Goal: Information Seeking & Learning: Understand process/instructions

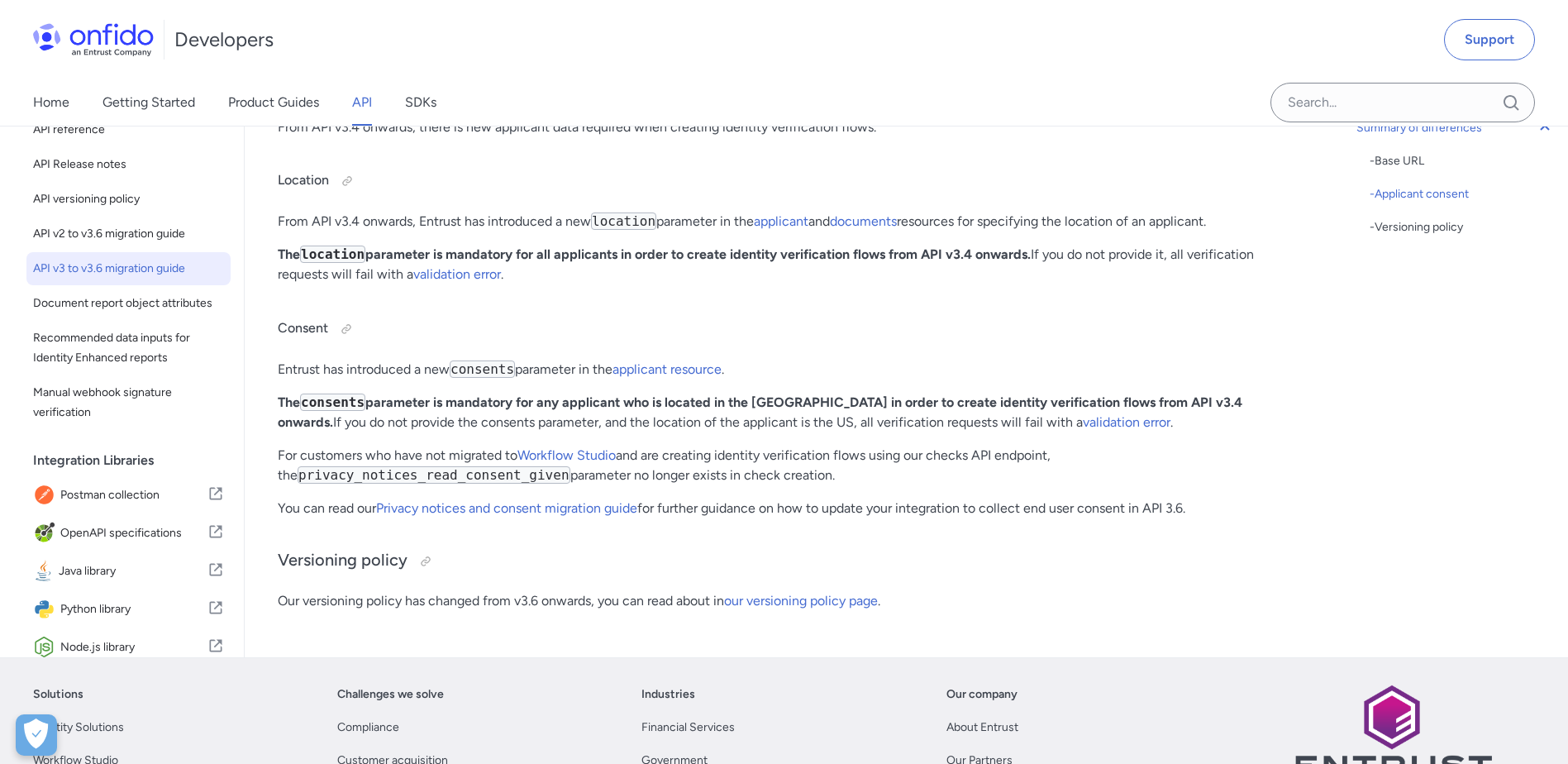
scroll to position [579, 0]
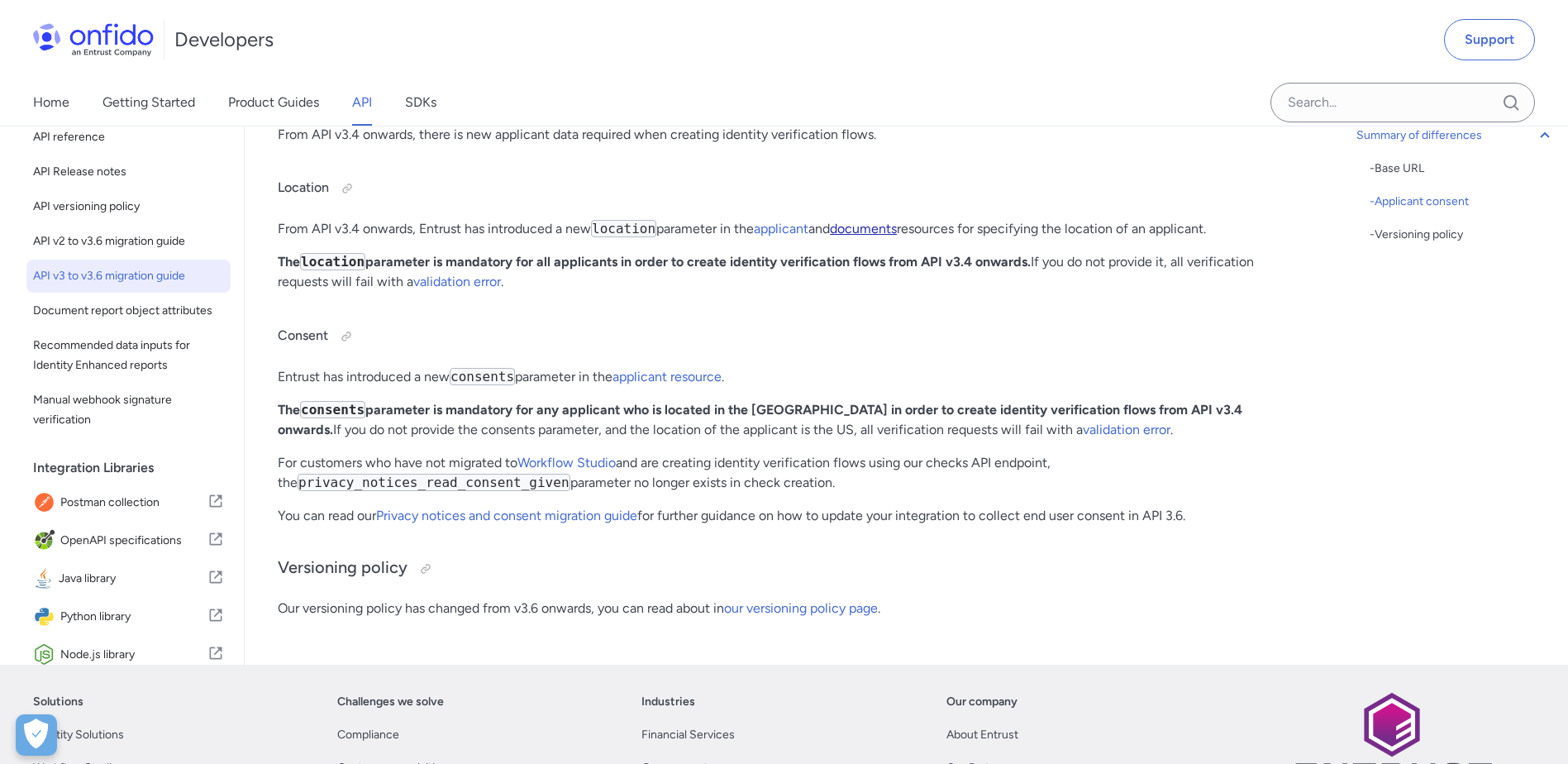
click at [871, 227] on link "documents" at bounding box center [863, 228] width 67 height 16
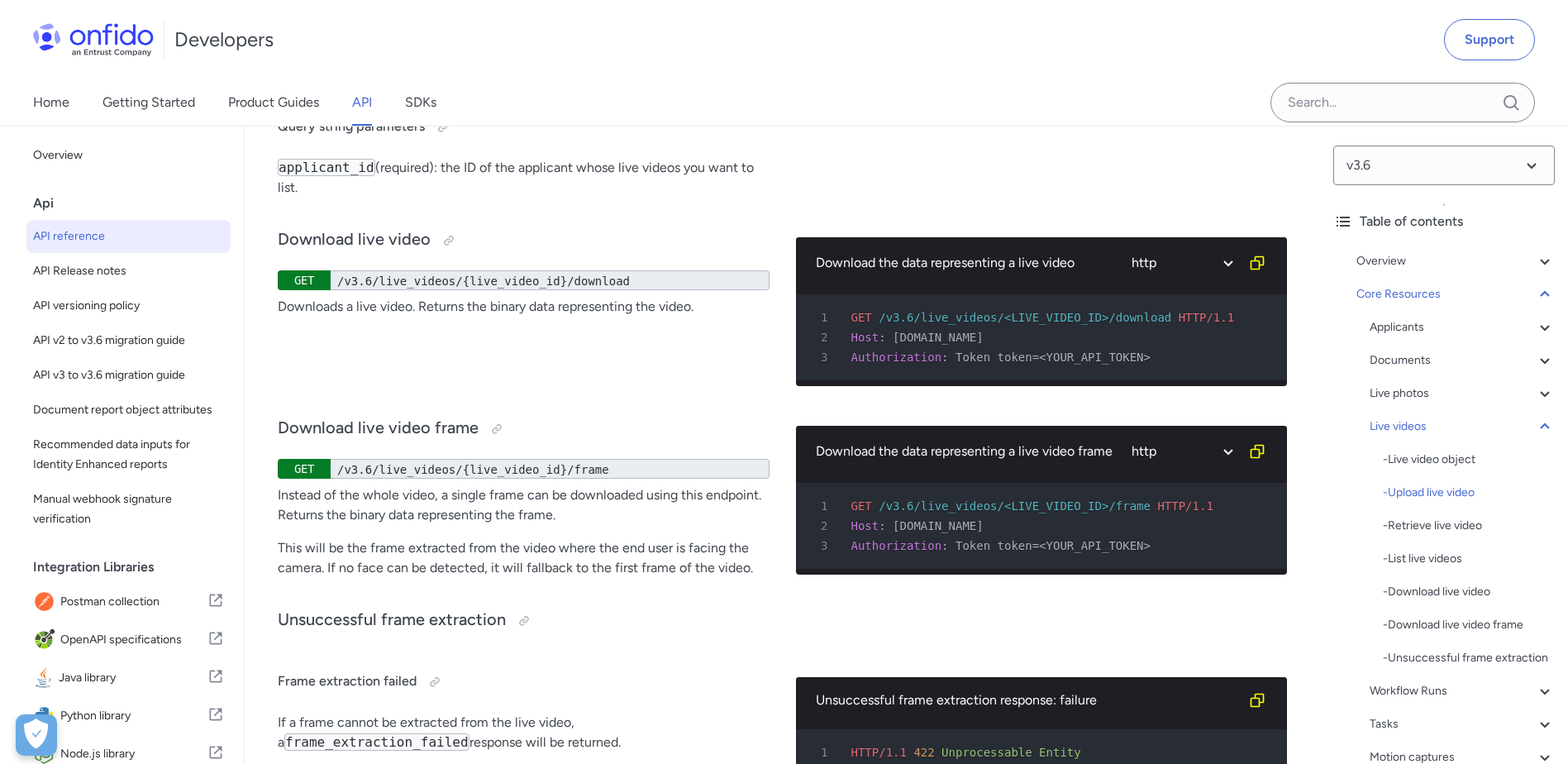
scroll to position [34168, 0]
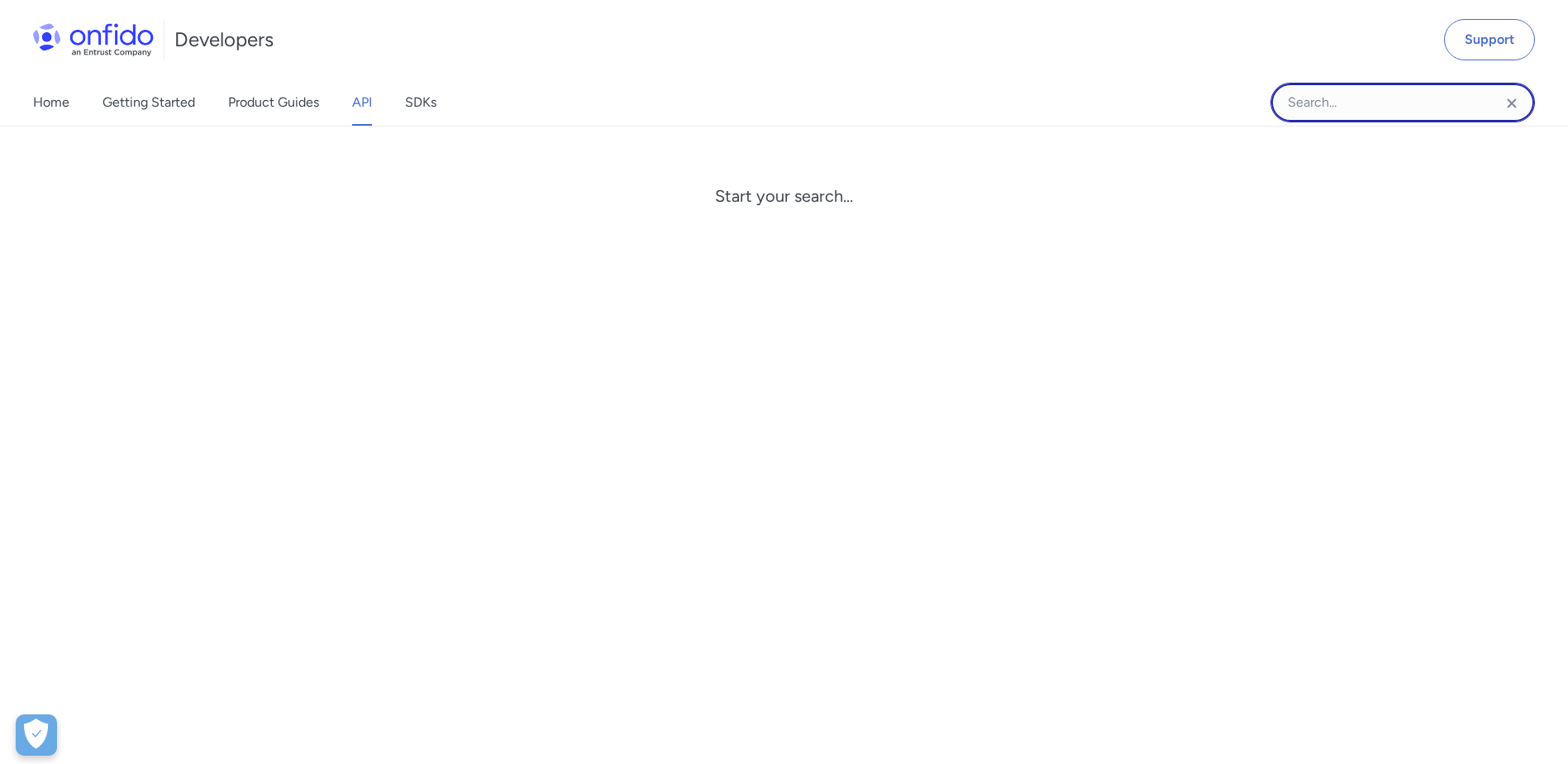
click at [1337, 100] on input "Onfido search input field" at bounding box center [1403, 102] width 265 height 39
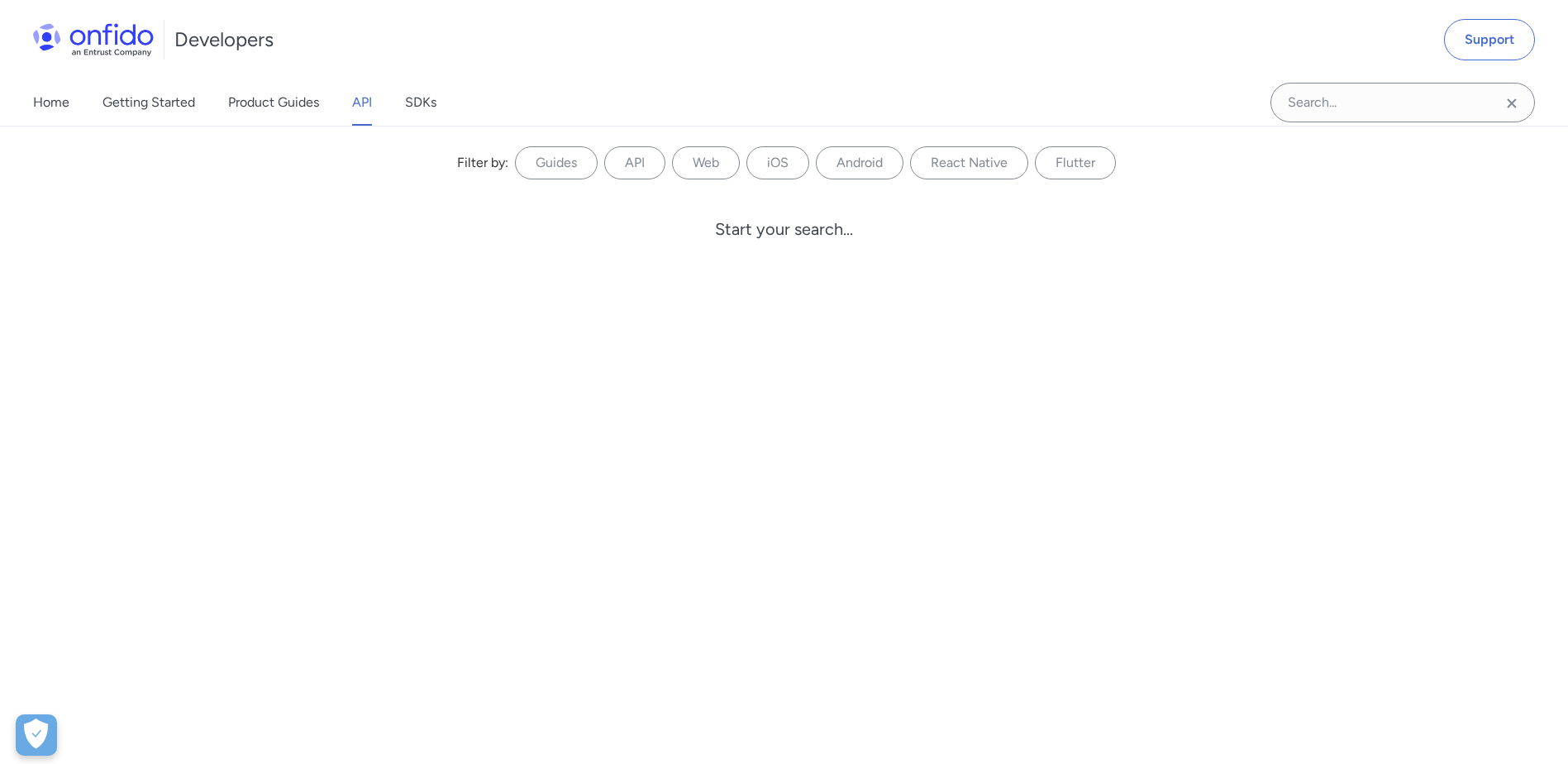
click at [595, 420] on div "Filter by: Guides API Web iOS Android React Native Flutter Filter by... Start y…" at bounding box center [784, 445] width 1568 height 638
click at [1506, 105] on icon "Clear search field button" at bounding box center [1512, 103] width 20 height 20
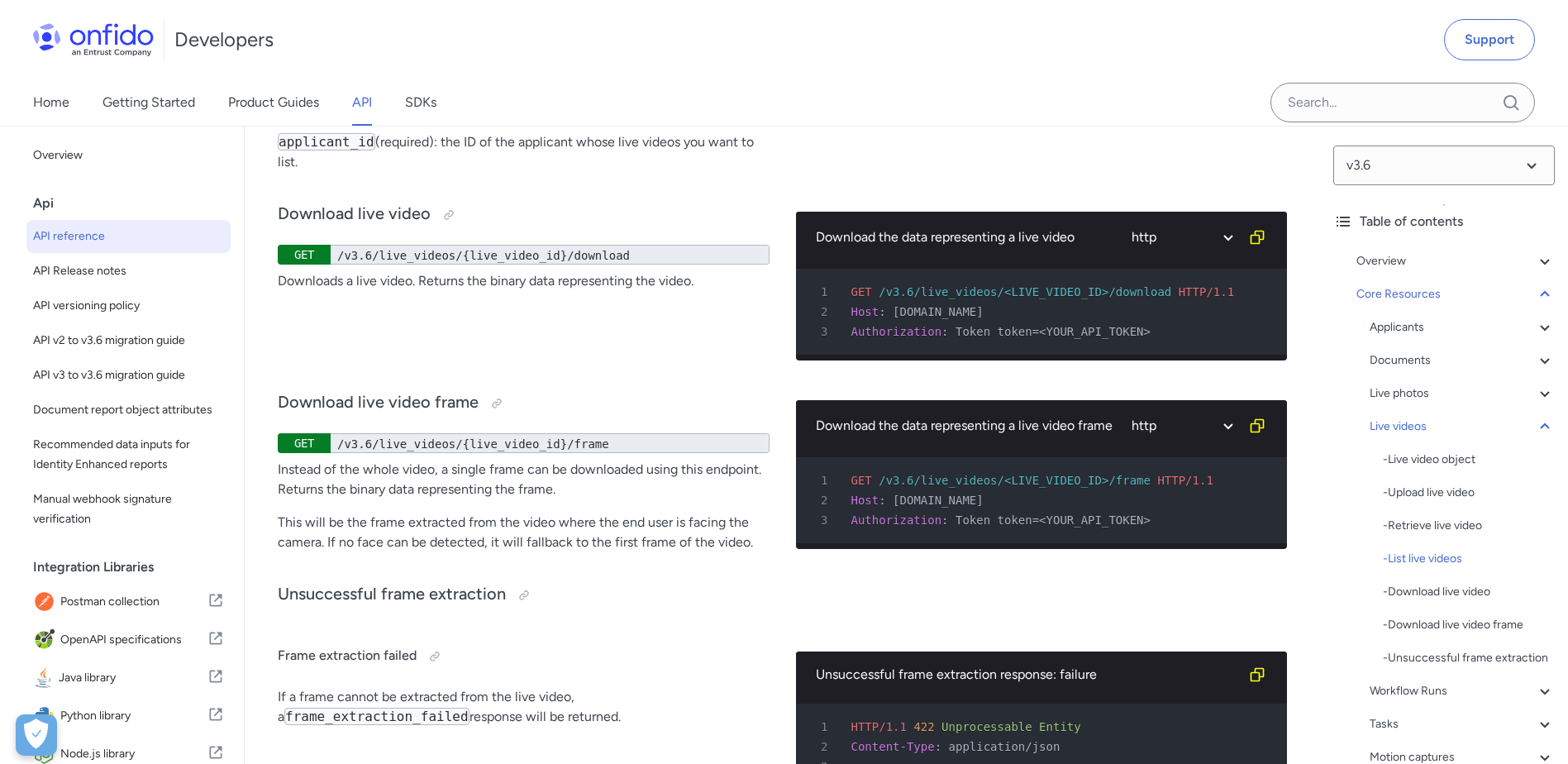
scroll to position [37195, 0]
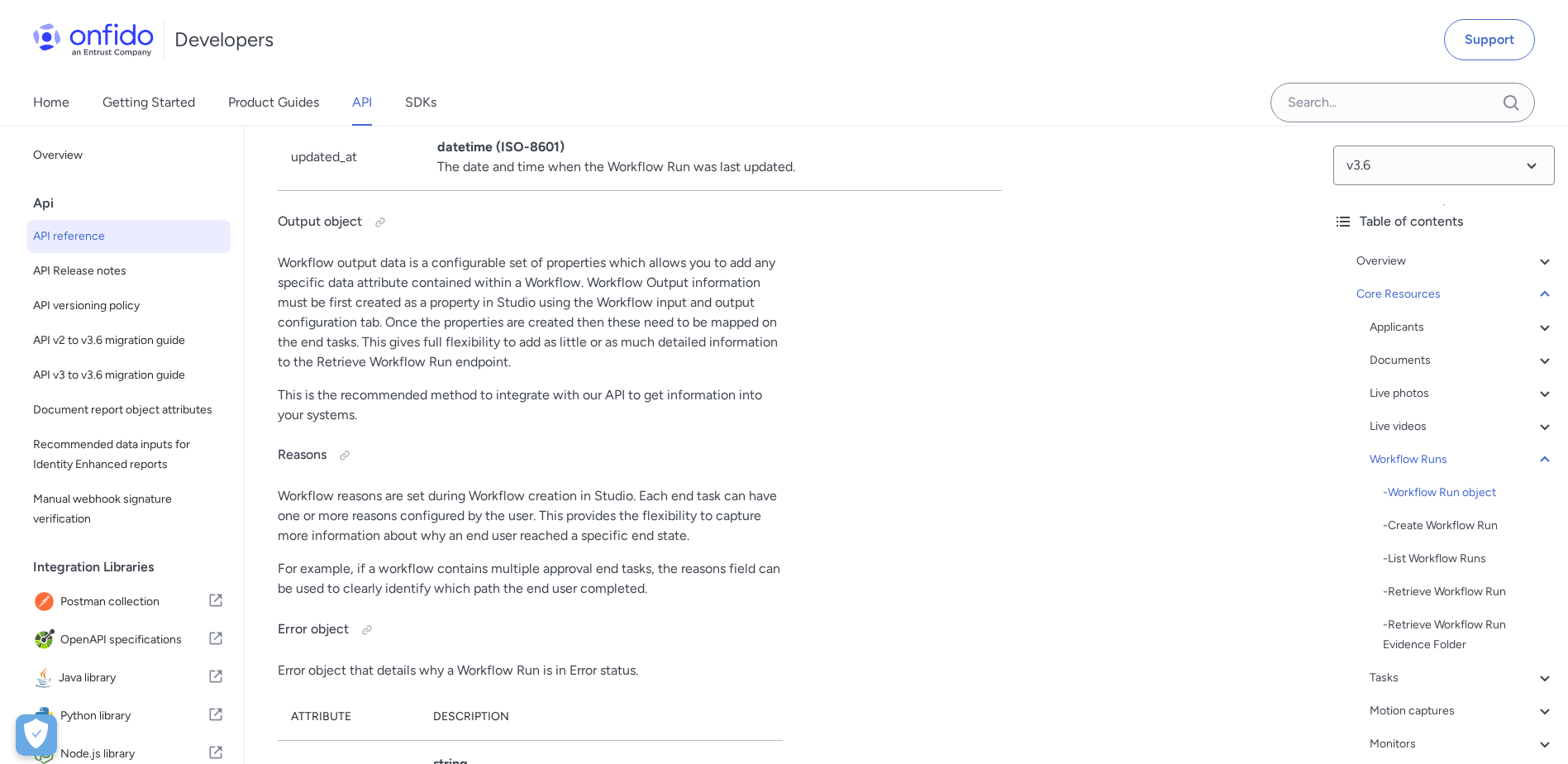
drag, startPoint x: 444, startPoint y: 384, endPoint x: 640, endPoint y: 403, distance: 196.9
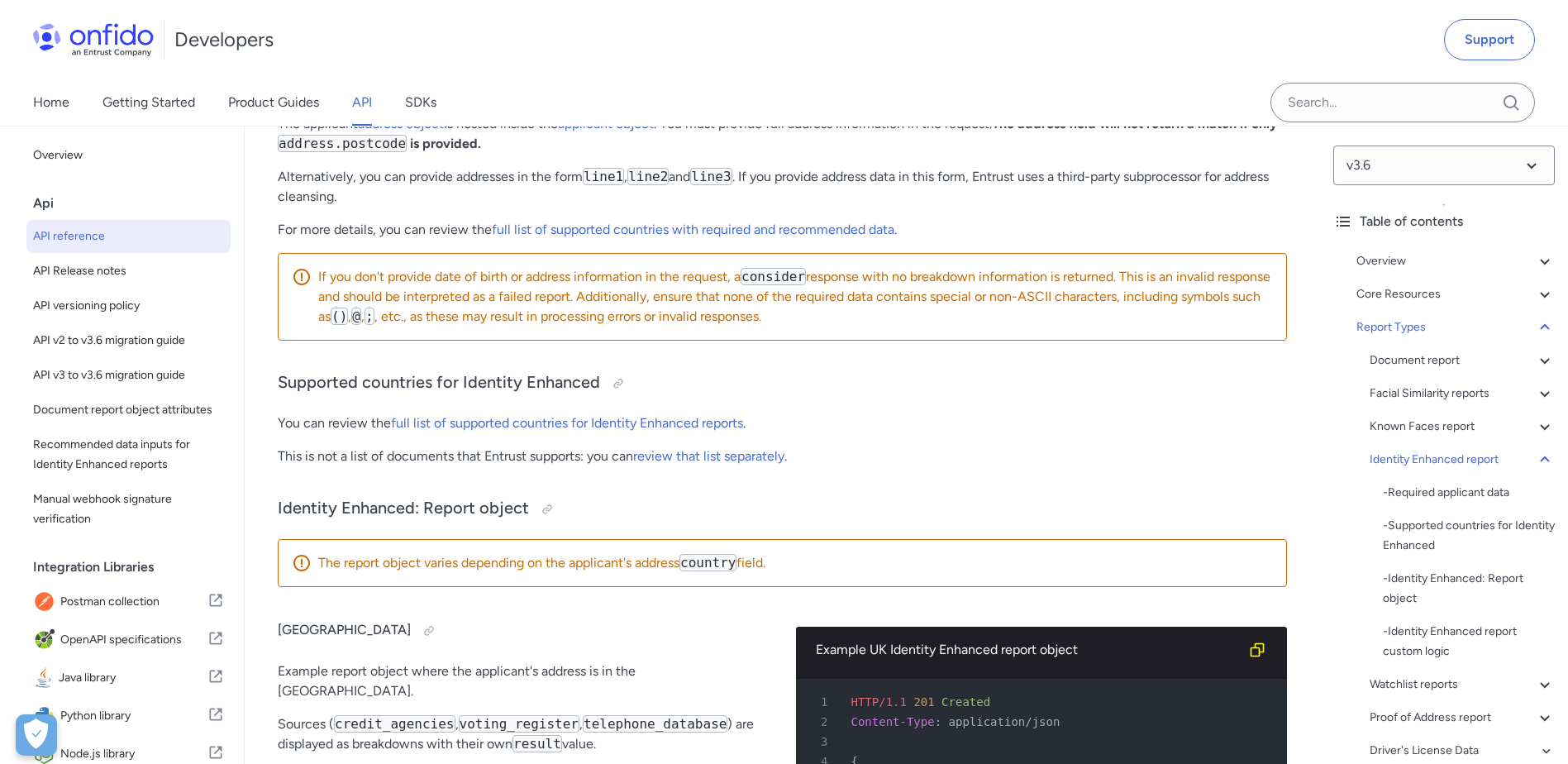
scroll to position [135339, 0]
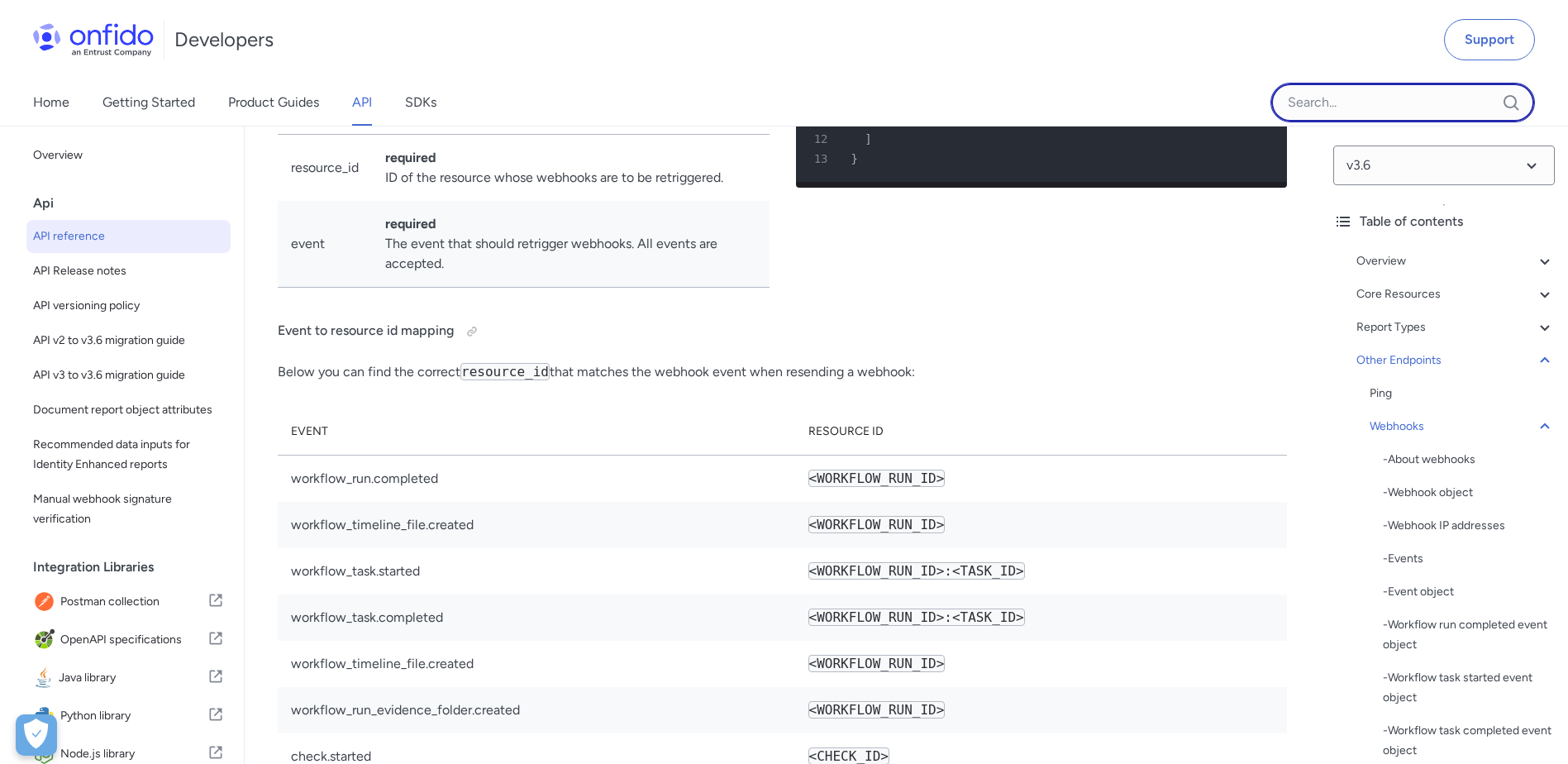
click at [1350, 107] on input "Onfido search input field" at bounding box center [1403, 102] width 265 height 39
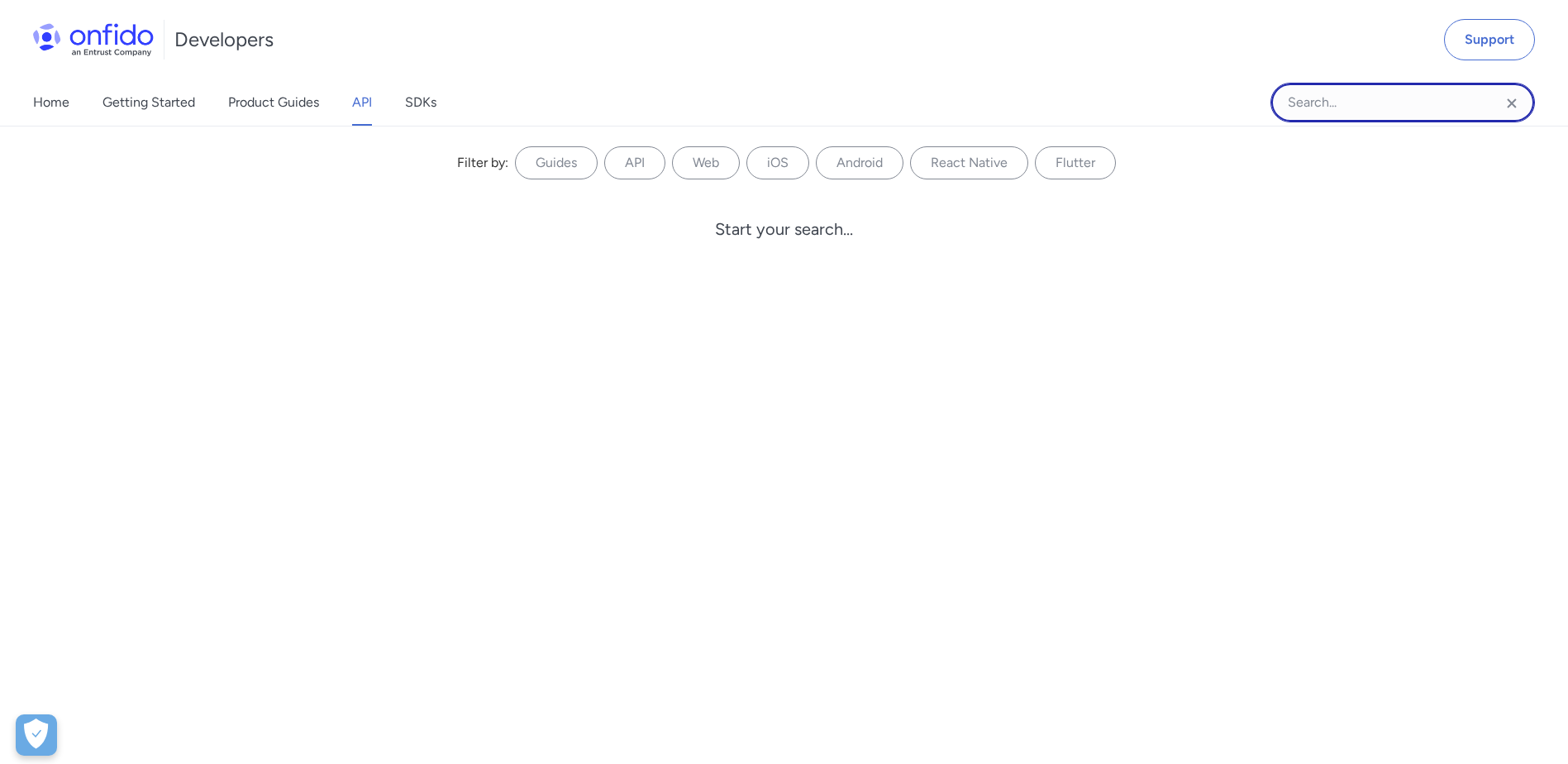
paste input "sdk_token"
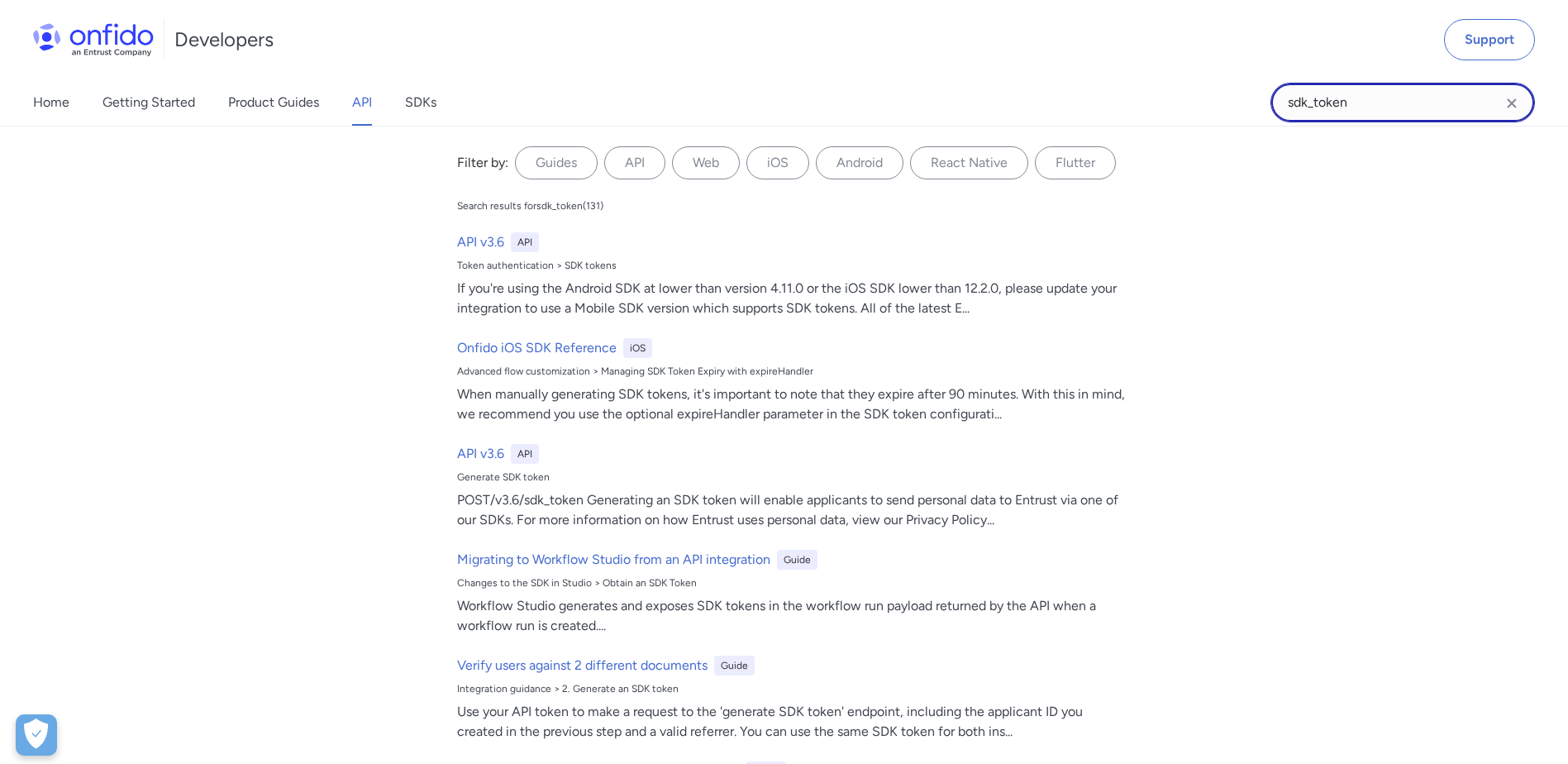
type input "l"
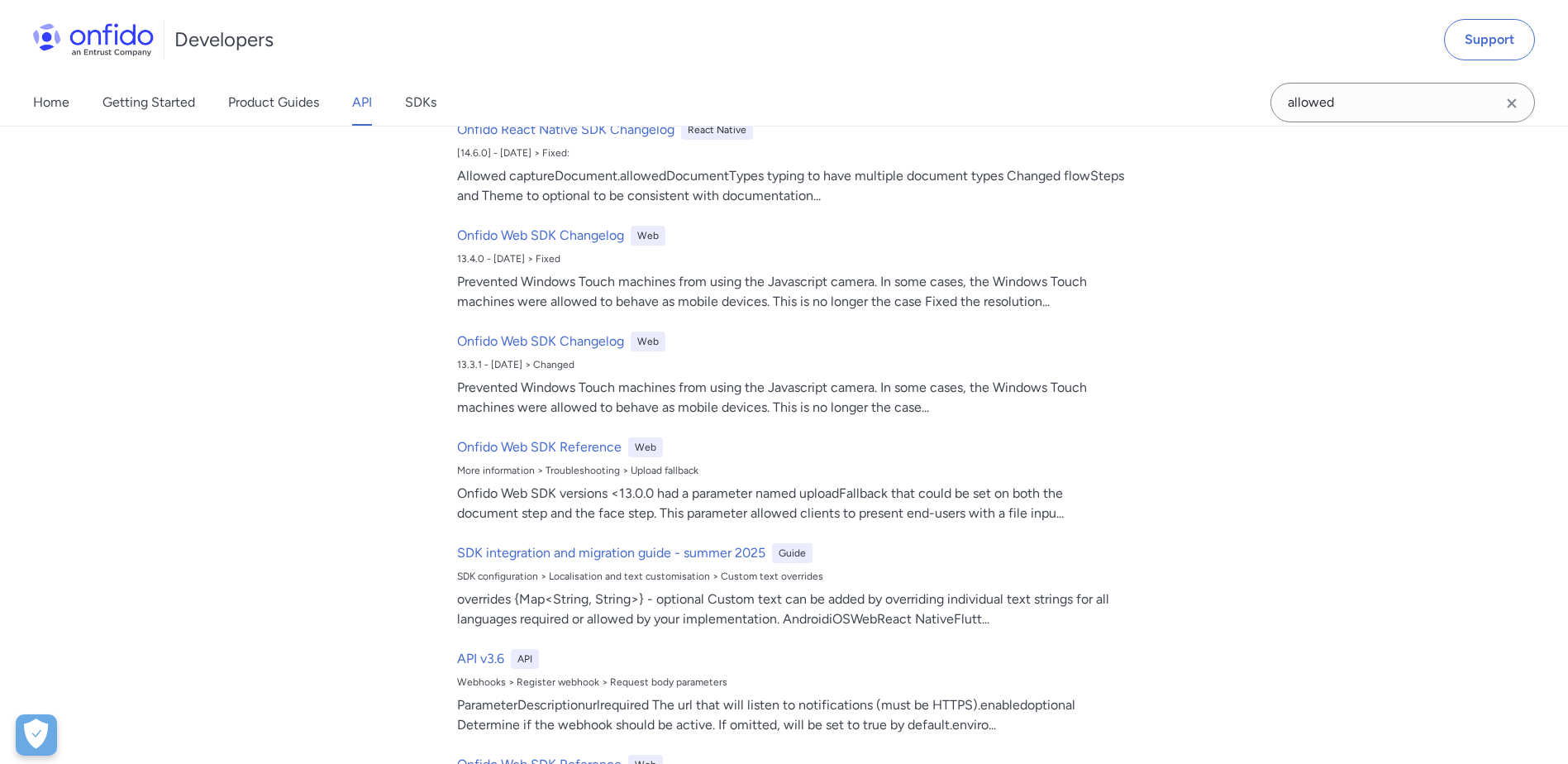
scroll to position [0, 0]
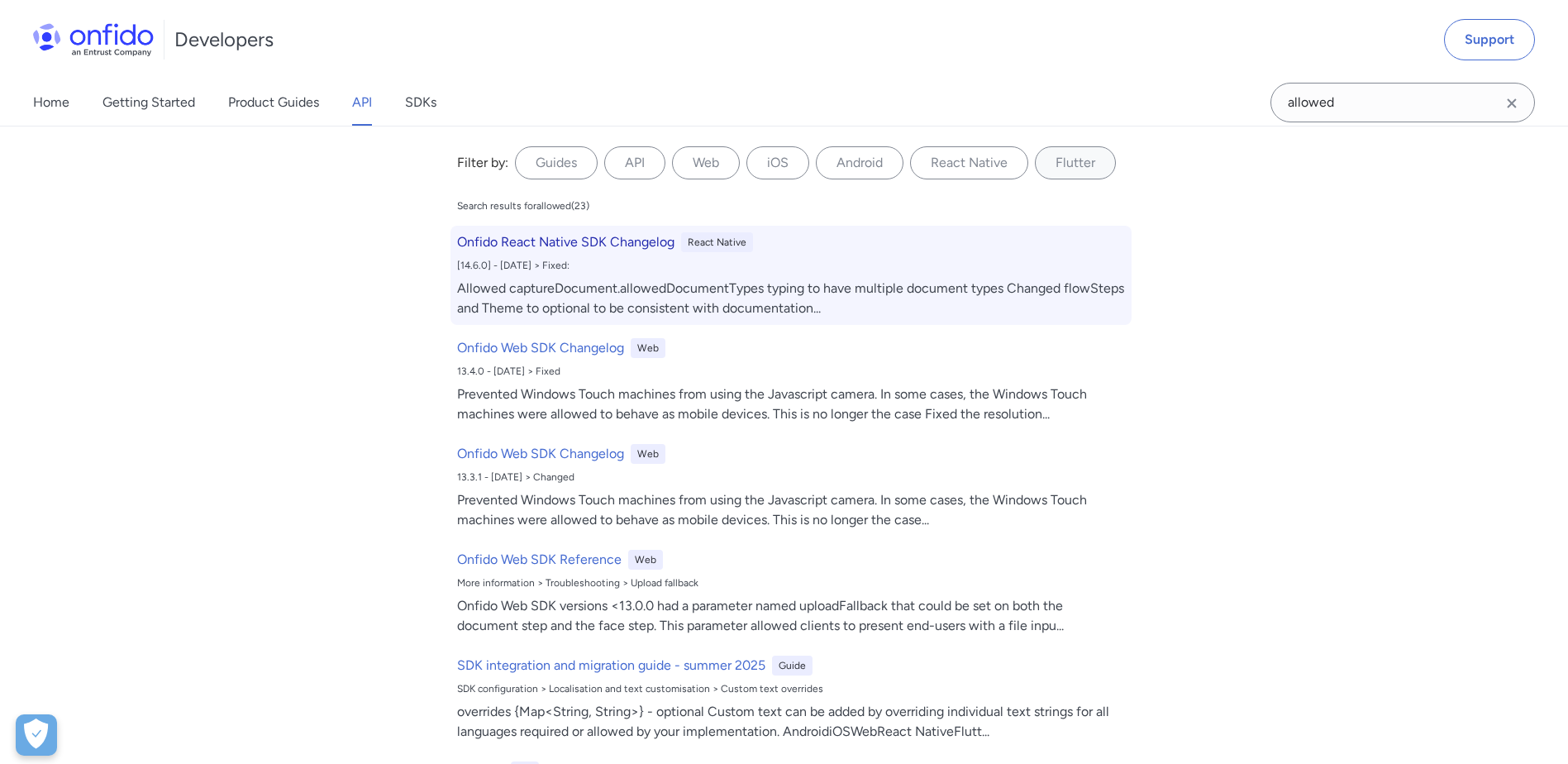
click at [709, 298] on div "Allowed captureDocument.allowedDocumentTypes typing to have multiple document t…" at bounding box center [791, 298] width 668 height 39
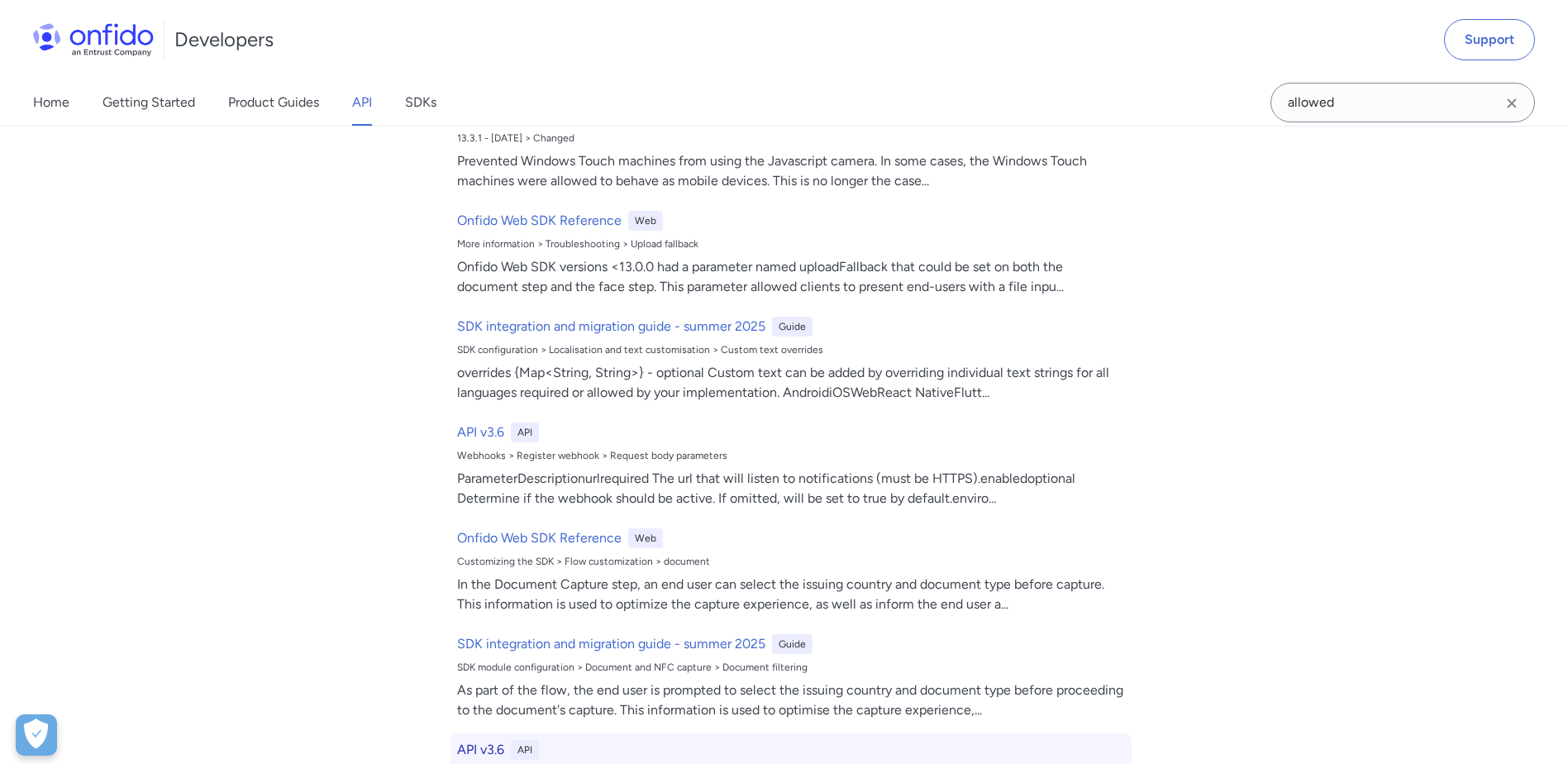
scroll to position [414, 0]
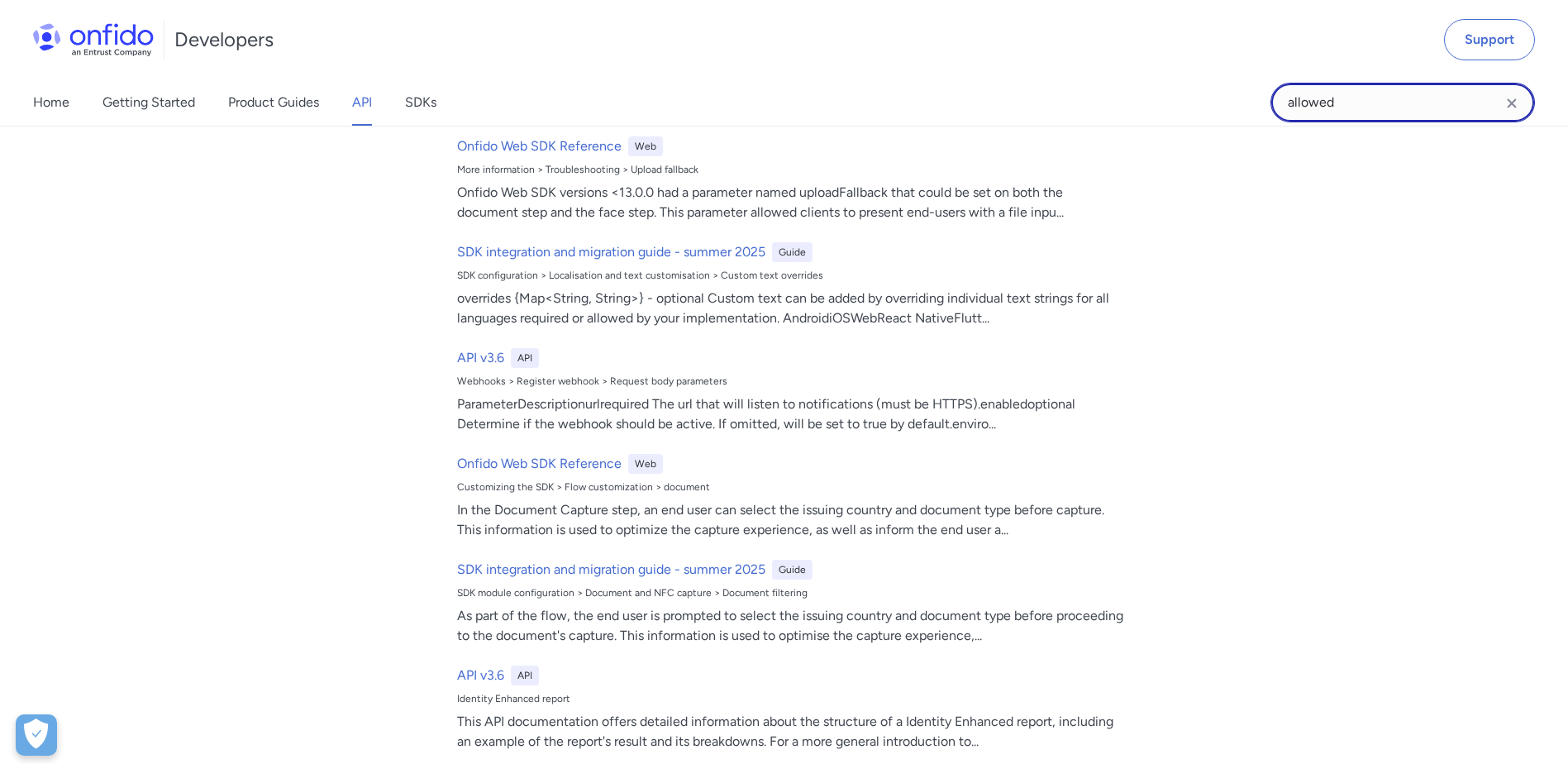
click at [1383, 103] on input "allowed" at bounding box center [1403, 102] width 265 height 39
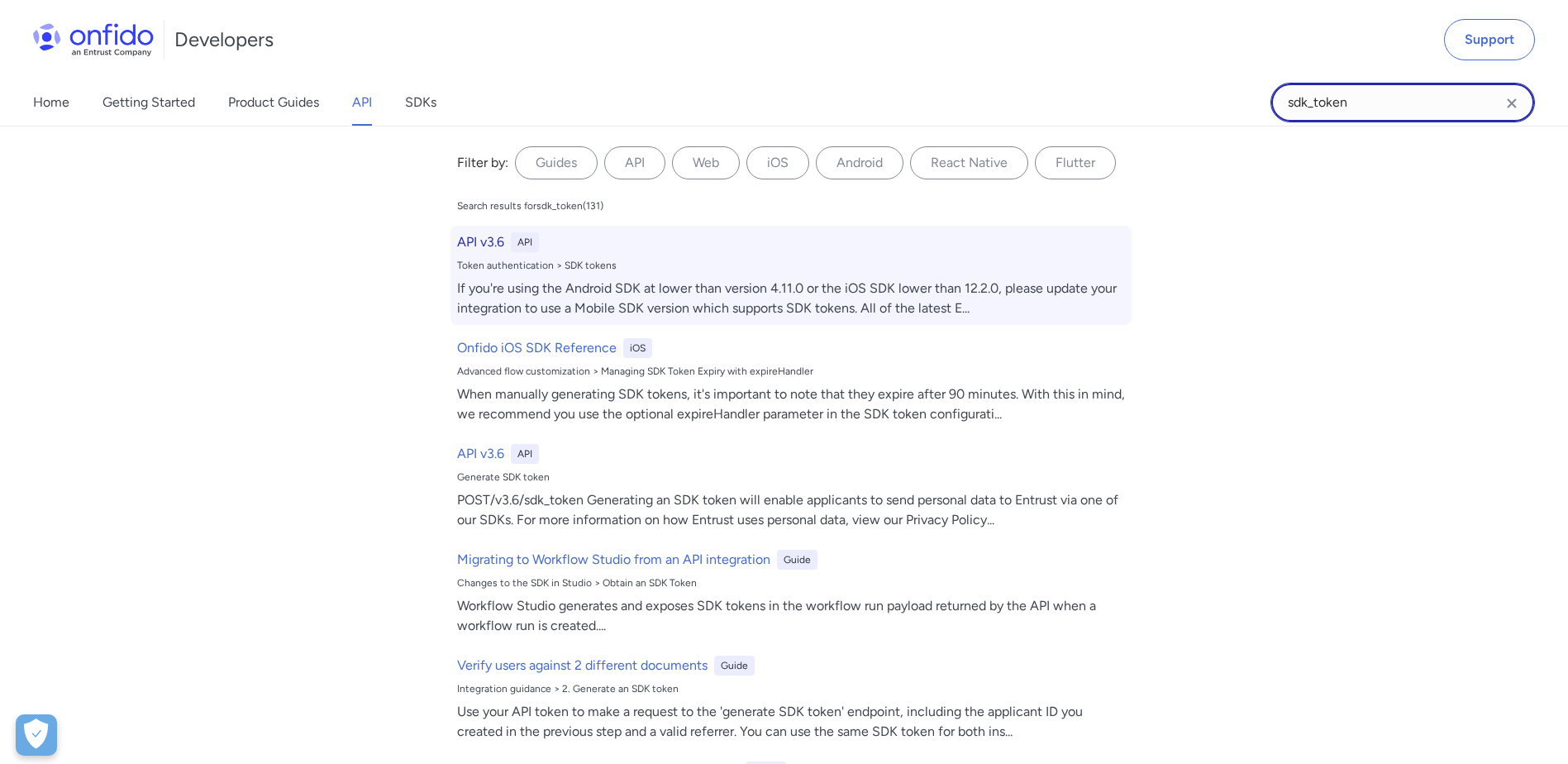
type input "sdk_token"
click at [549, 252] on div "API v3.6 API Token authentication > SDK tokens If you're using the Android SDK …" at bounding box center [791, 276] width 681 height 99
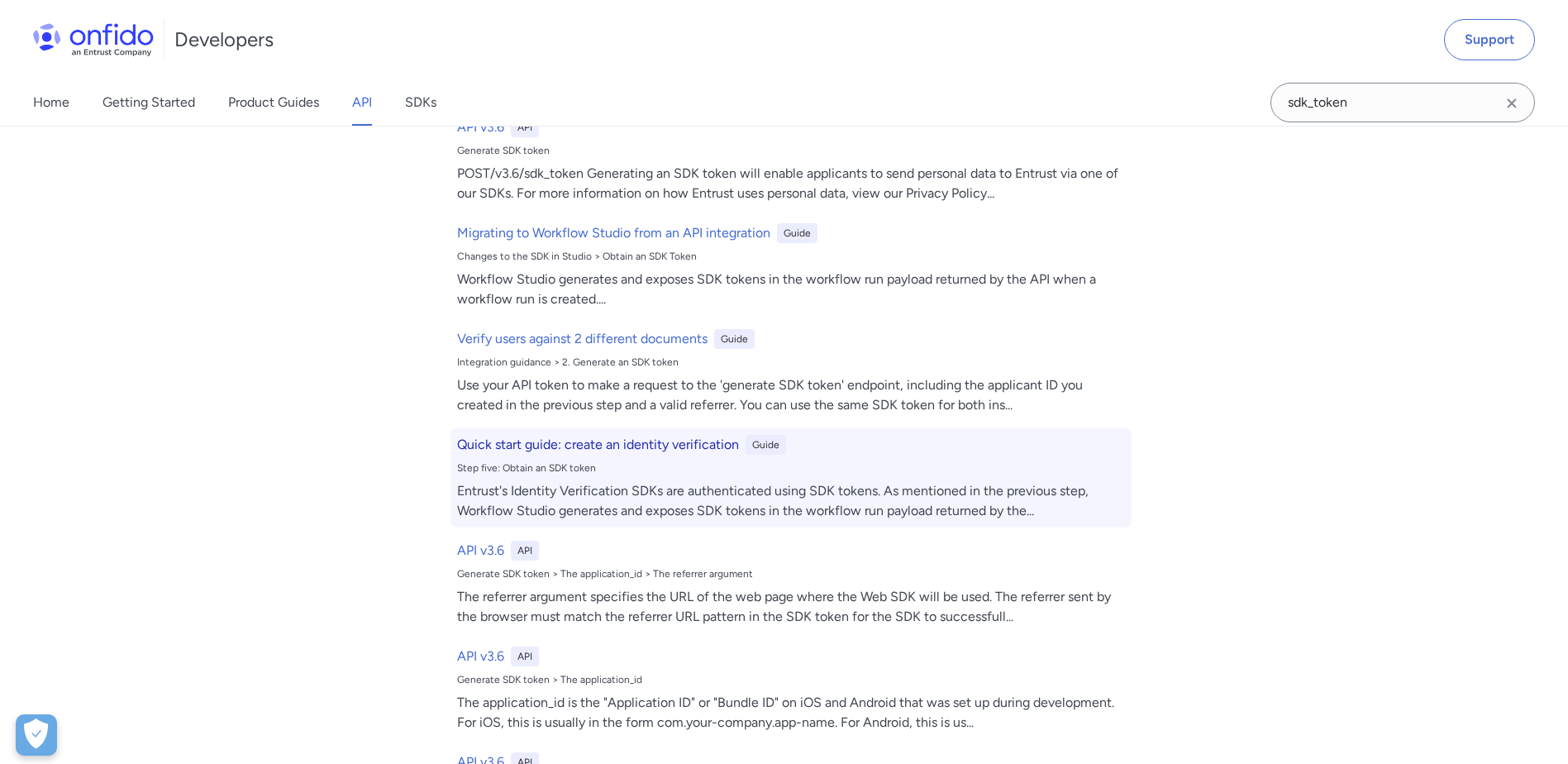
scroll to position [330, 0]
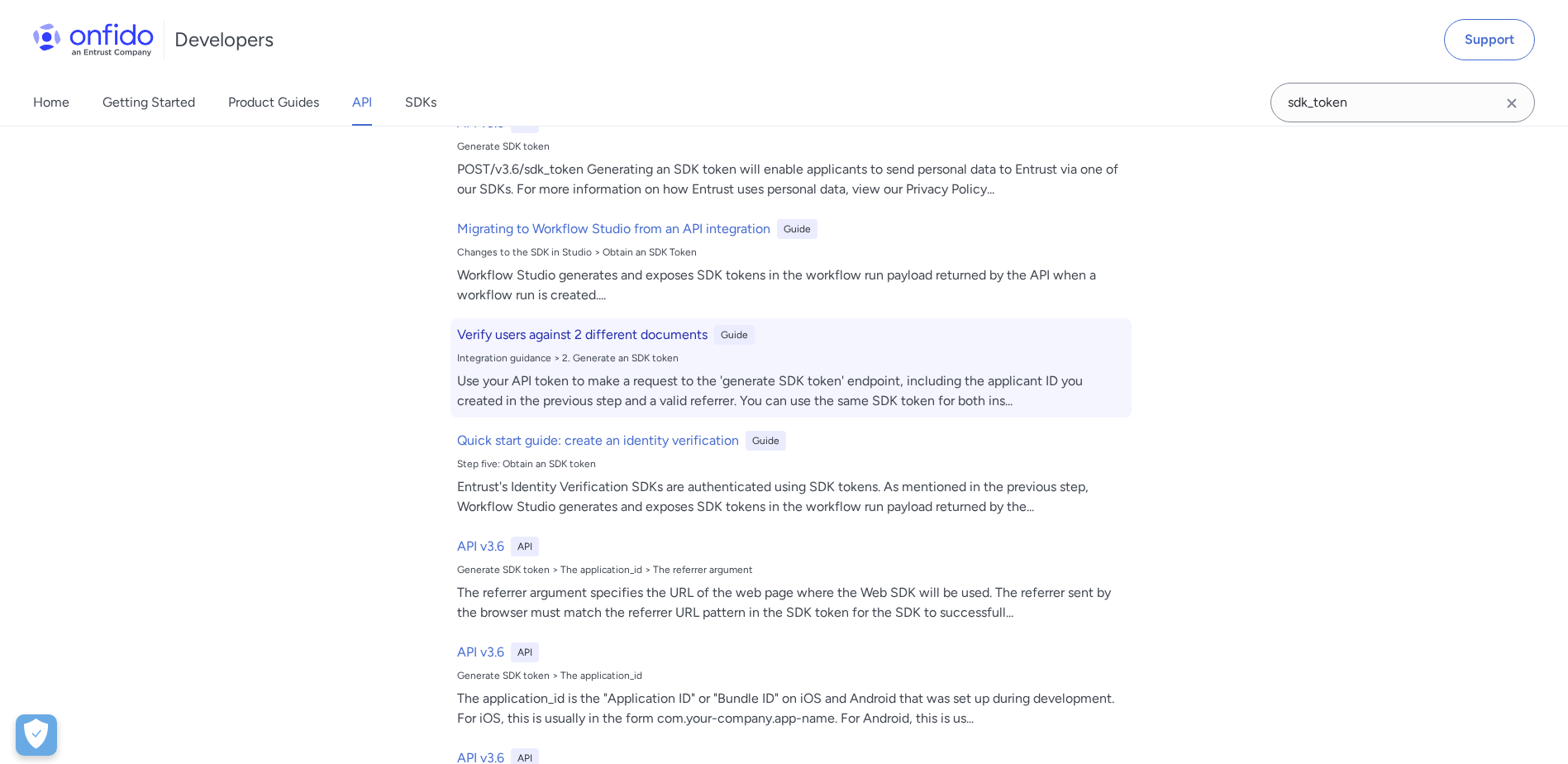
click at [688, 326] on h6 "Verify users against 2 different documents" at bounding box center [582, 334] width 251 height 20
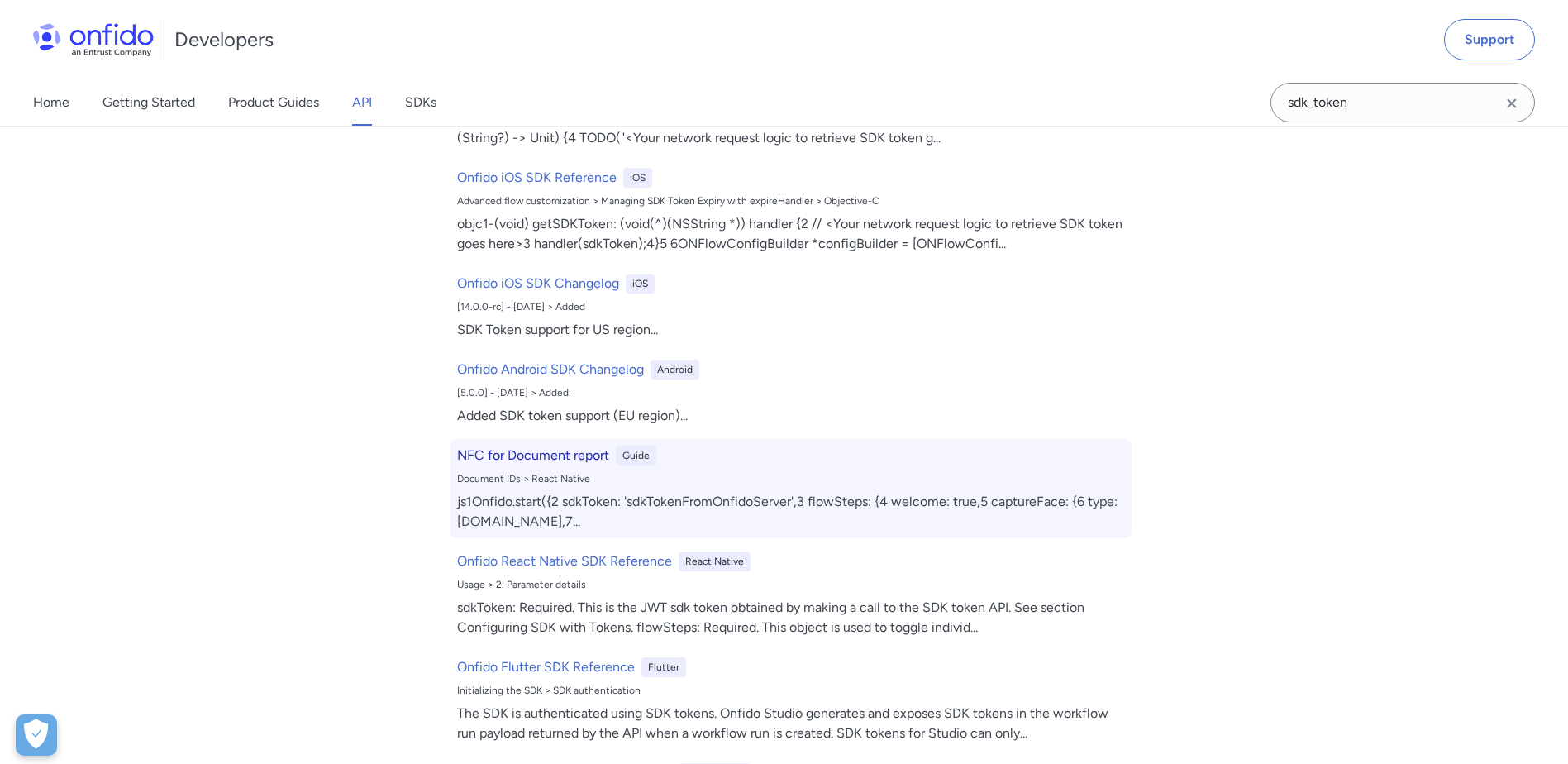
scroll to position [1571, 0]
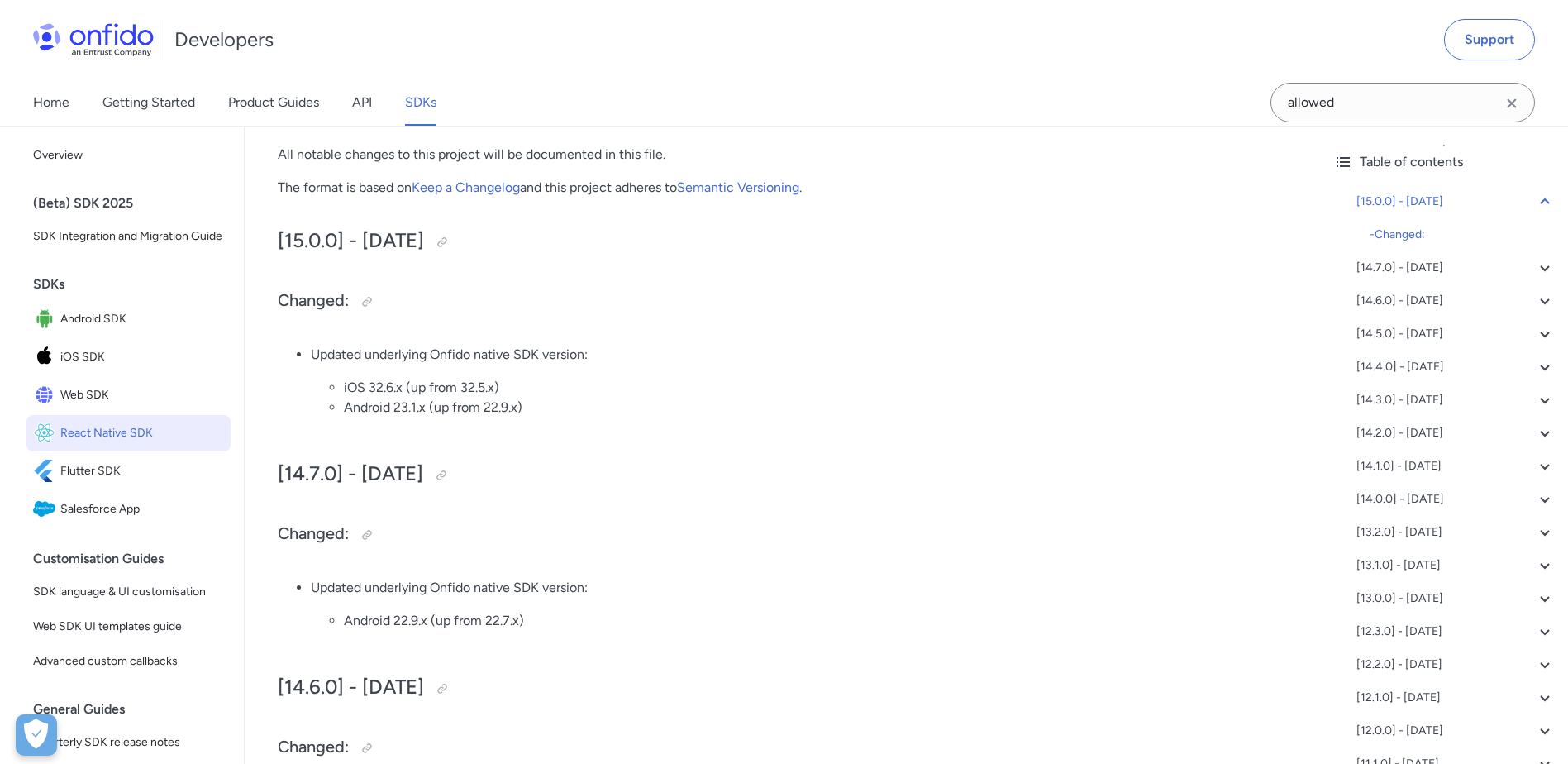
scroll to position [53, 0]
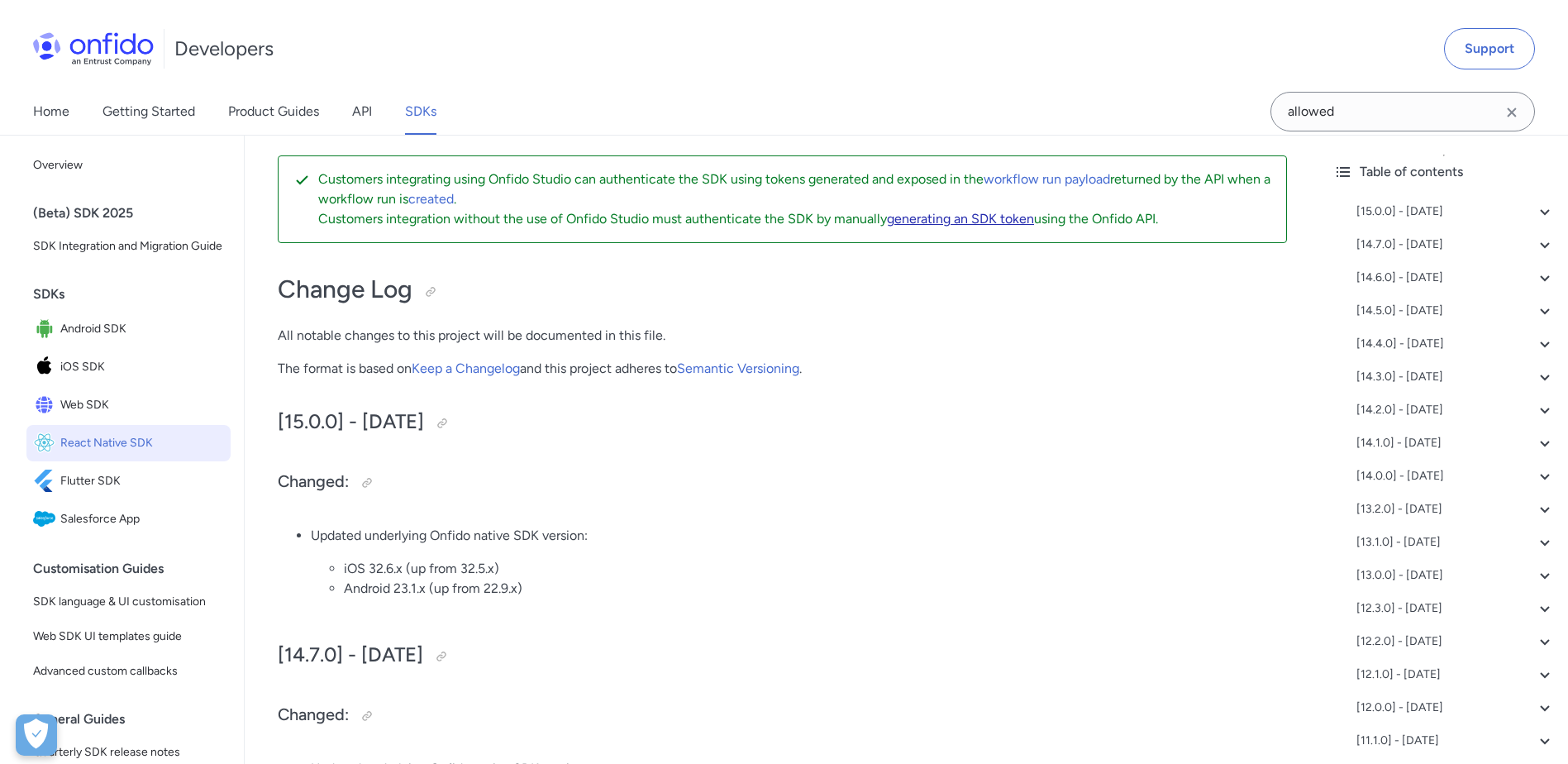
click at [976, 219] on link "generating an SDK token" at bounding box center [960, 219] width 147 height 16
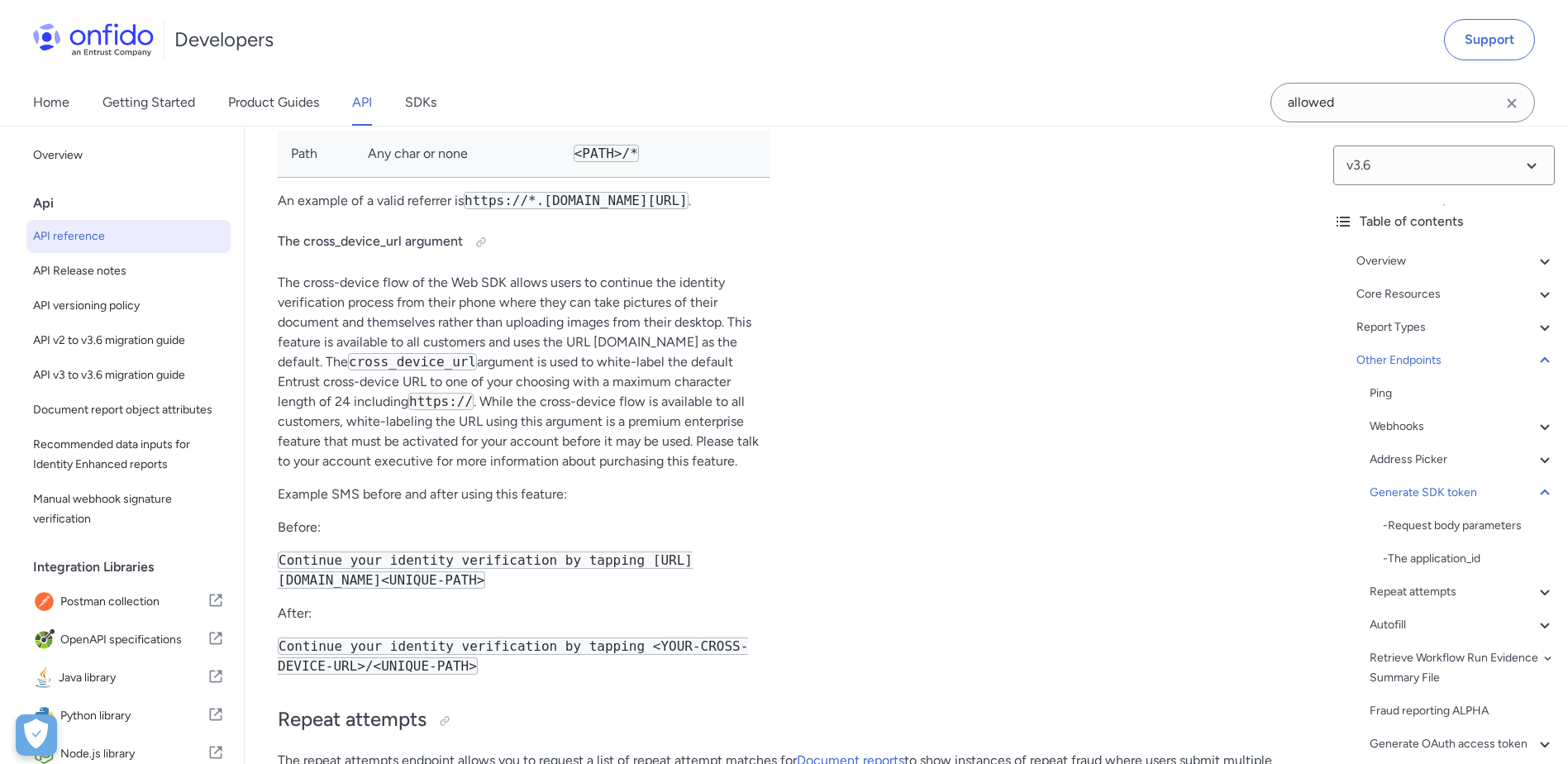
drag, startPoint x: 391, startPoint y: 465, endPoint x: 495, endPoint y: 466, distance: 104.0
drag, startPoint x: 495, startPoint y: 466, endPoint x: 417, endPoint y: 383, distance: 113.9
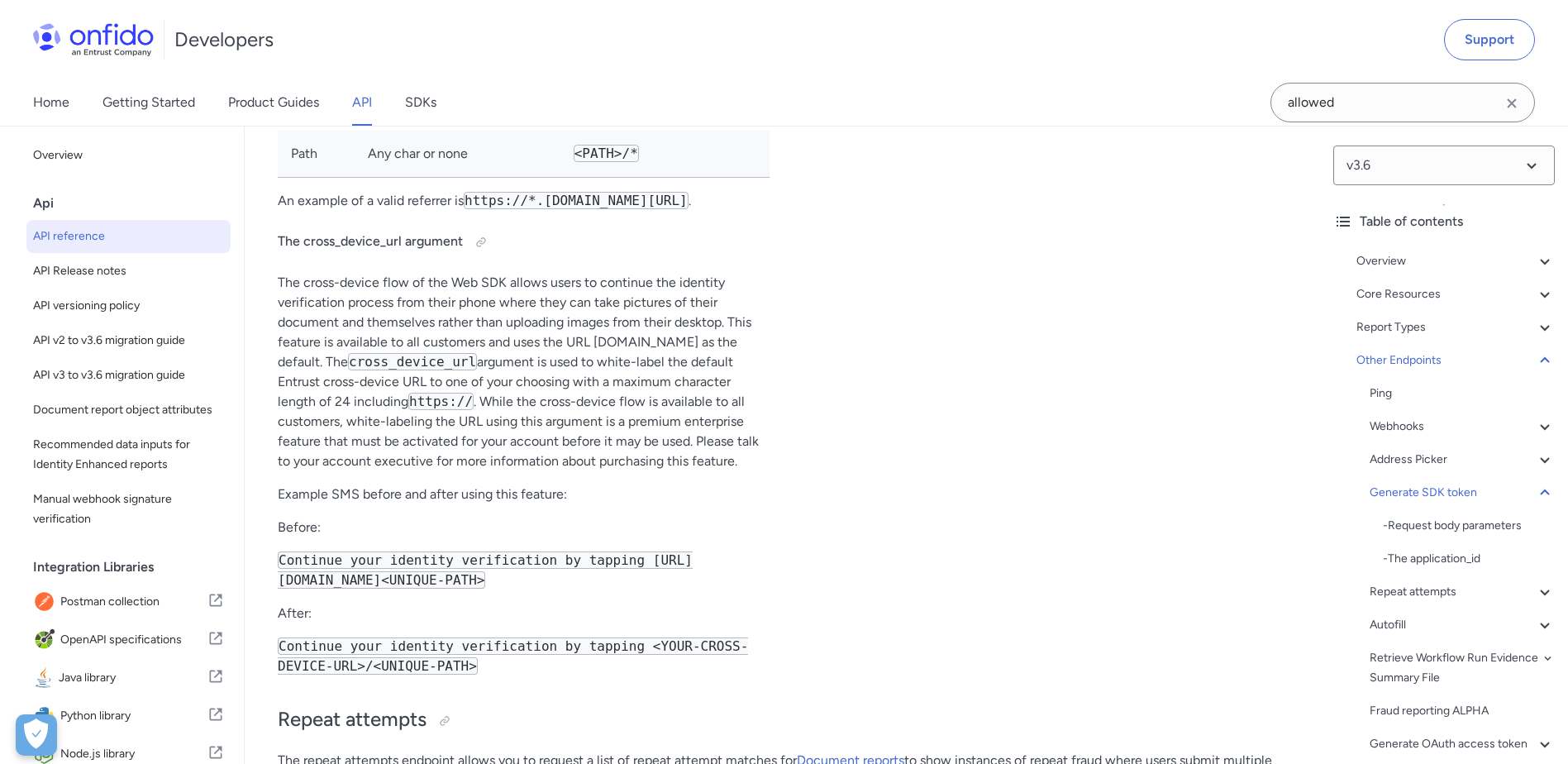
drag, startPoint x: 430, startPoint y: 359, endPoint x: 582, endPoint y: 408, distance: 159.7
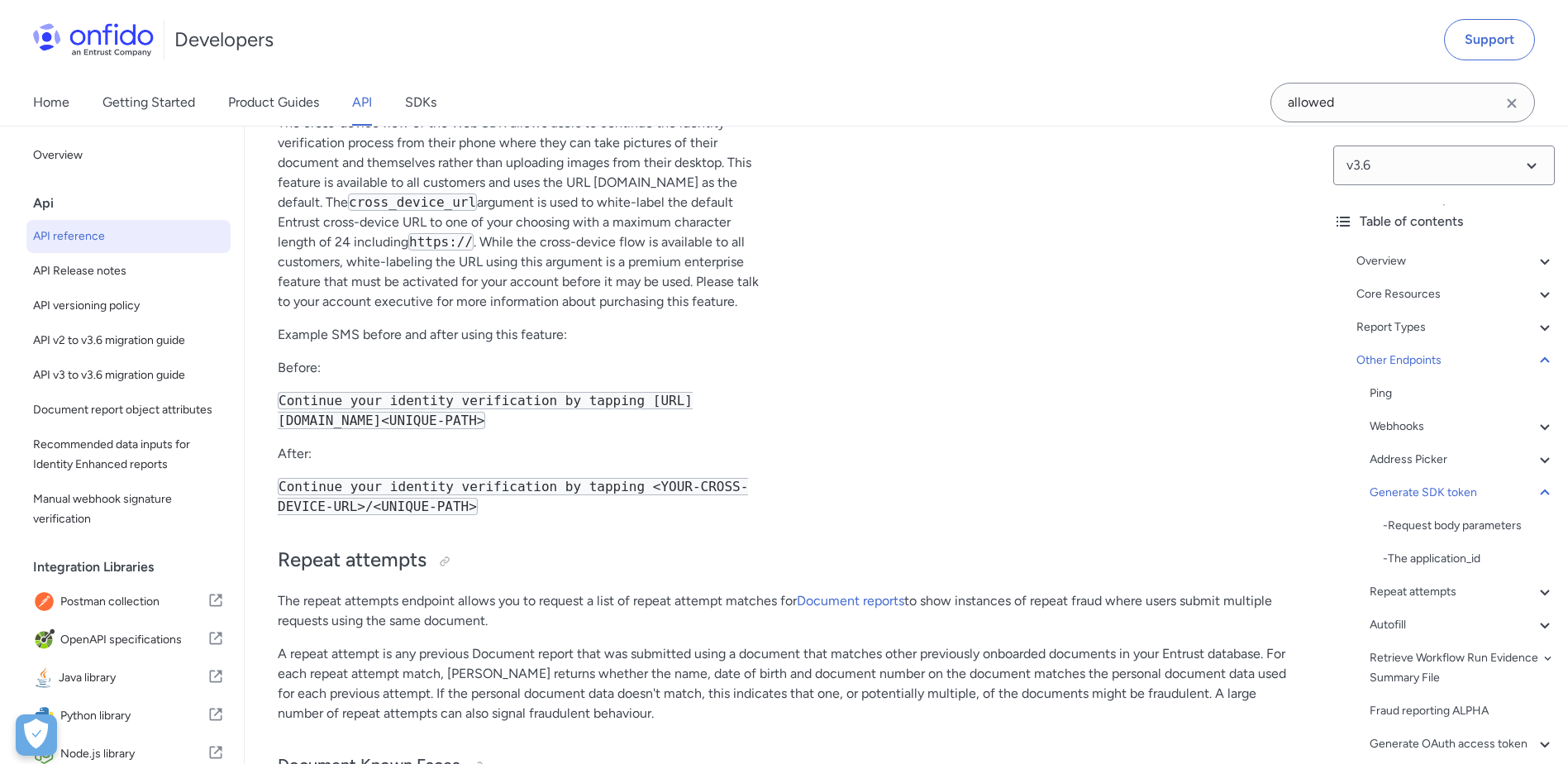
scroll to position [138827, 0]
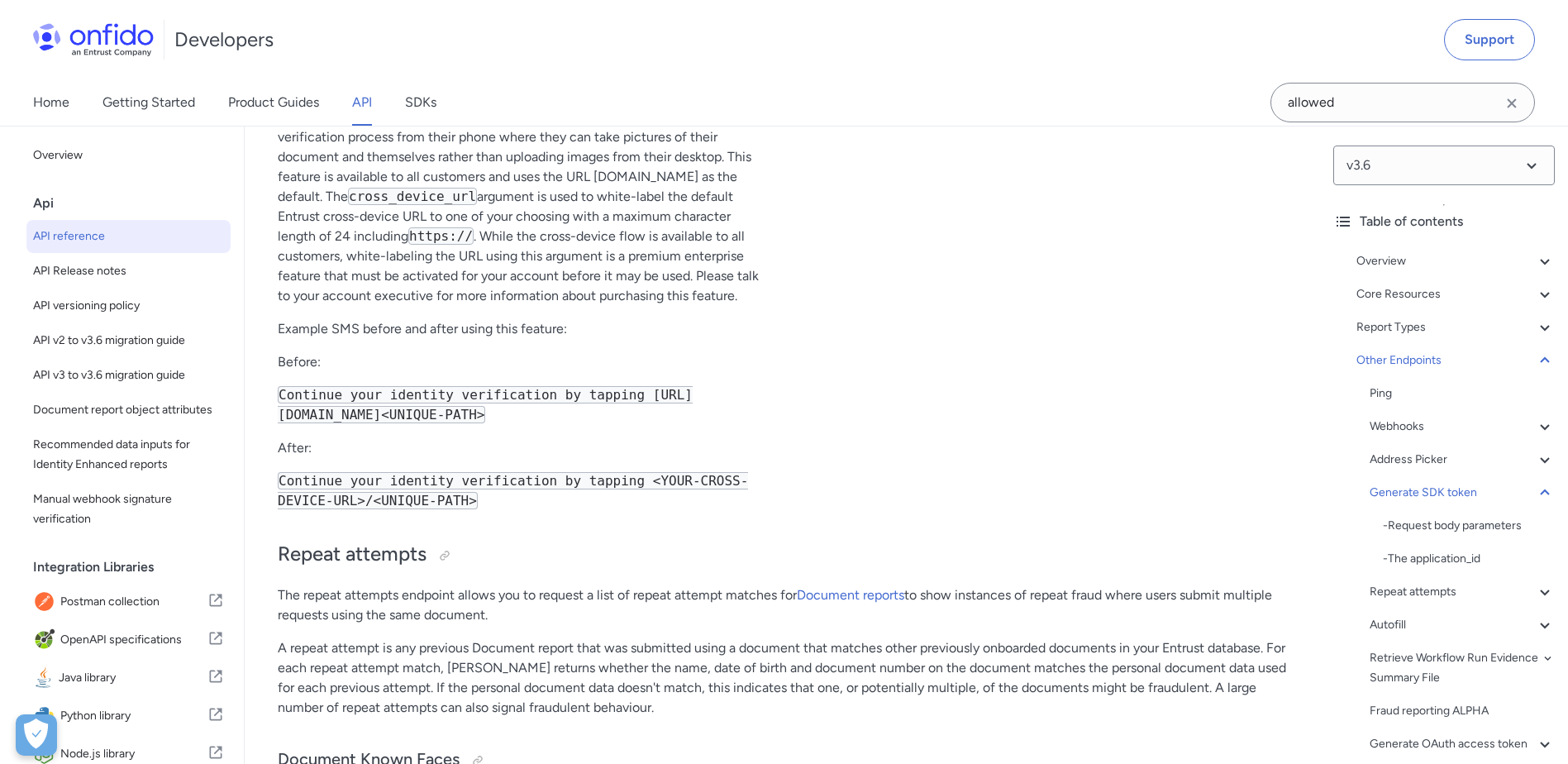
drag, startPoint x: 327, startPoint y: 429, endPoint x: 511, endPoint y: 632, distance: 274.0
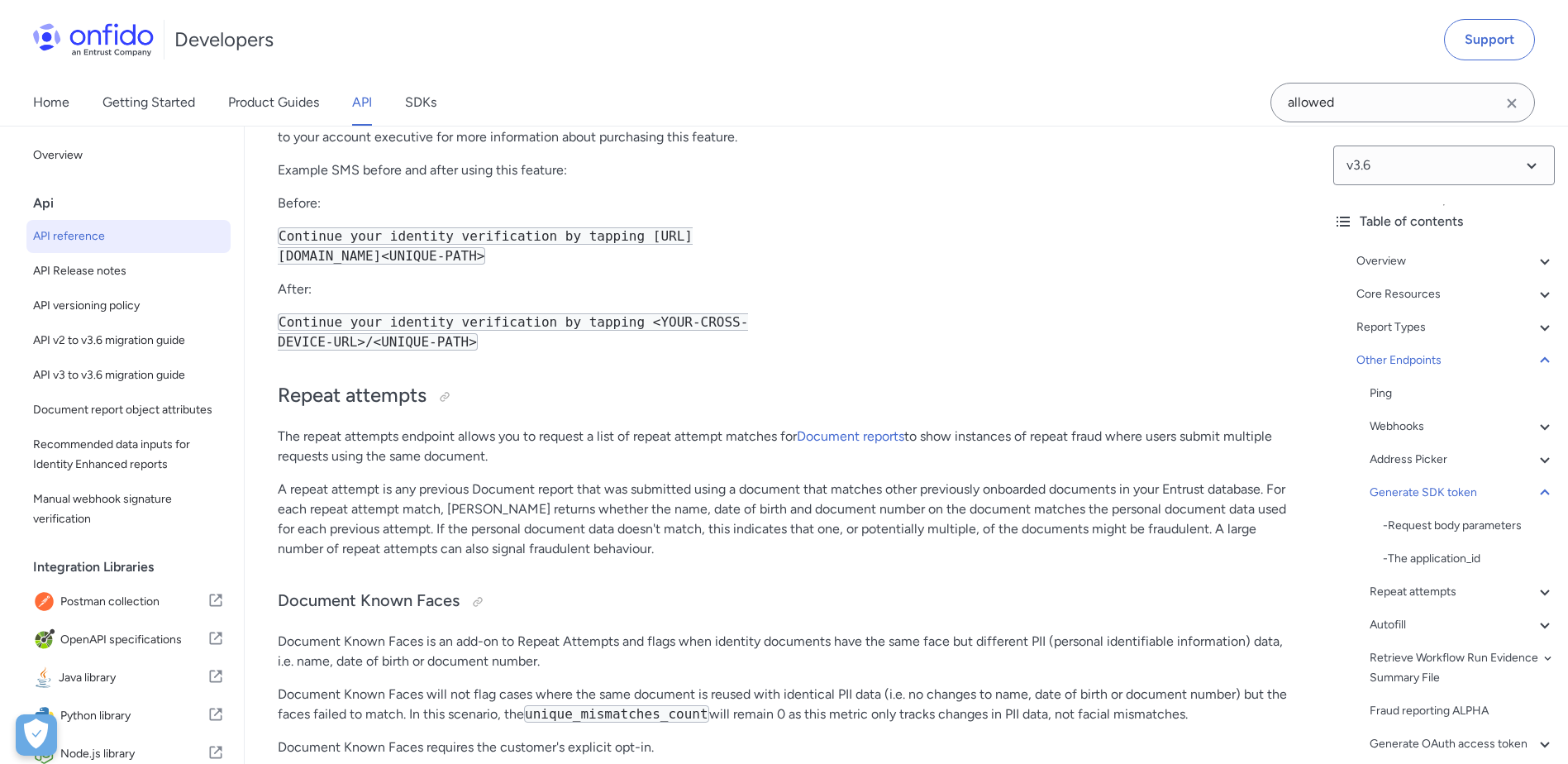
scroll to position [138994, 0]
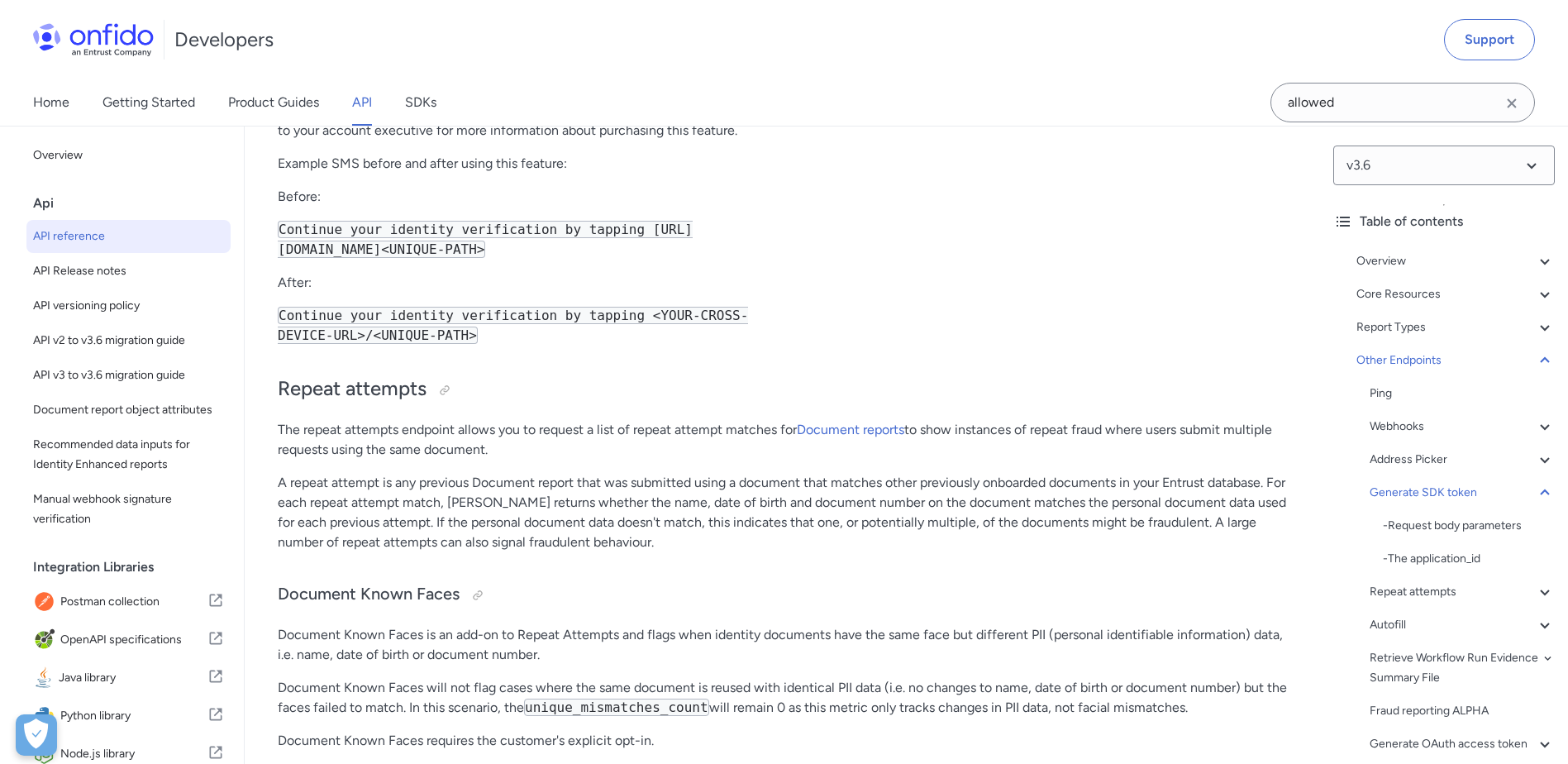
drag, startPoint x: 452, startPoint y: 500, endPoint x: 626, endPoint y: 542, distance: 179.0
drag, startPoint x: 626, startPoint y: 542, endPoint x: 572, endPoint y: 635, distance: 107.5
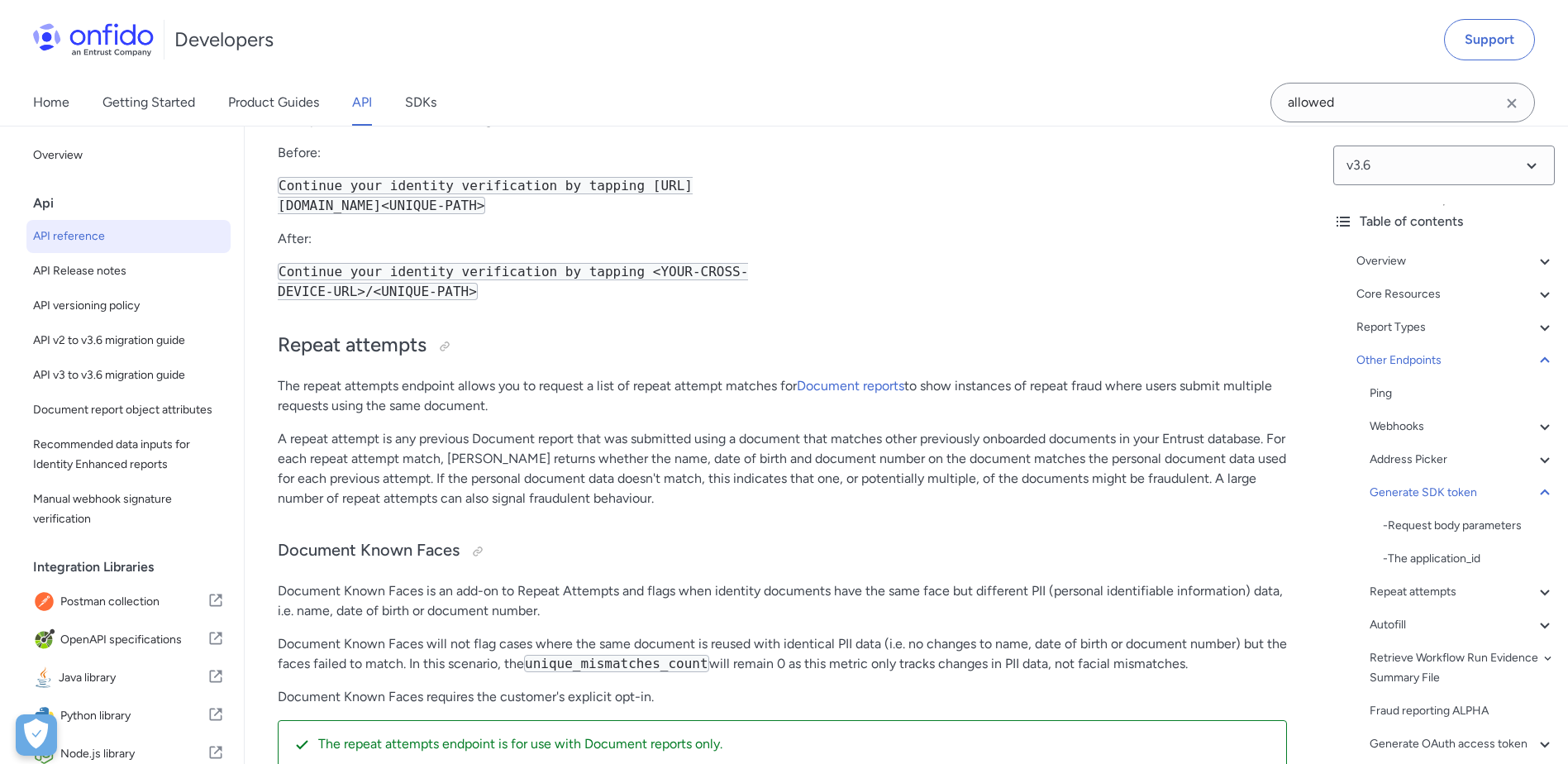
scroll to position [139076, 0]
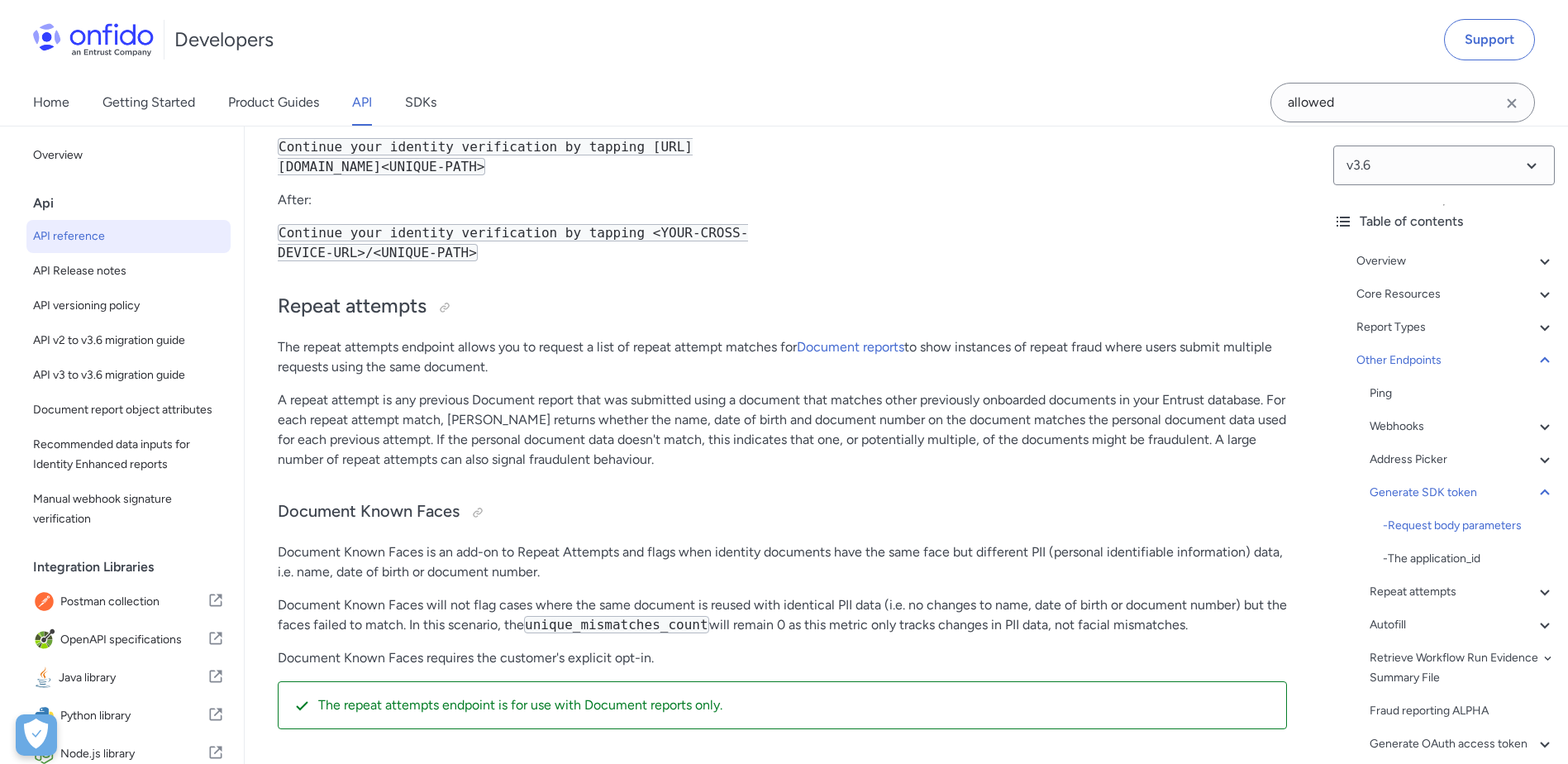
drag, startPoint x: 556, startPoint y: 672, endPoint x: 451, endPoint y: 597, distance: 129.0
drag, startPoint x: 451, startPoint y: 597, endPoint x: 621, endPoint y: 665, distance: 183.1
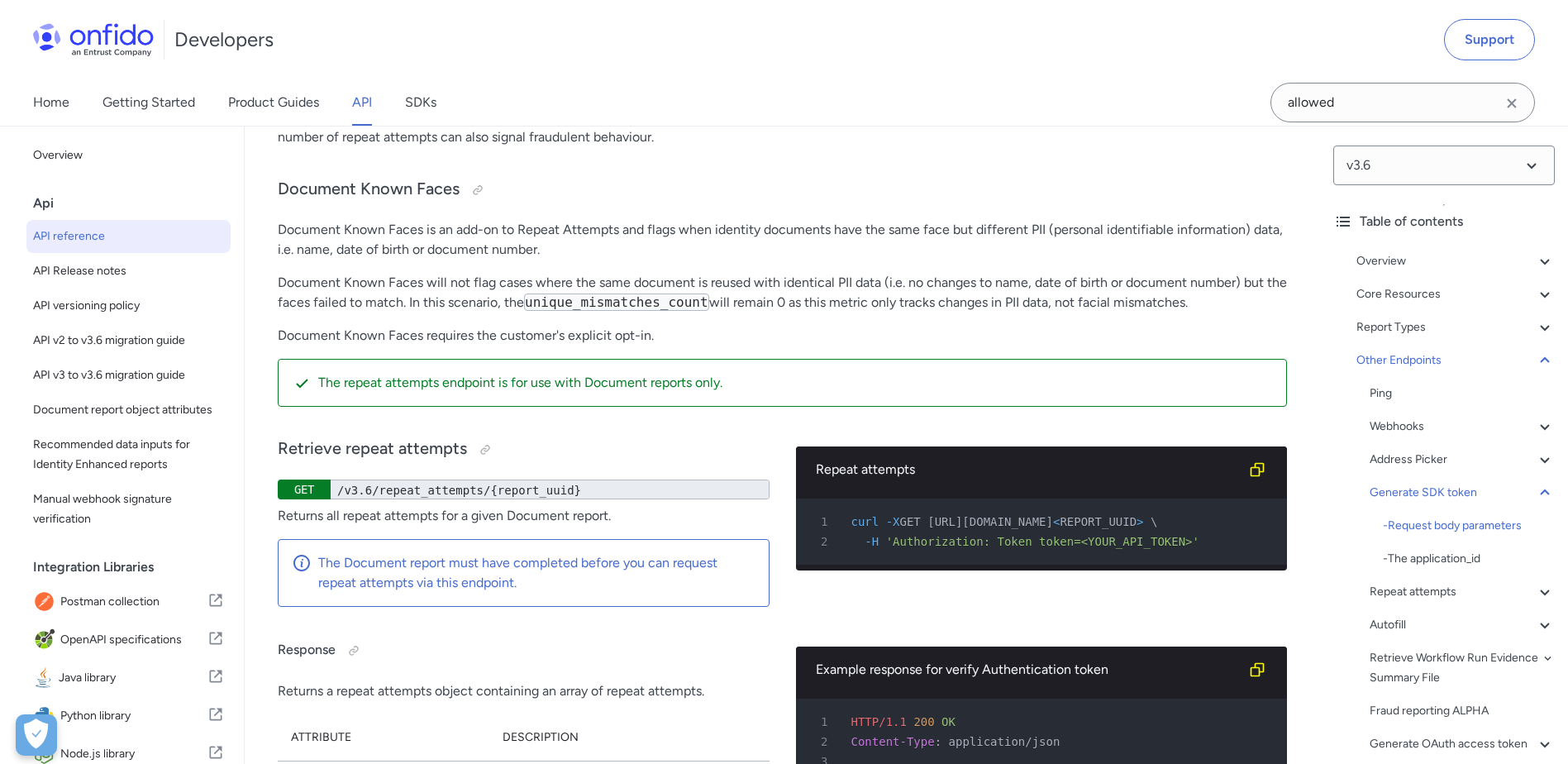
scroll to position [139407, 0]
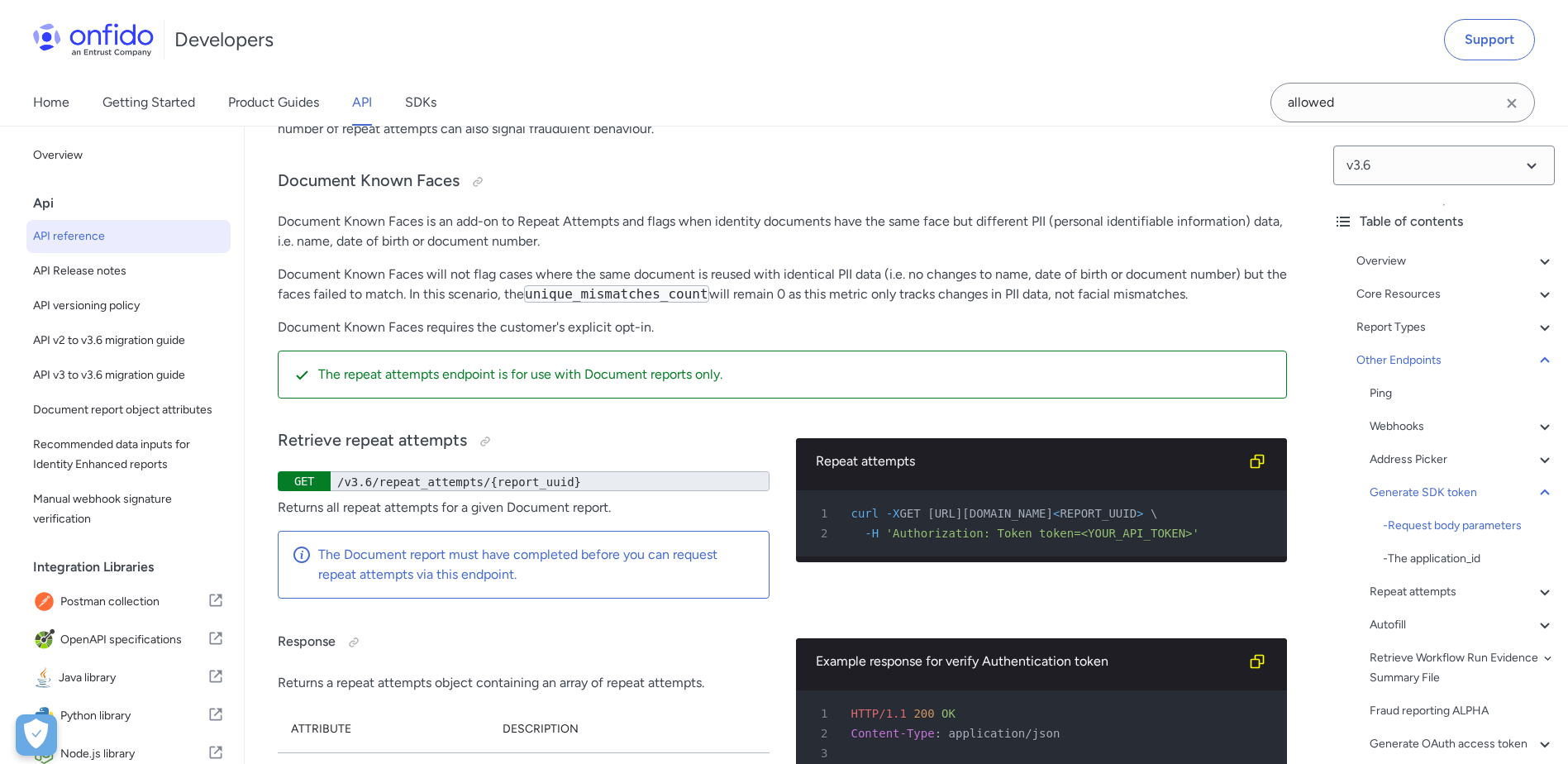
drag, startPoint x: 324, startPoint y: 505, endPoint x: 668, endPoint y: 632, distance: 366.7
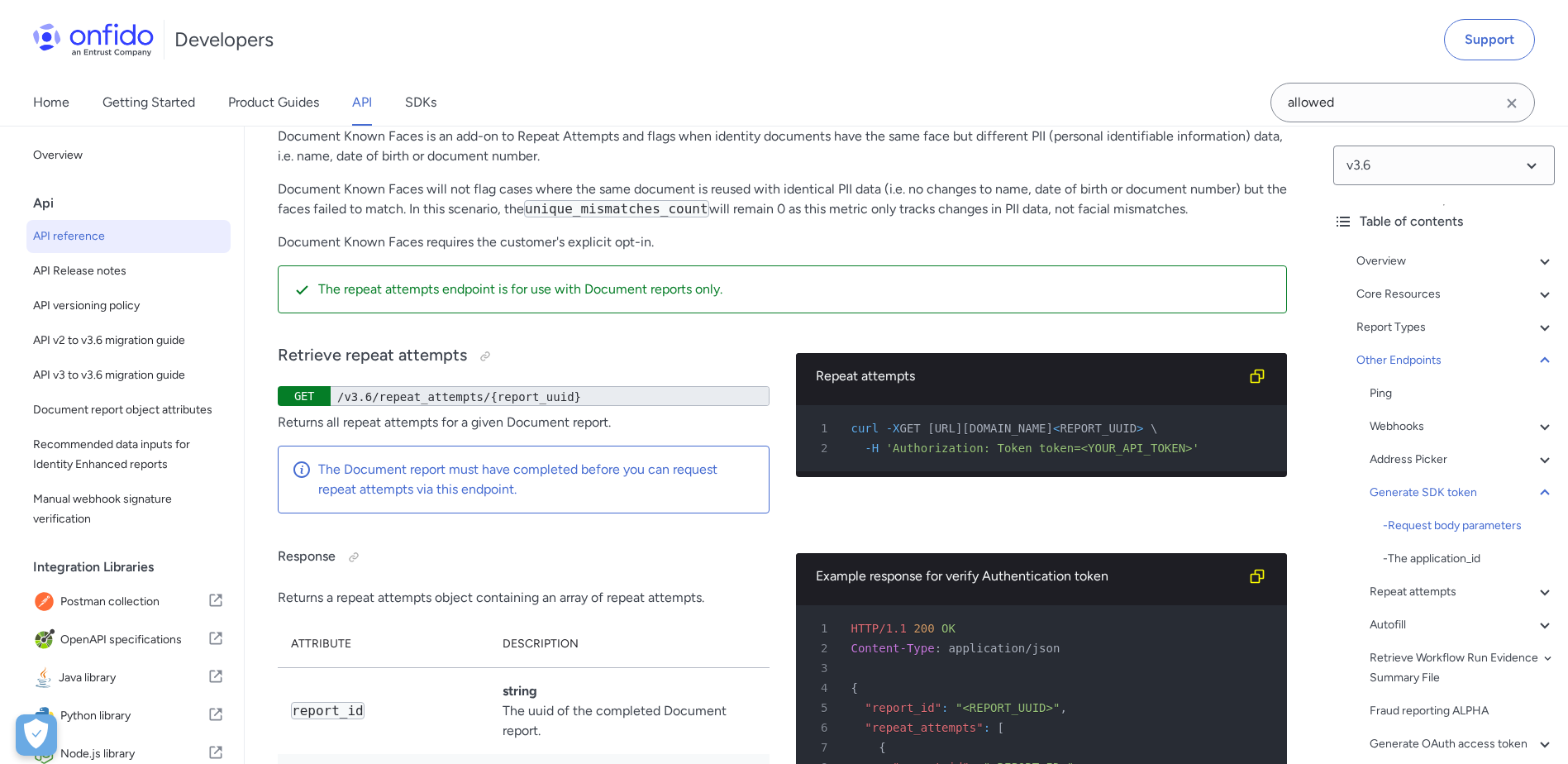
scroll to position [139654, 0]
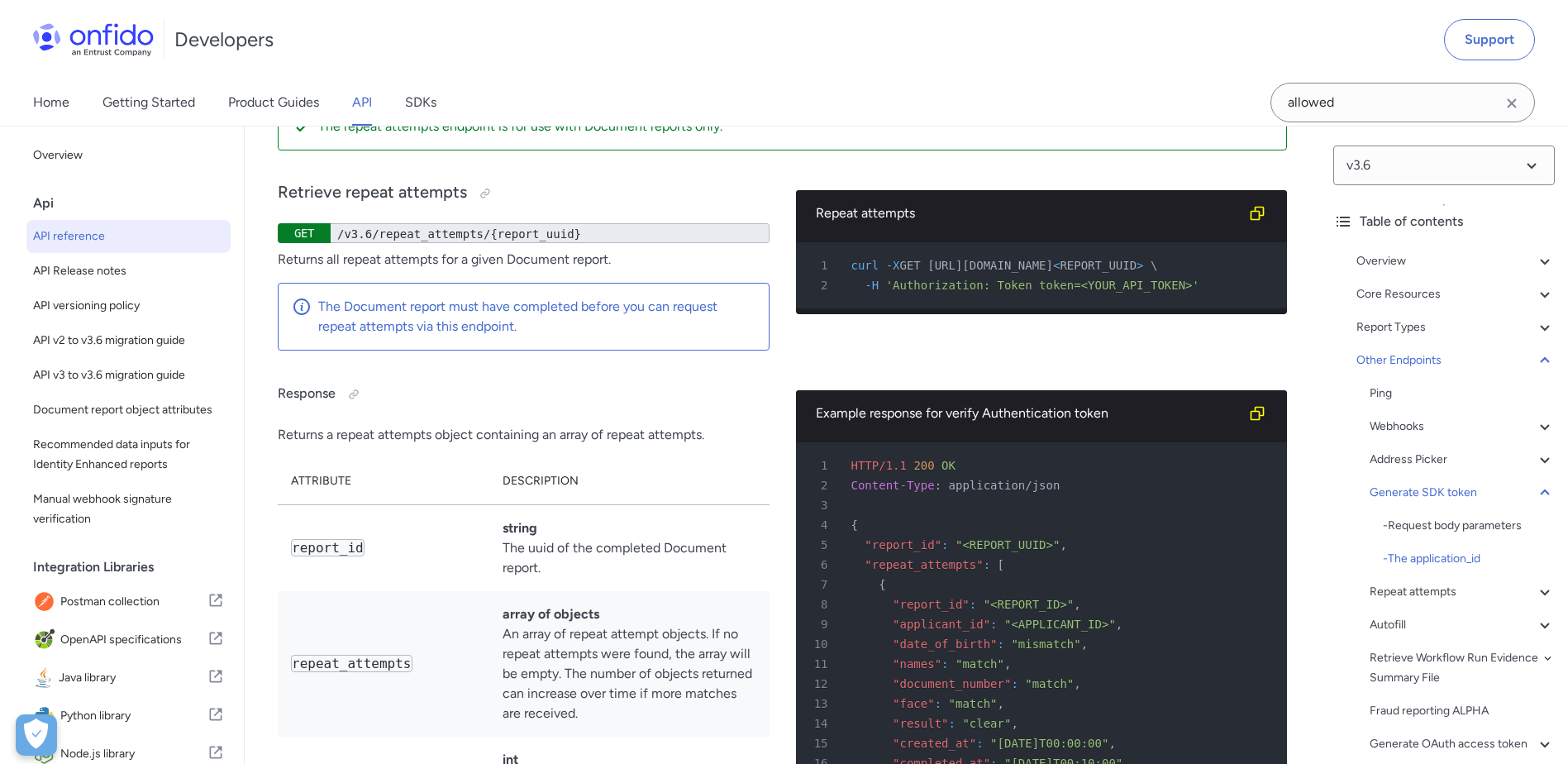
drag, startPoint x: 567, startPoint y: 558, endPoint x: 416, endPoint y: 388, distance: 227.4
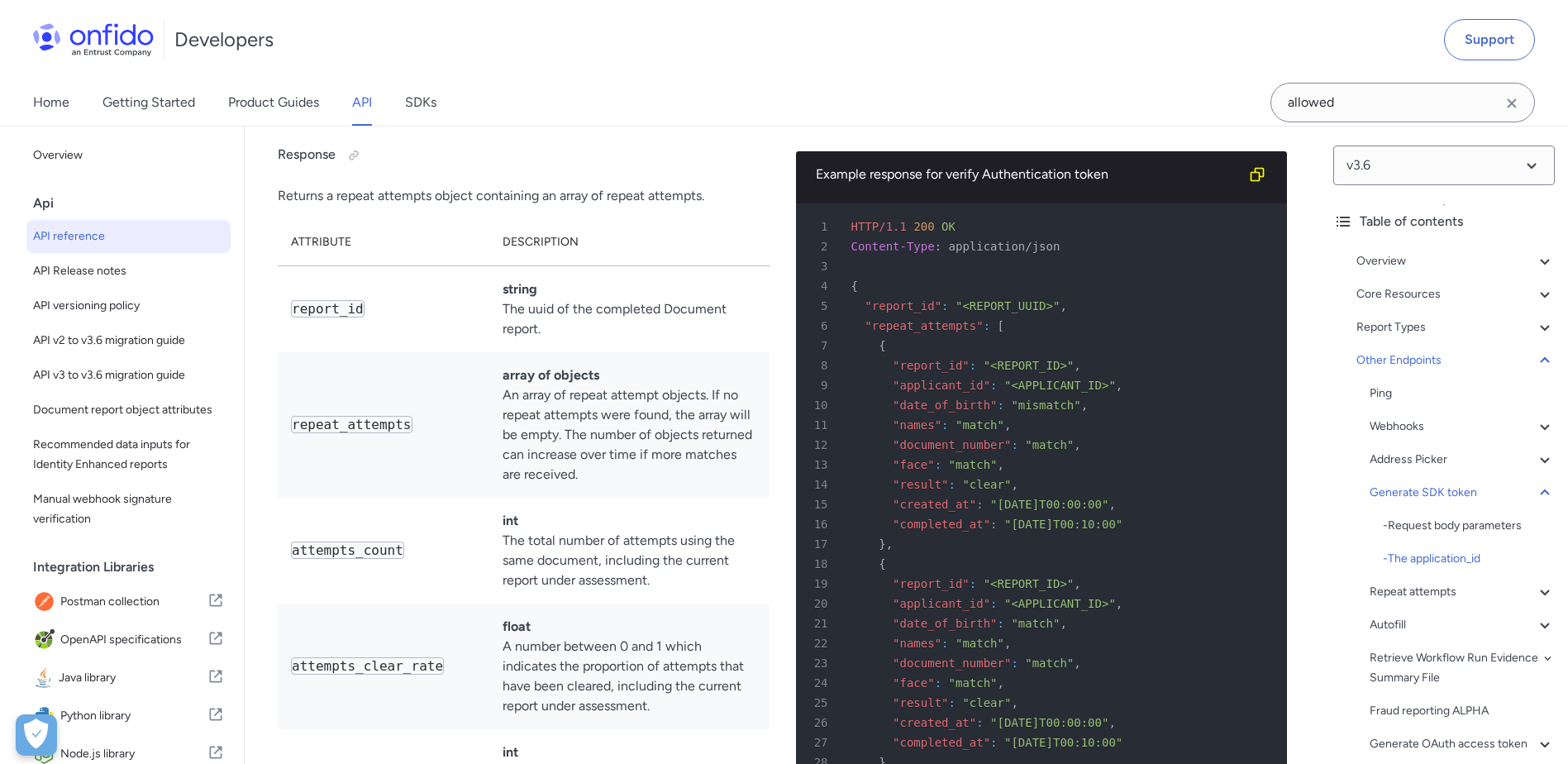
scroll to position [139903, 0]
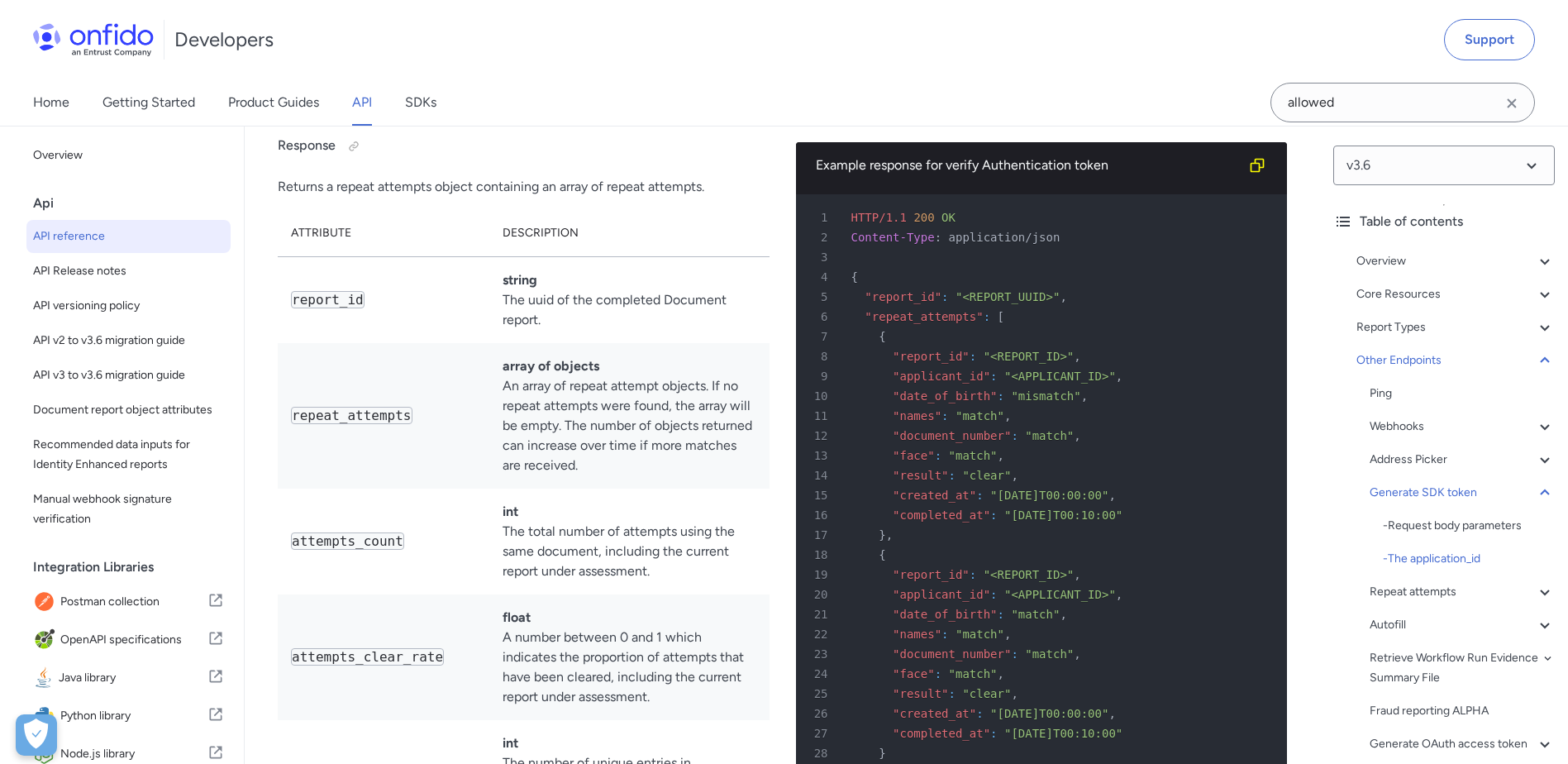
drag, startPoint x: 457, startPoint y: 451, endPoint x: 448, endPoint y: 493, distance: 43.0
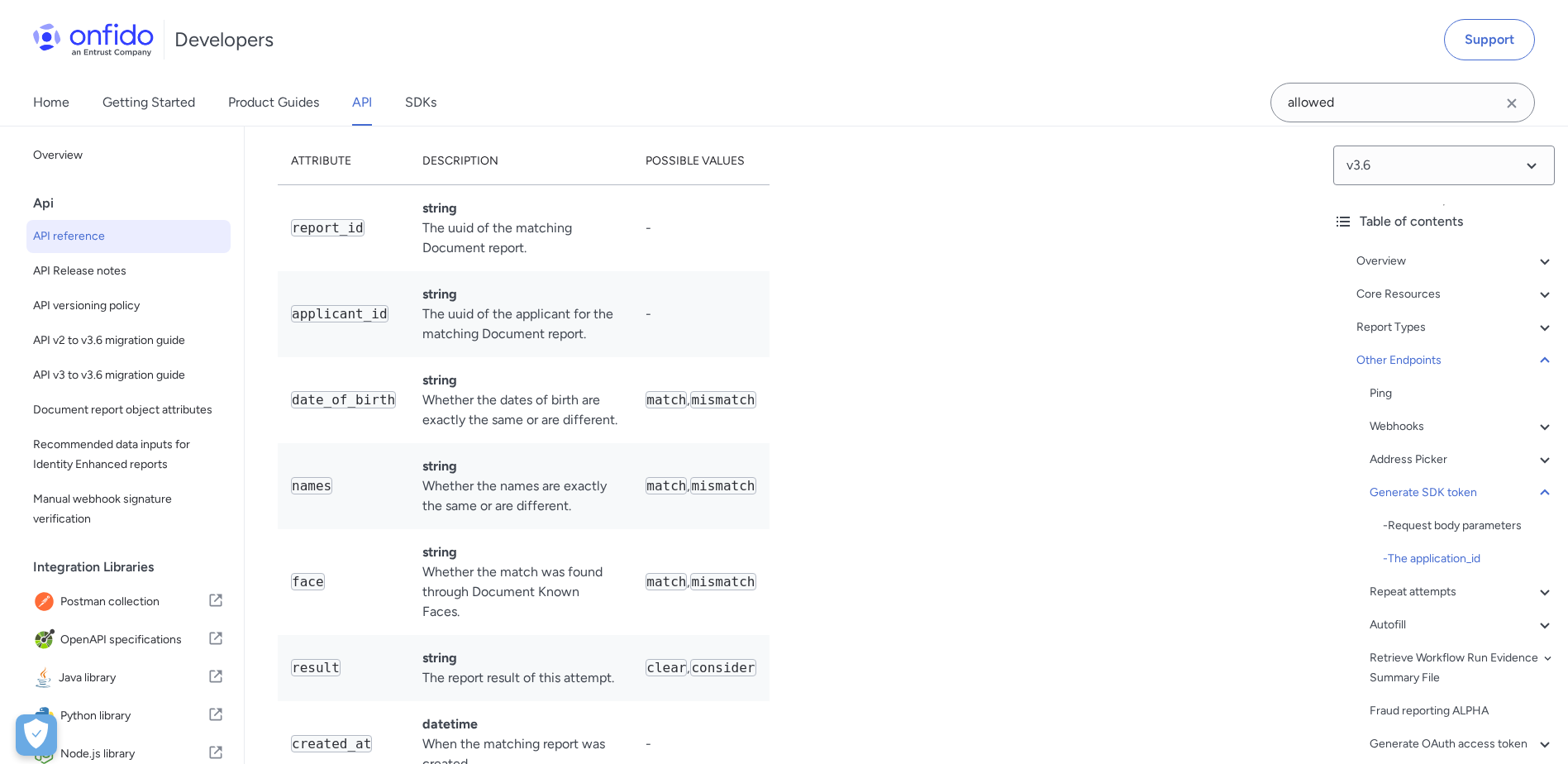
scroll to position [140813, 0]
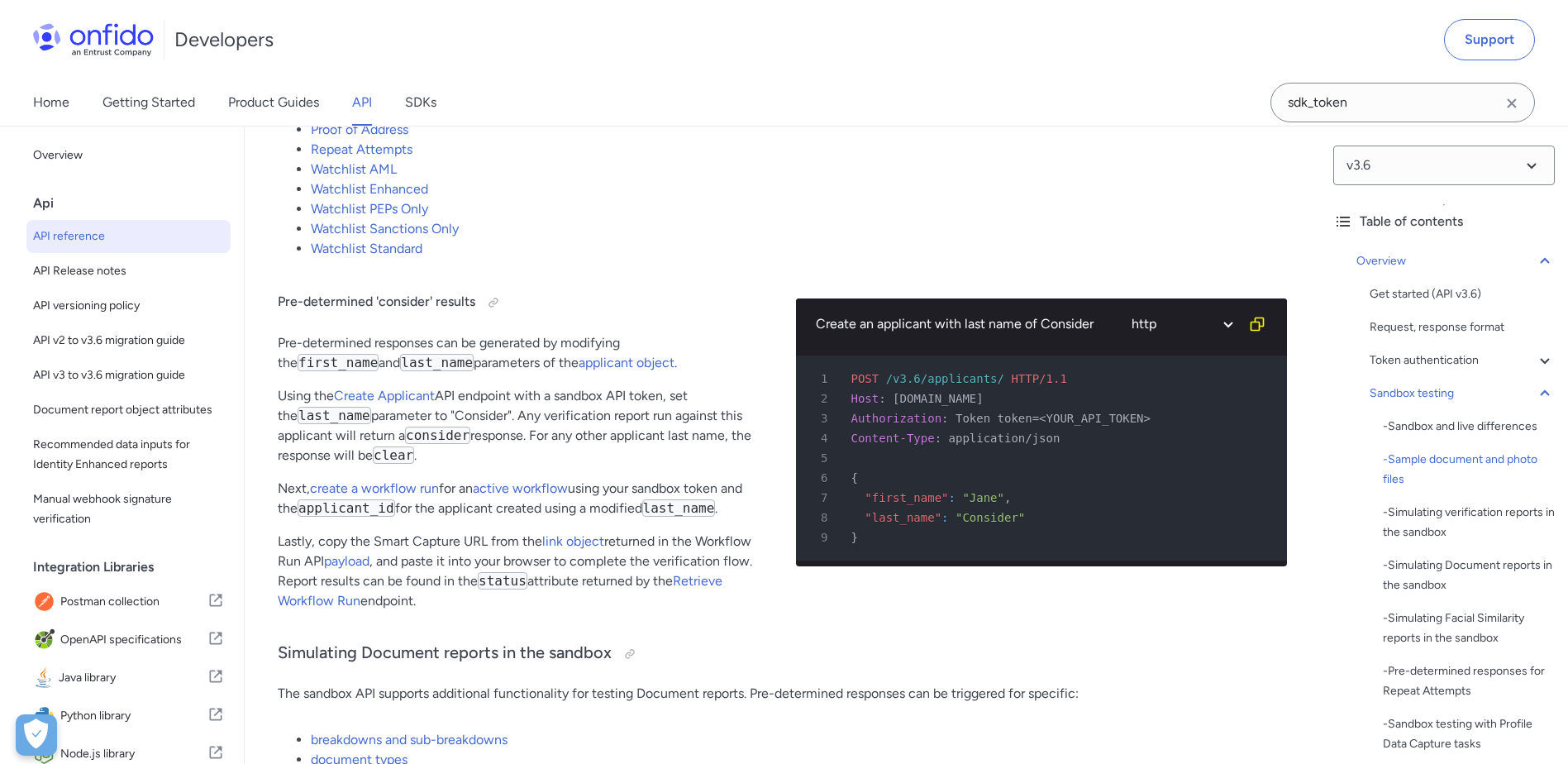
scroll to position [3513, 0]
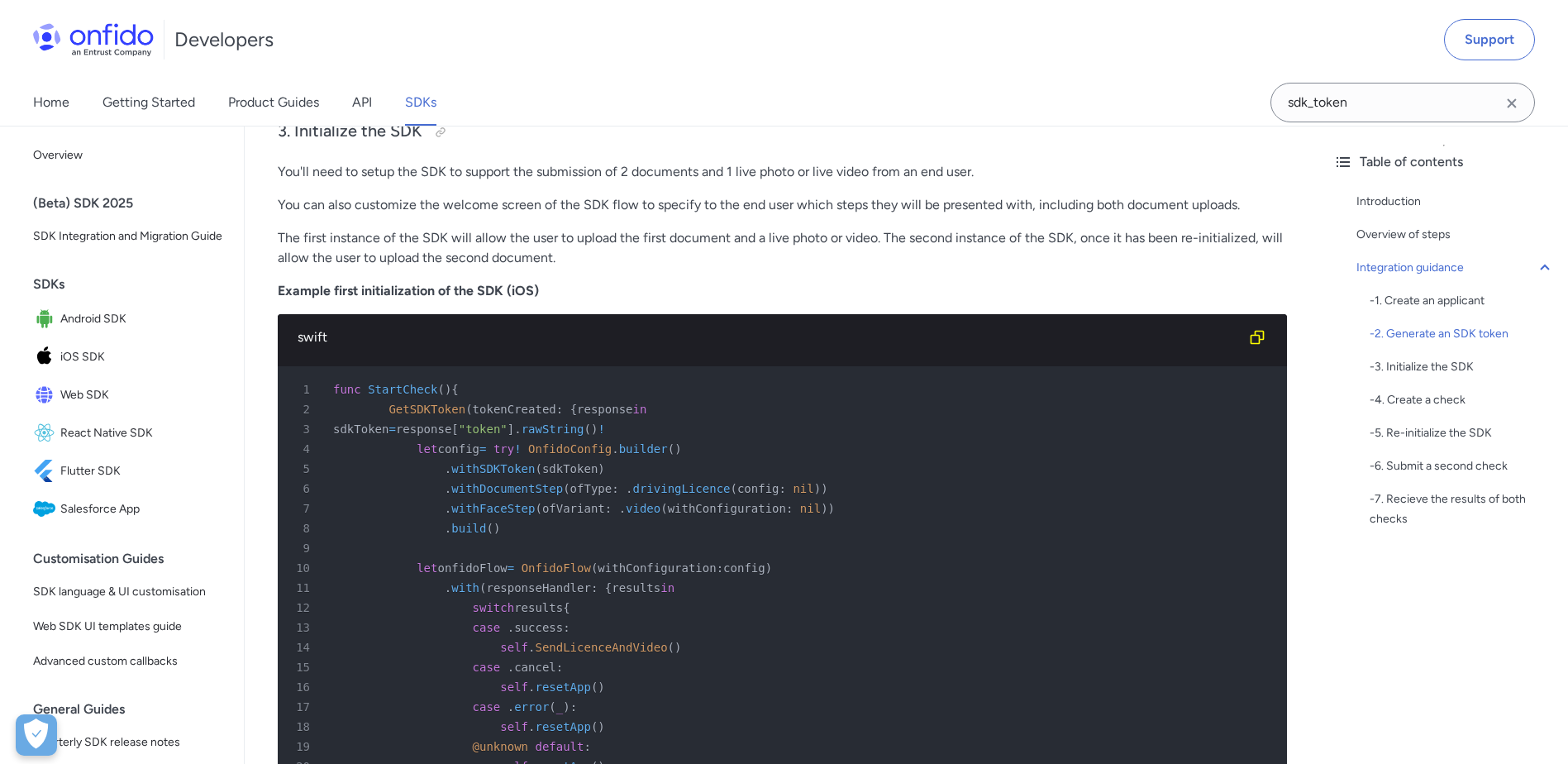
scroll to position [2353, 0]
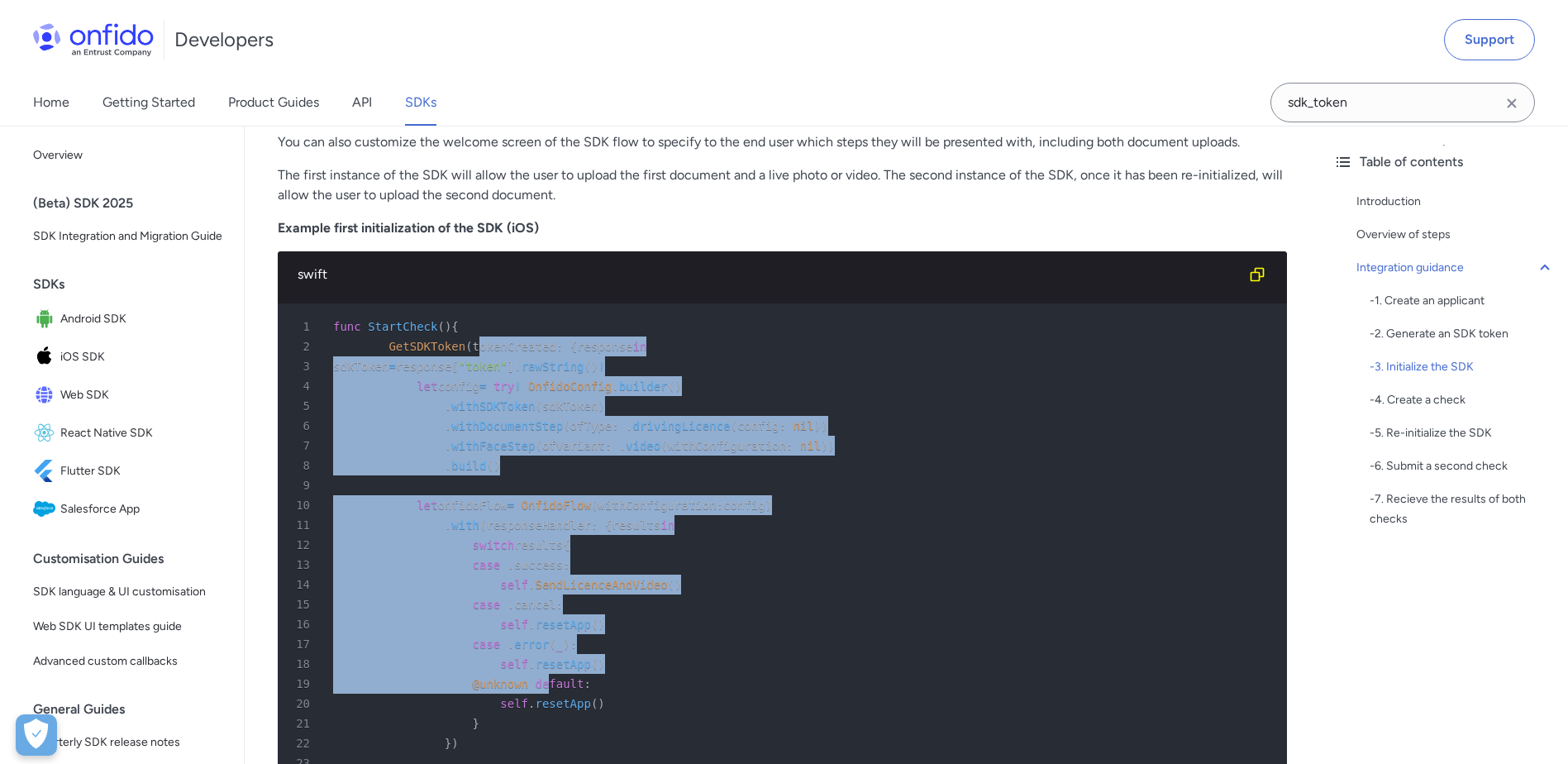
drag, startPoint x: 465, startPoint y: 351, endPoint x: 527, endPoint y: 682, distance: 336.8
click at [527, 682] on pre "1 func StartCheck ( ) { 2 GetSDKToken ( tokenCreated : { response in 3 sdkToken…" at bounding box center [783, 584] width 1010 height 562
drag, startPoint x: 527, startPoint y: 682, endPoint x: 711, endPoint y: 581, distance: 209.9
click at [711, 581] on div "14 self . [GEOGRAPHIC_DATA] ( )" at bounding box center [774, 584] width 980 height 20
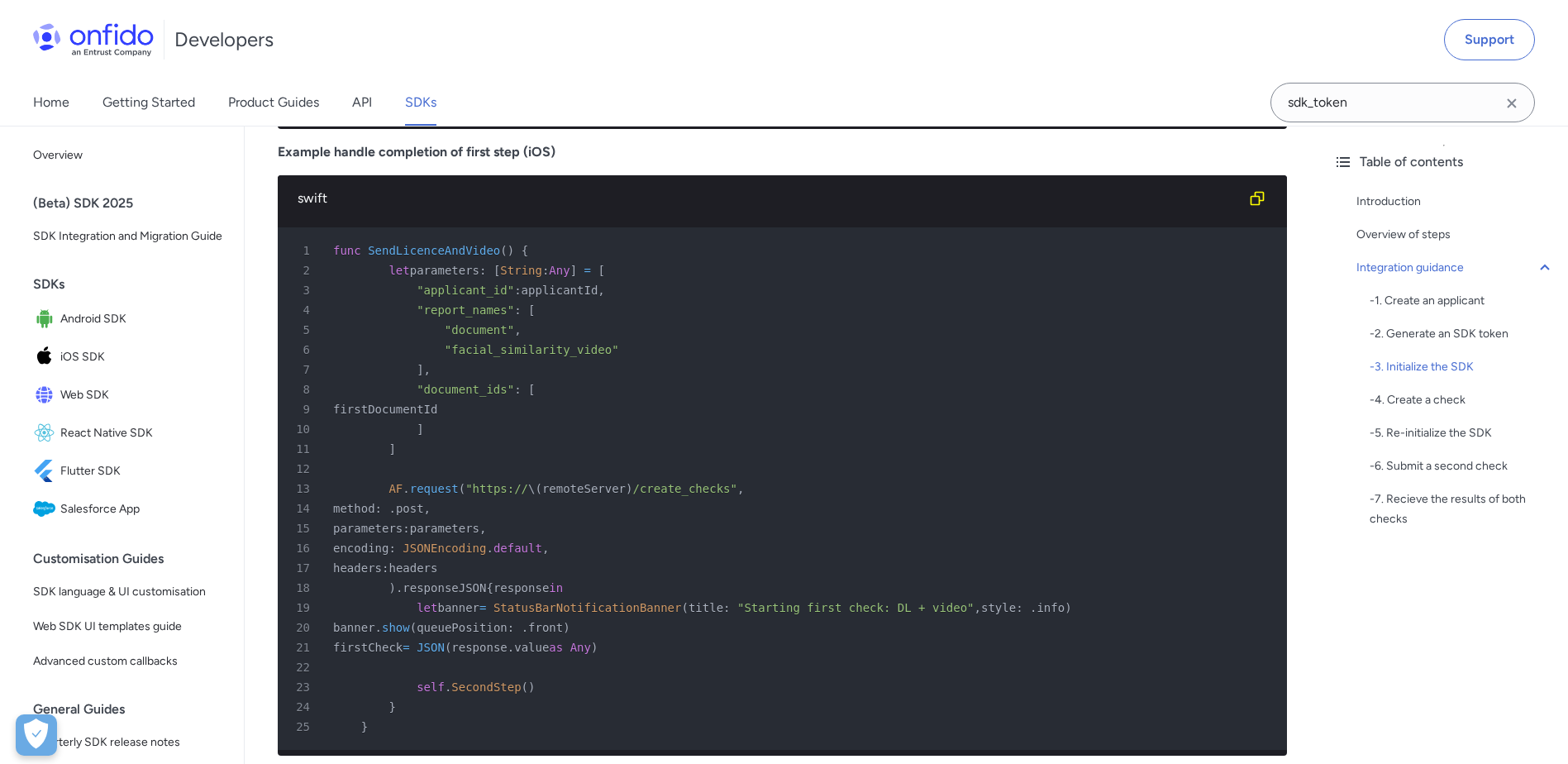
scroll to position [3097, 0]
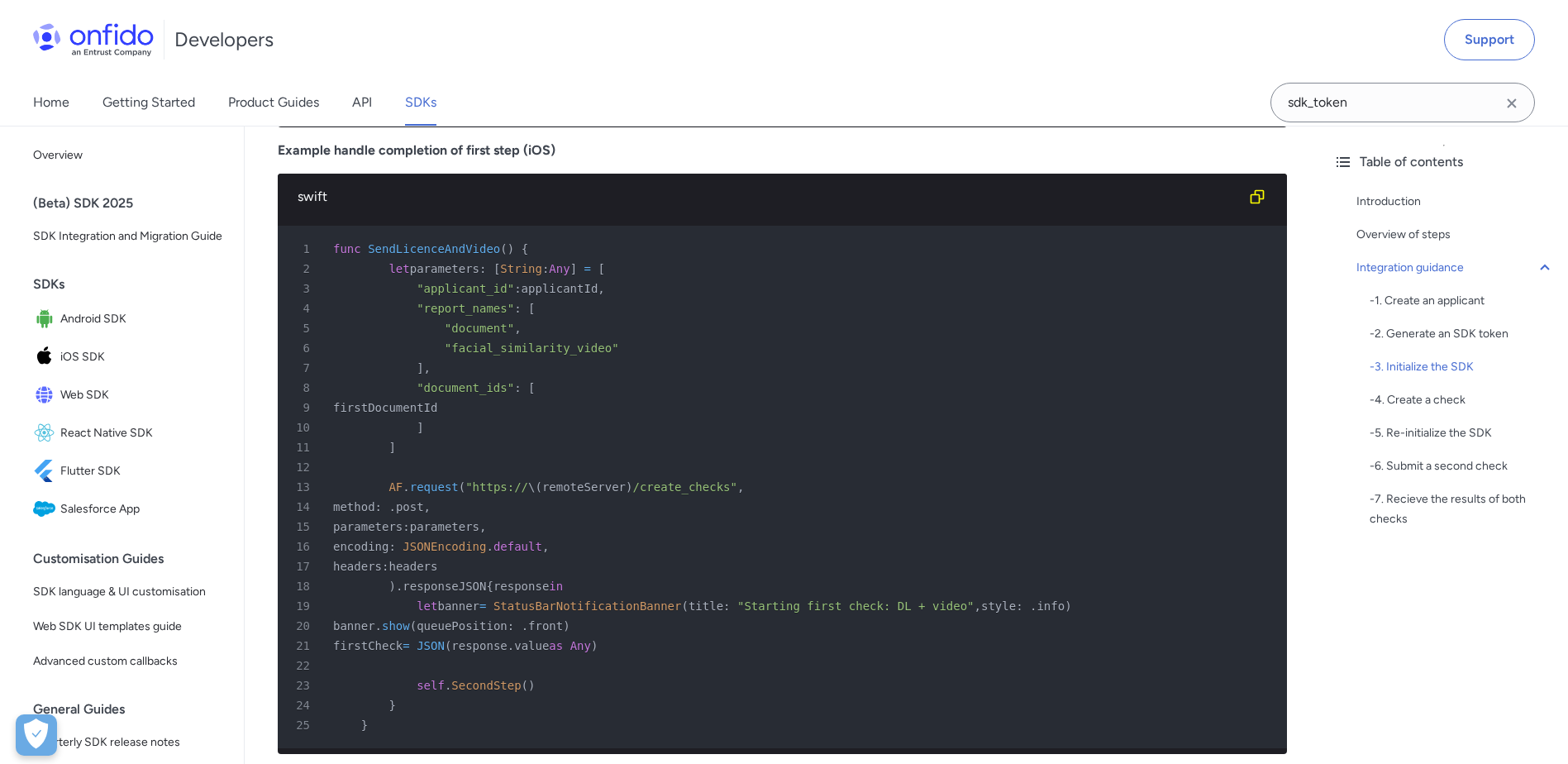
drag, startPoint x: 475, startPoint y: 511, endPoint x: 493, endPoint y: 644, distance: 134.2
click at [493, 644] on pre "1 func SendLicenceAndVideo ( ) { 2 let parameters : [ String : Any ] = [ 3 "app…" at bounding box center [783, 487] width 1010 height 523
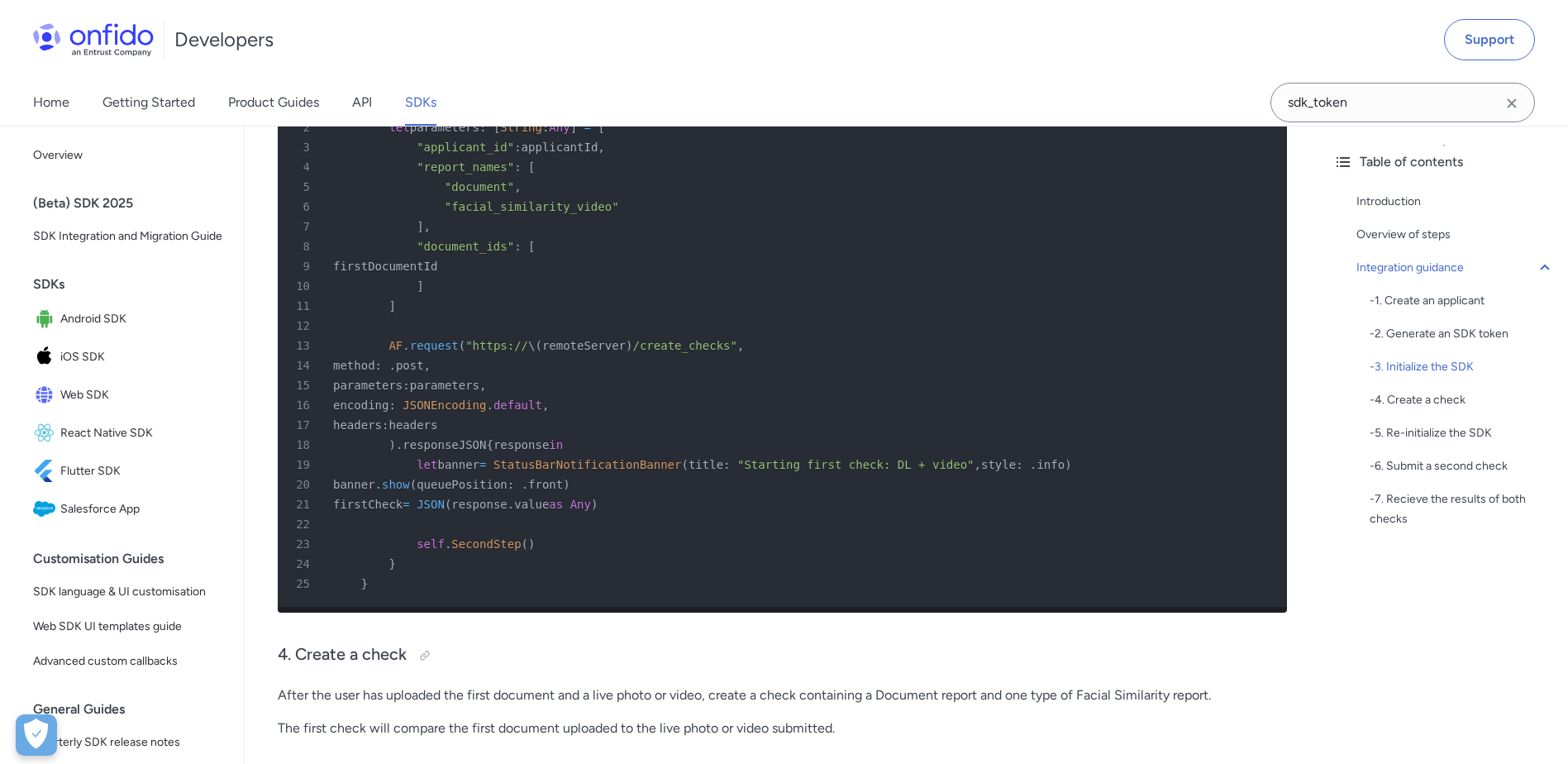
scroll to position [3428, 0]
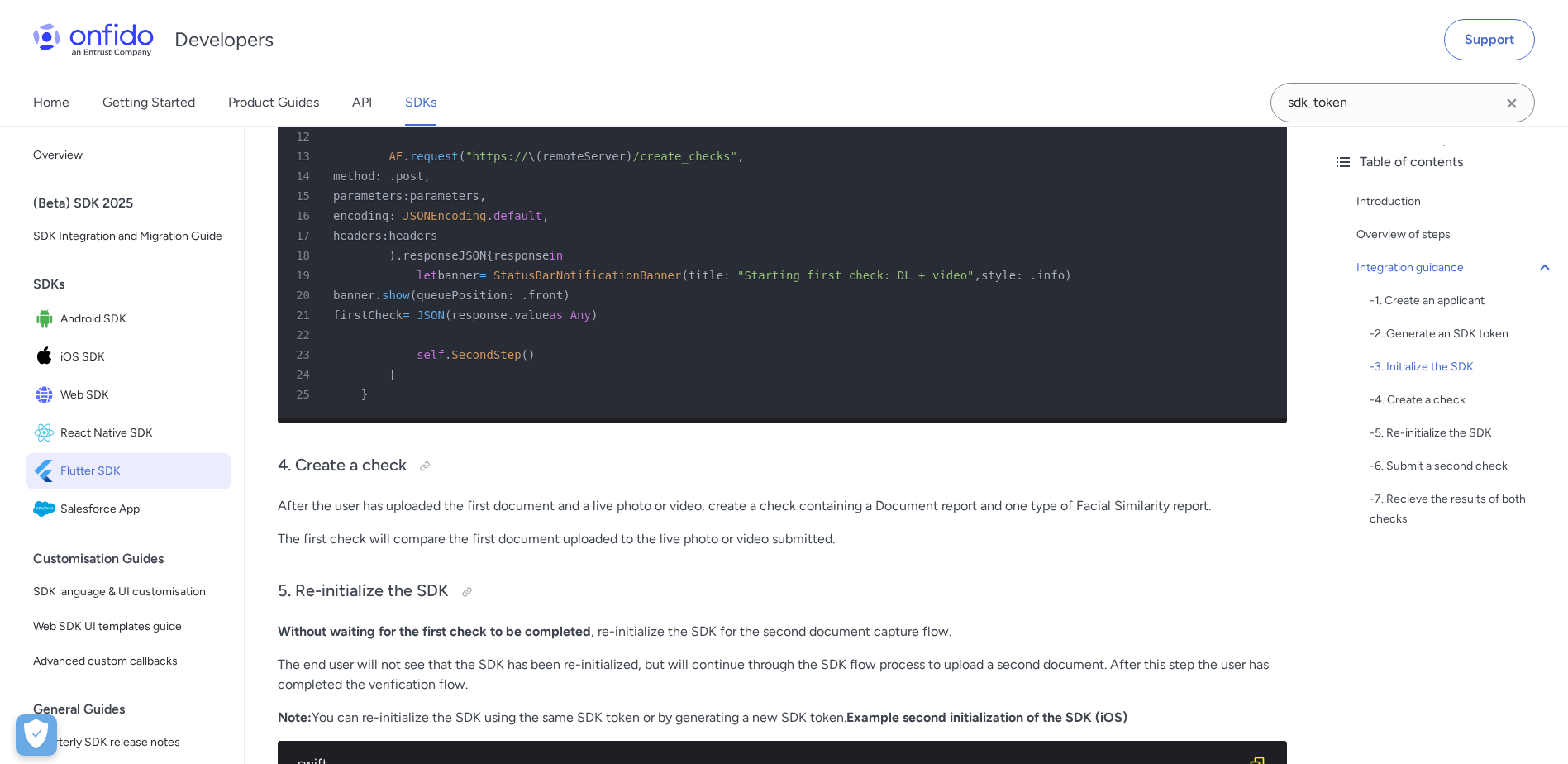
click at [112, 483] on span "Flutter SDK" at bounding box center [142, 471] width 163 height 23
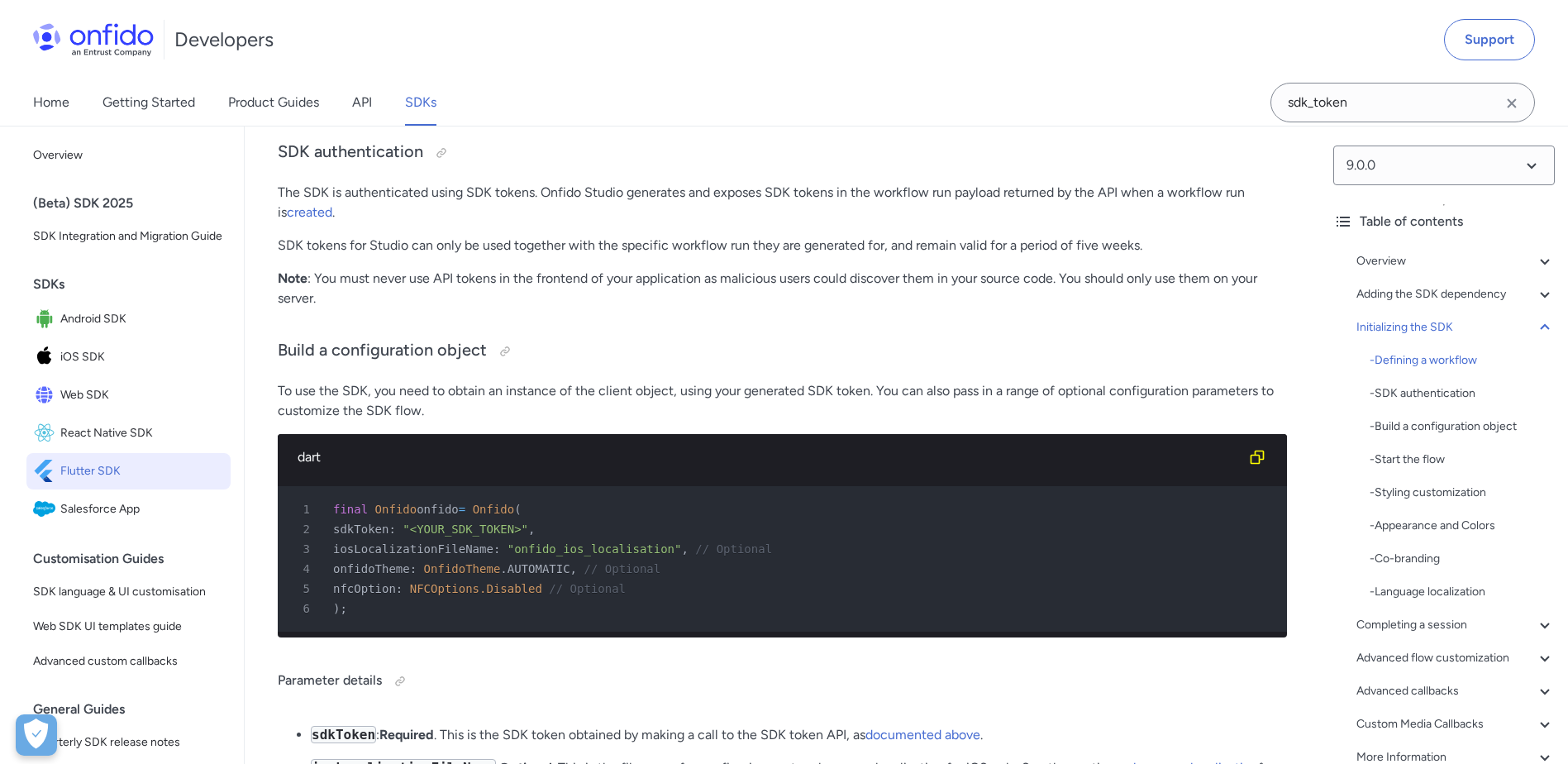
scroll to position [3724, 0]
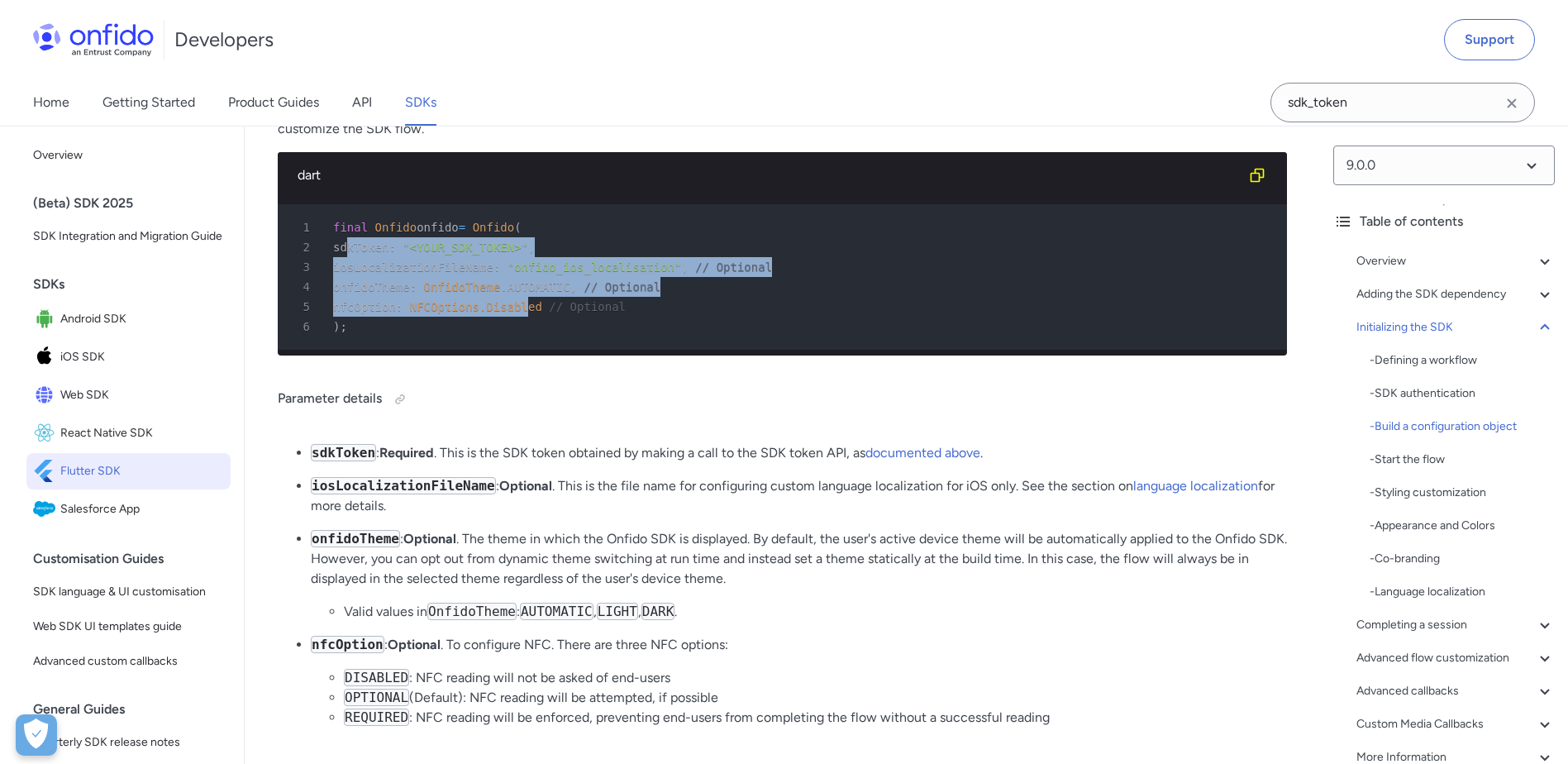
drag, startPoint x: 348, startPoint y: 331, endPoint x: 522, endPoint y: 400, distance: 187.2
click at [522, 350] on pre "1 final Onfido onfido = Onfido ( 2 sdkToken : "<YOUR_SDK_TOKEN>" , 3 iosLocaliz…" at bounding box center [783, 277] width 1010 height 145
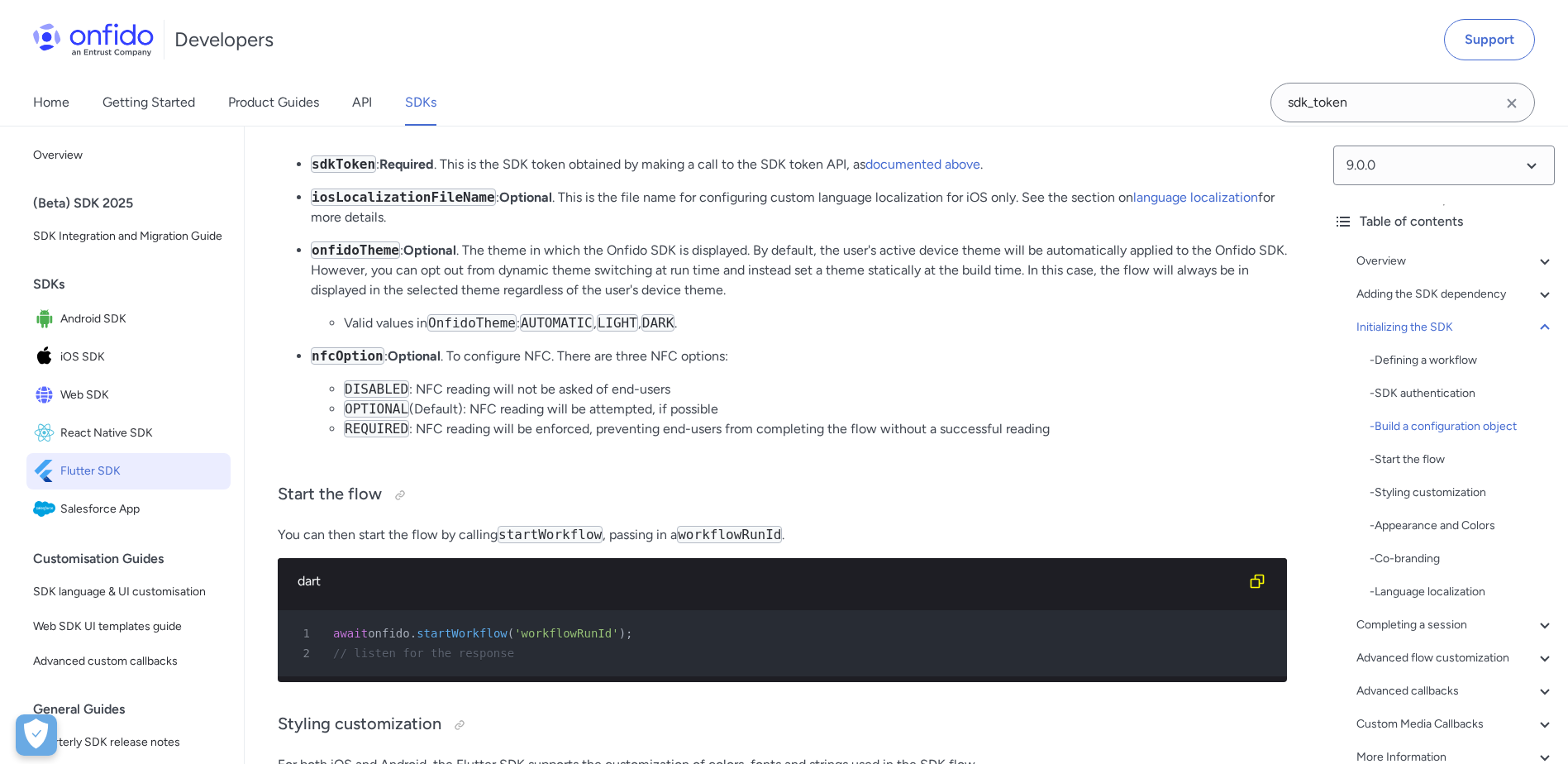
scroll to position [4055, 0]
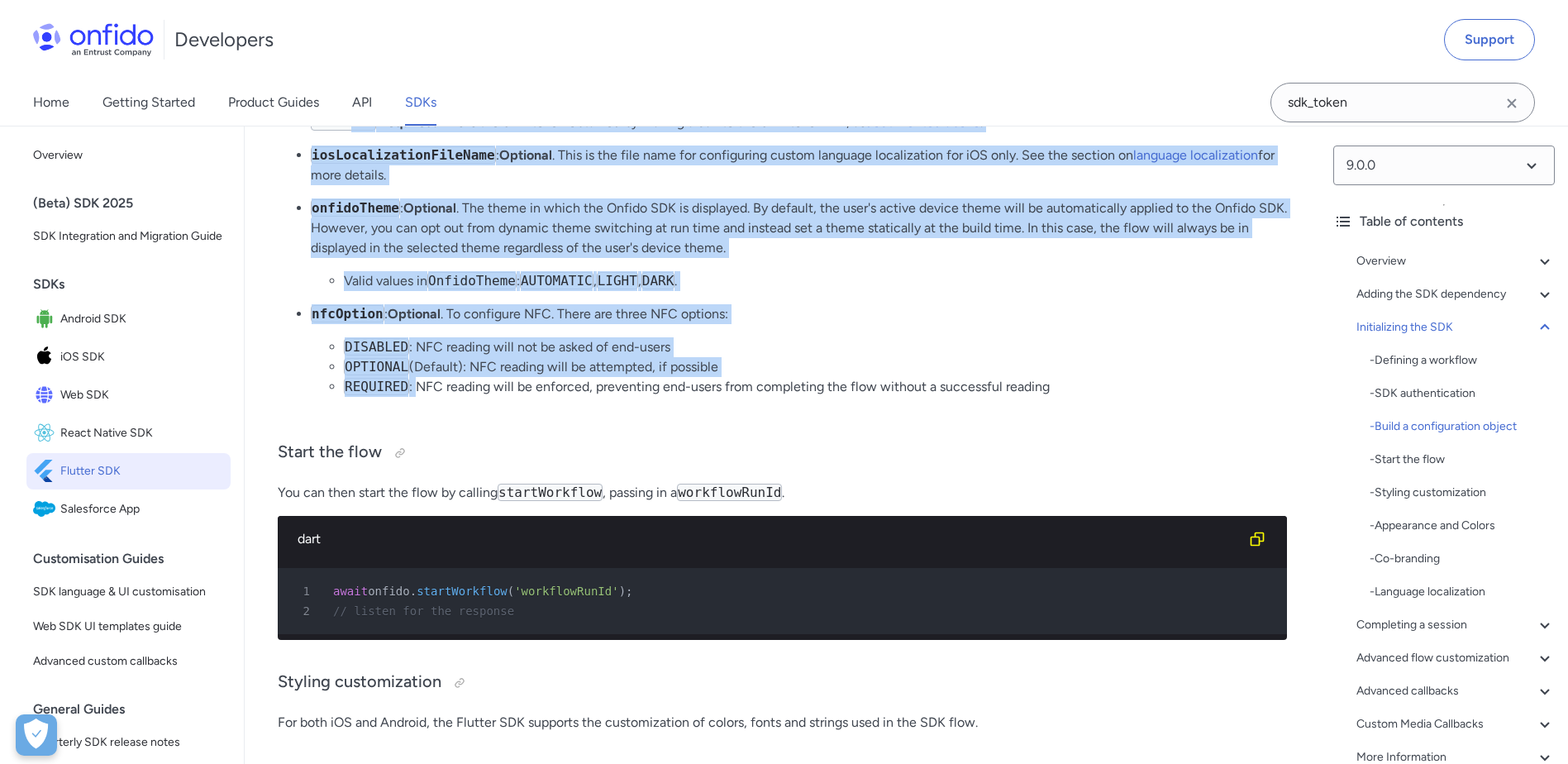
drag, startPoint x: 344, startPoint y: 219, endPoint x: 410, endPoint y: 501, distance: 289.6
click at [410, 410] on ul "sdkToken : Required . This is the SDK token obtained by making a call to the SD…" at bounding box center [783, 261] width 1010 height 298
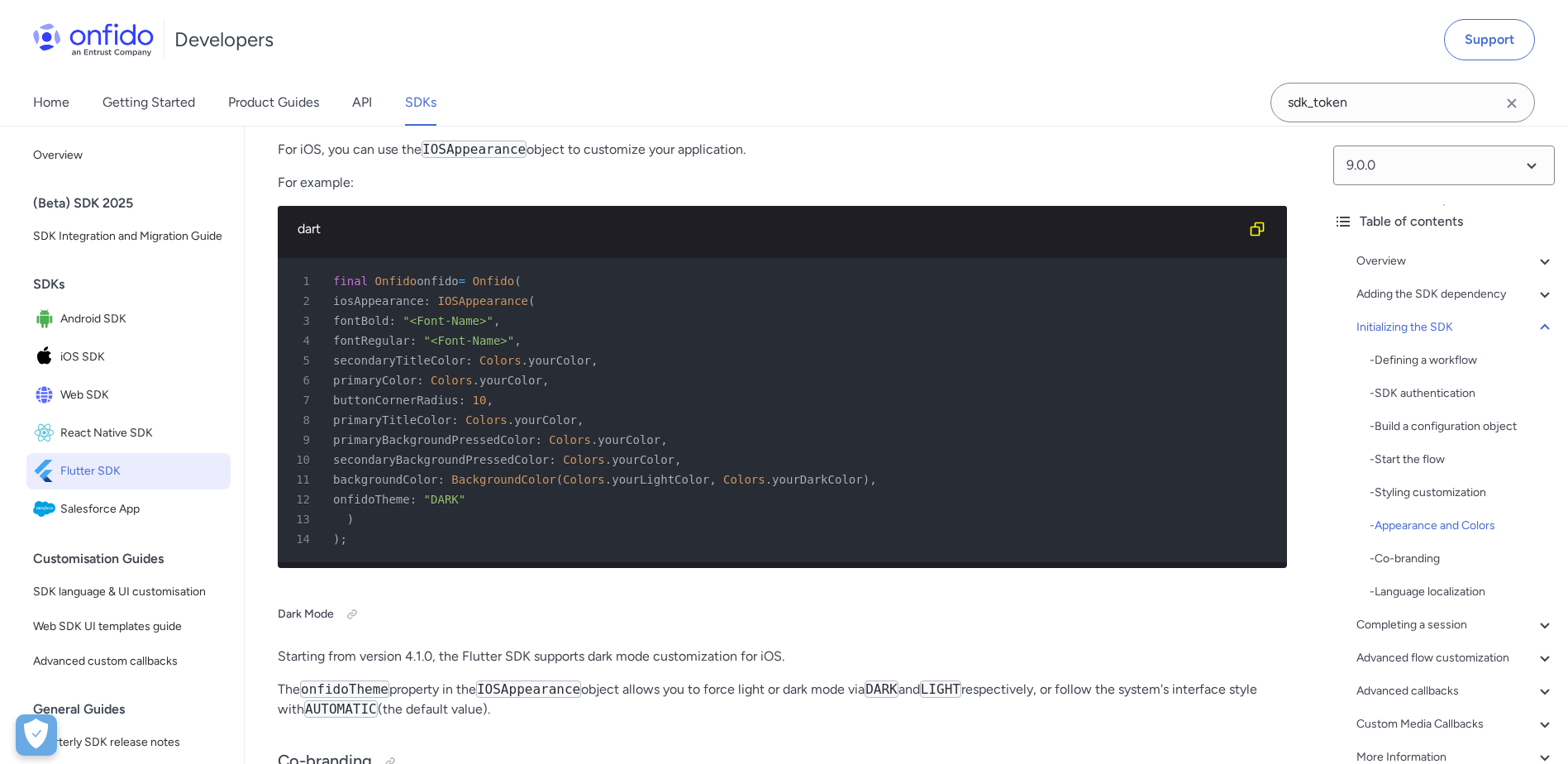
scroll to position [4964, 0]
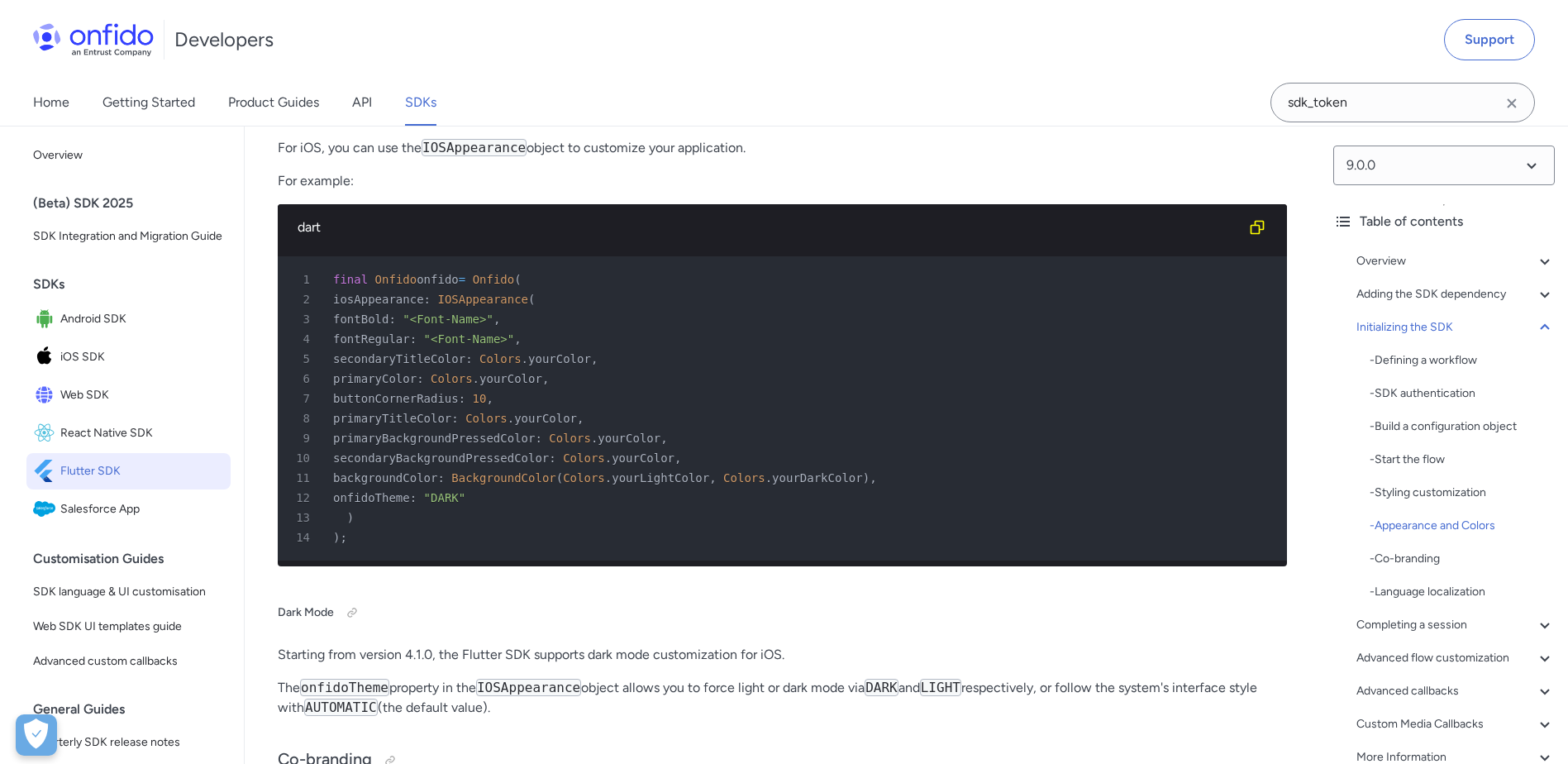
drag, startPoint x: 400, startPoint y: 424, endPoint x: 449, endPoint y: 603, distance: 185.6
click at [449, 560] on pre "1 final Onfido onfido = Onfido ( 2 iosAppearance : IOSAppearance ( 3 fontBold :…" at bounding box center [783, 408] width 1010 height 304
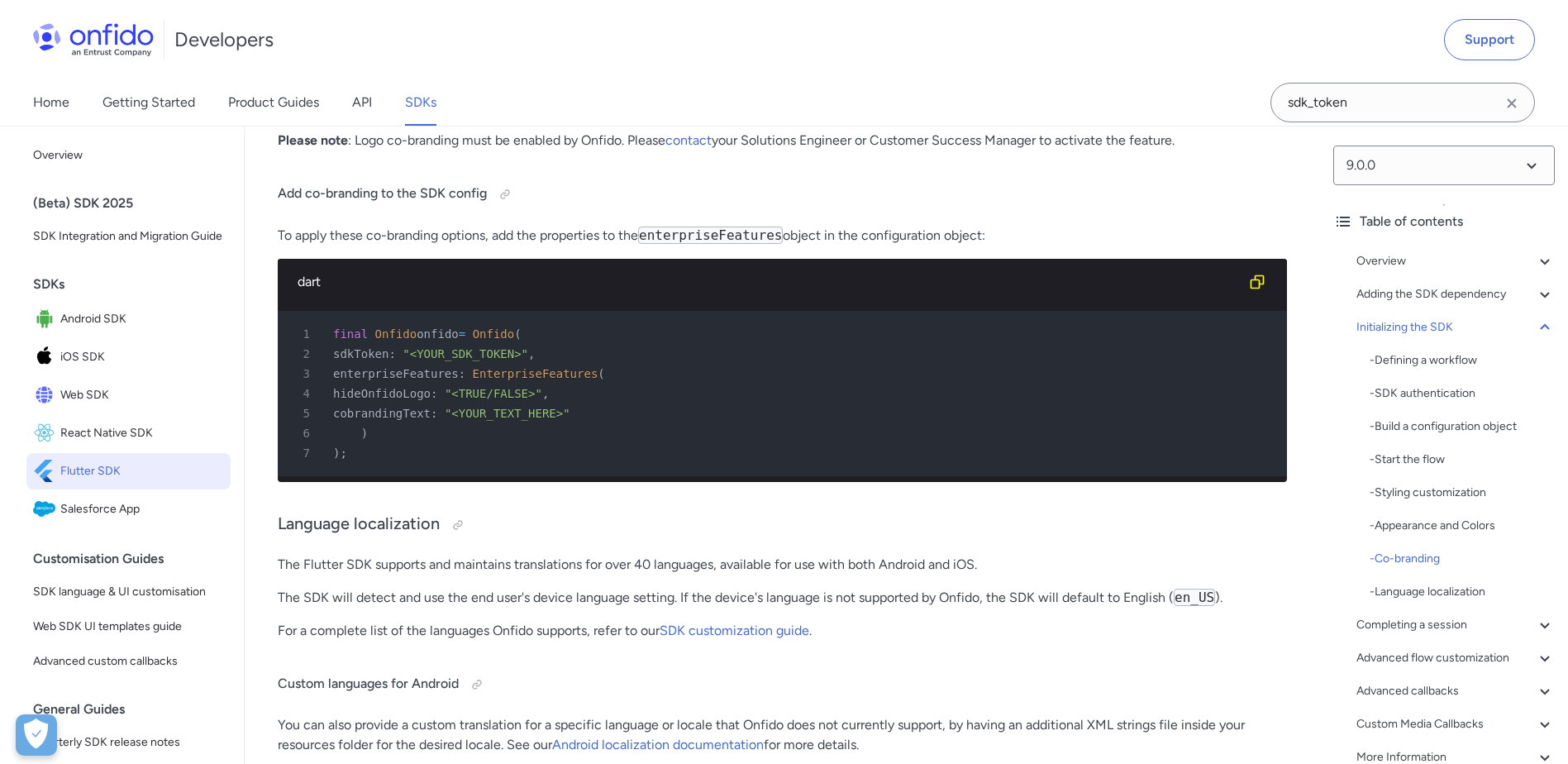
scroll to position [6040, 0]
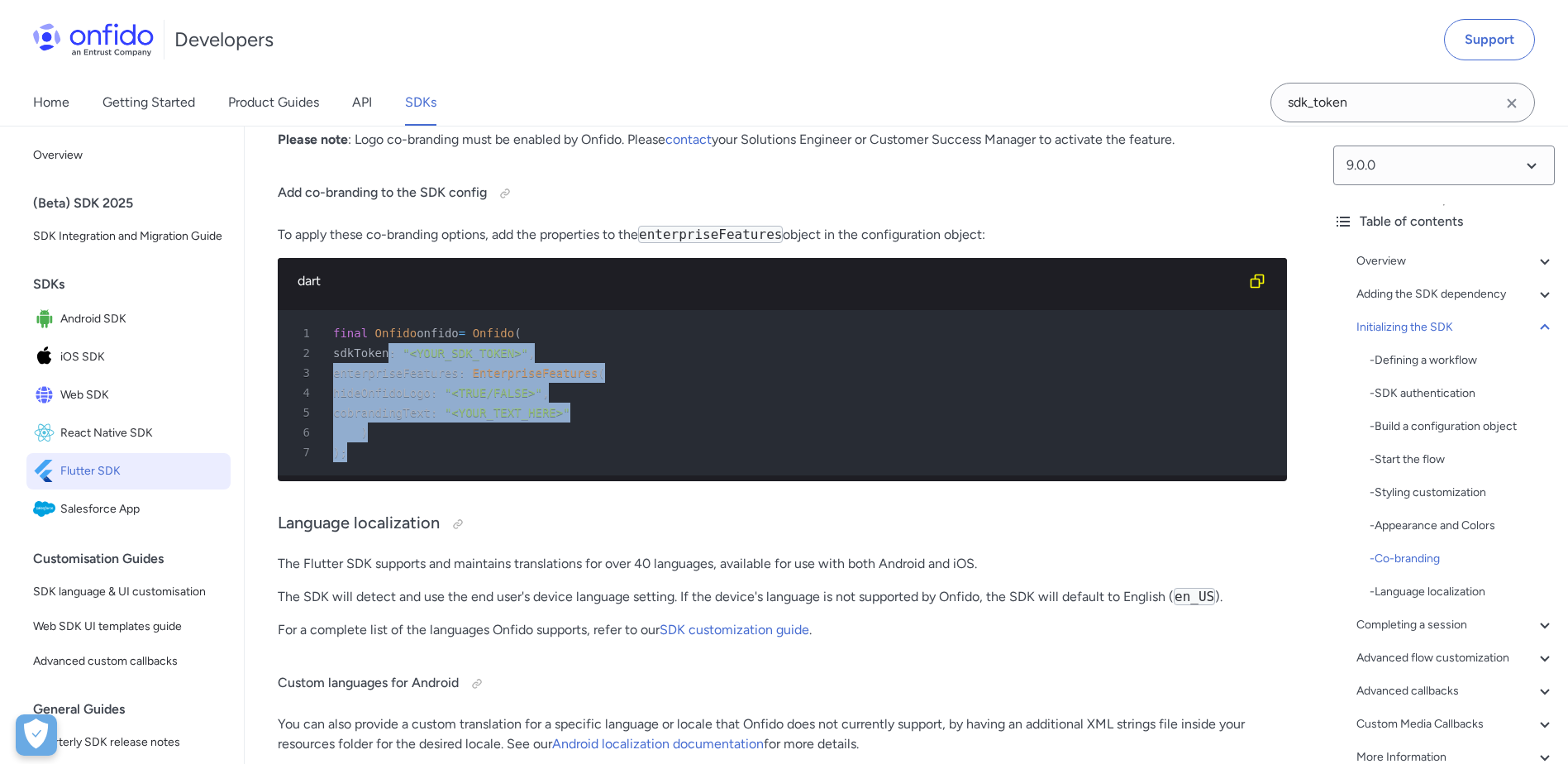
drag, startPoint x: 383, startPoint y: 475, endPoint x: 395, endPoint y: 569, distance: 94.8
click at [395, 476] on pre "1 final Onfido onfido = Onfido ( 2 sdkToken : "<YOUR_SDK_TOKEN>" , 3 enterprise…" at bounding box center [783, 392] width 1010 height 165
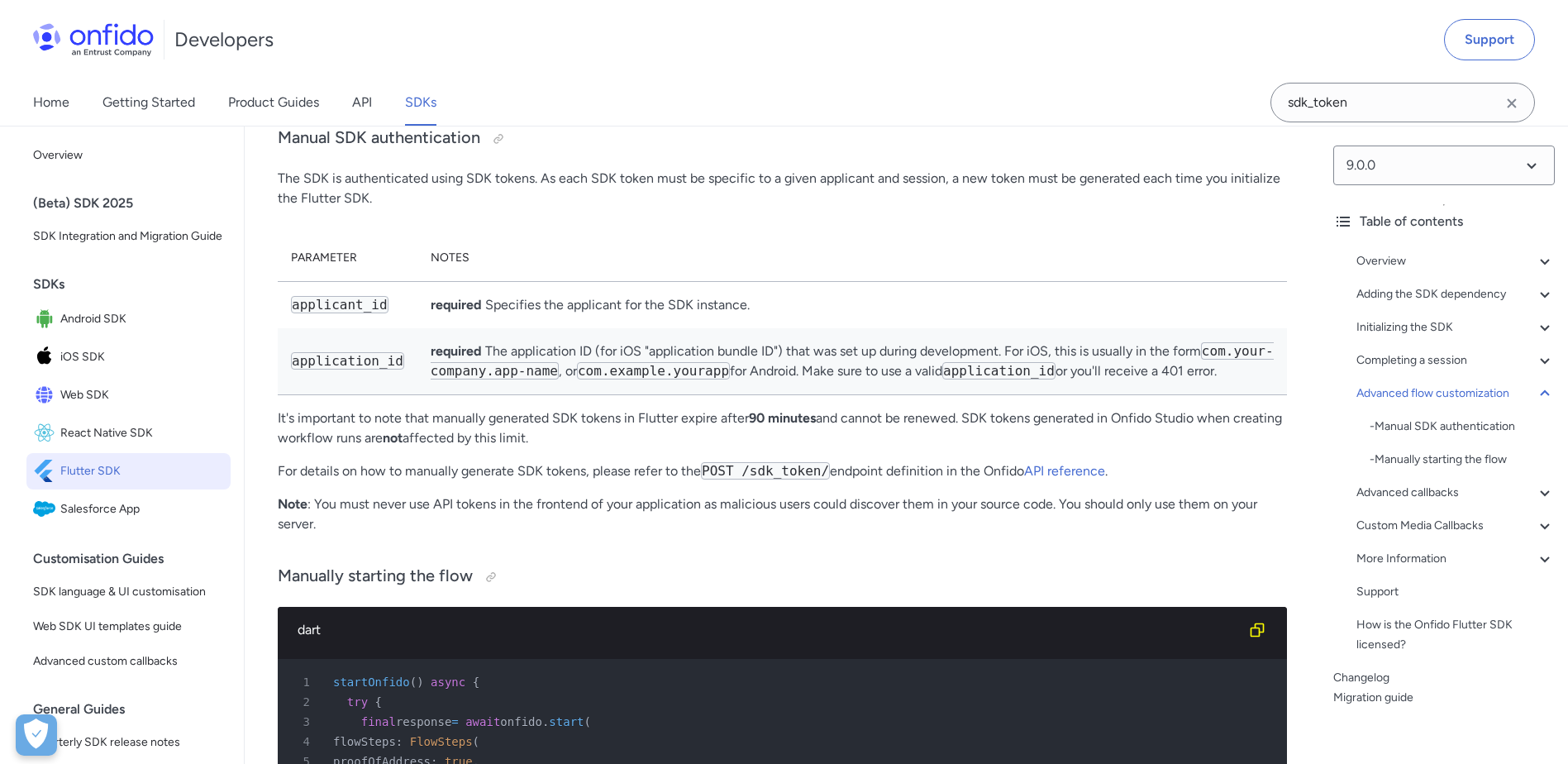
scroll to position [8024, 0]
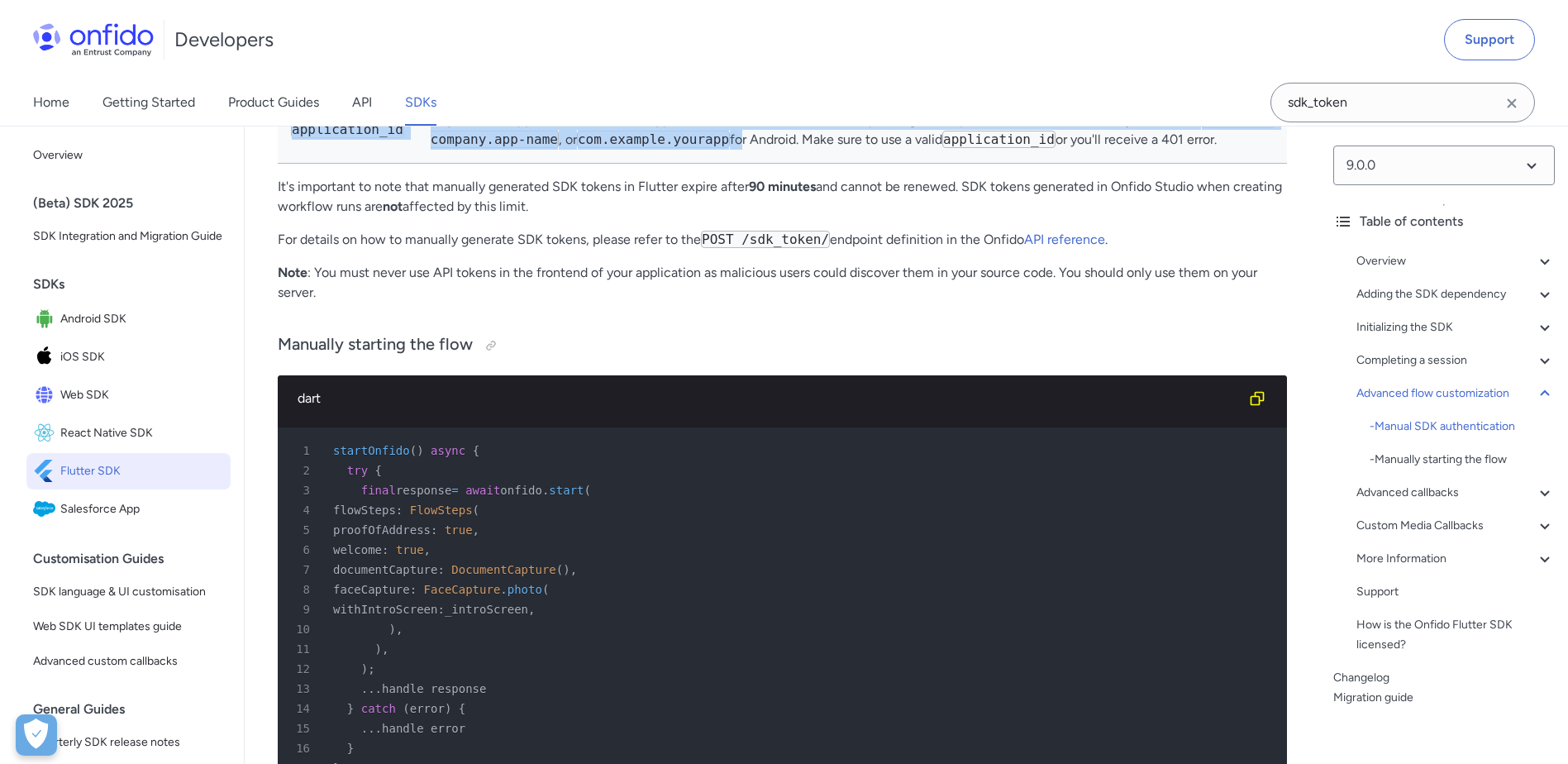
drag, startPoint x: 322, startPoint y: 219, endPoint x: 707, endPoint y: 303, distance: 394.1
click at [707, 163] on tbody "applicant_id required Specifies the applicant for the SDK instance. application…" at bounding box center [783, 107] width 1010 height 114
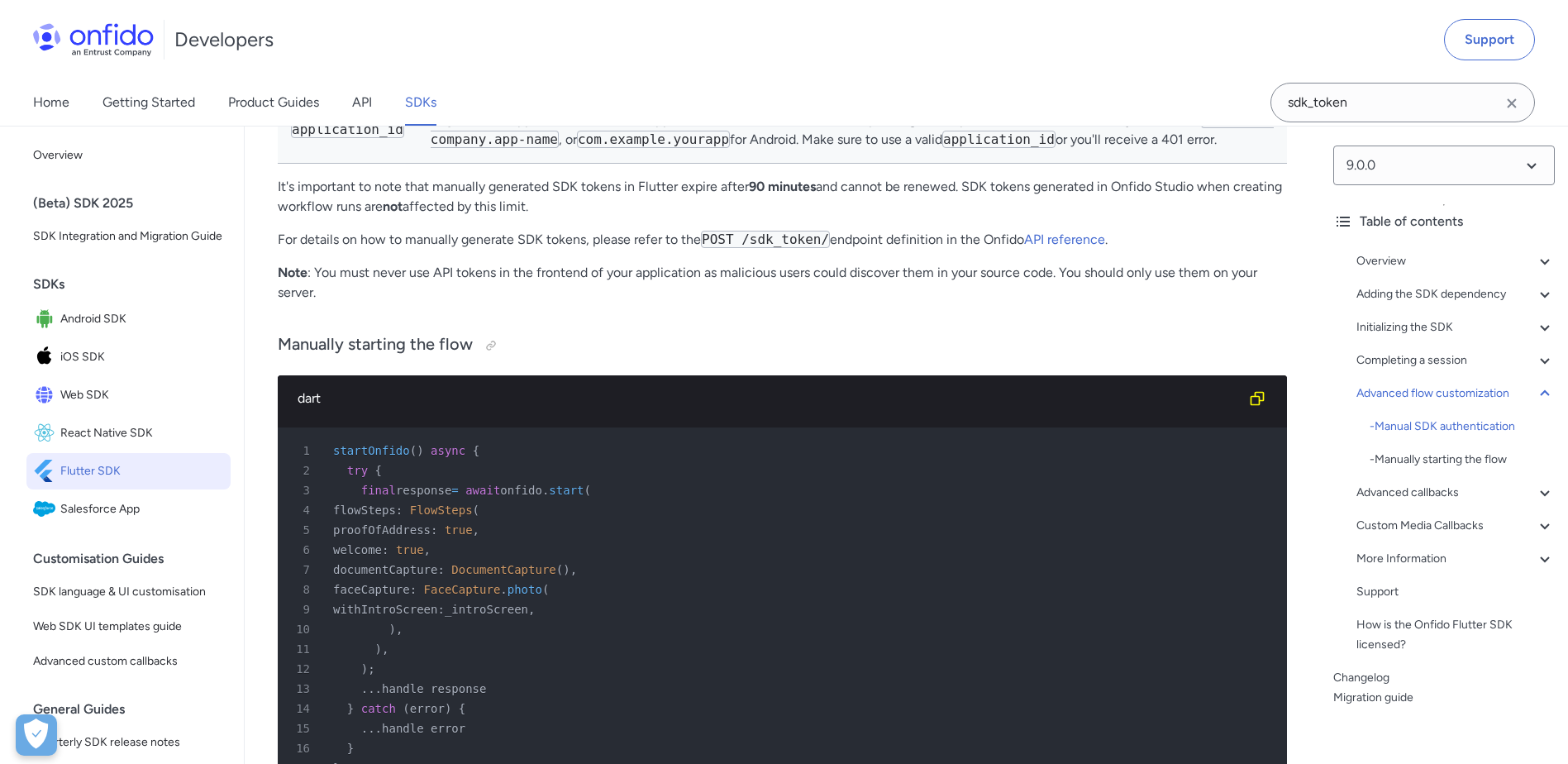
drag, startPoint x: 707, startPoint y: 303, endPoint x: 571, endPoint y: 370, distance: 151.6
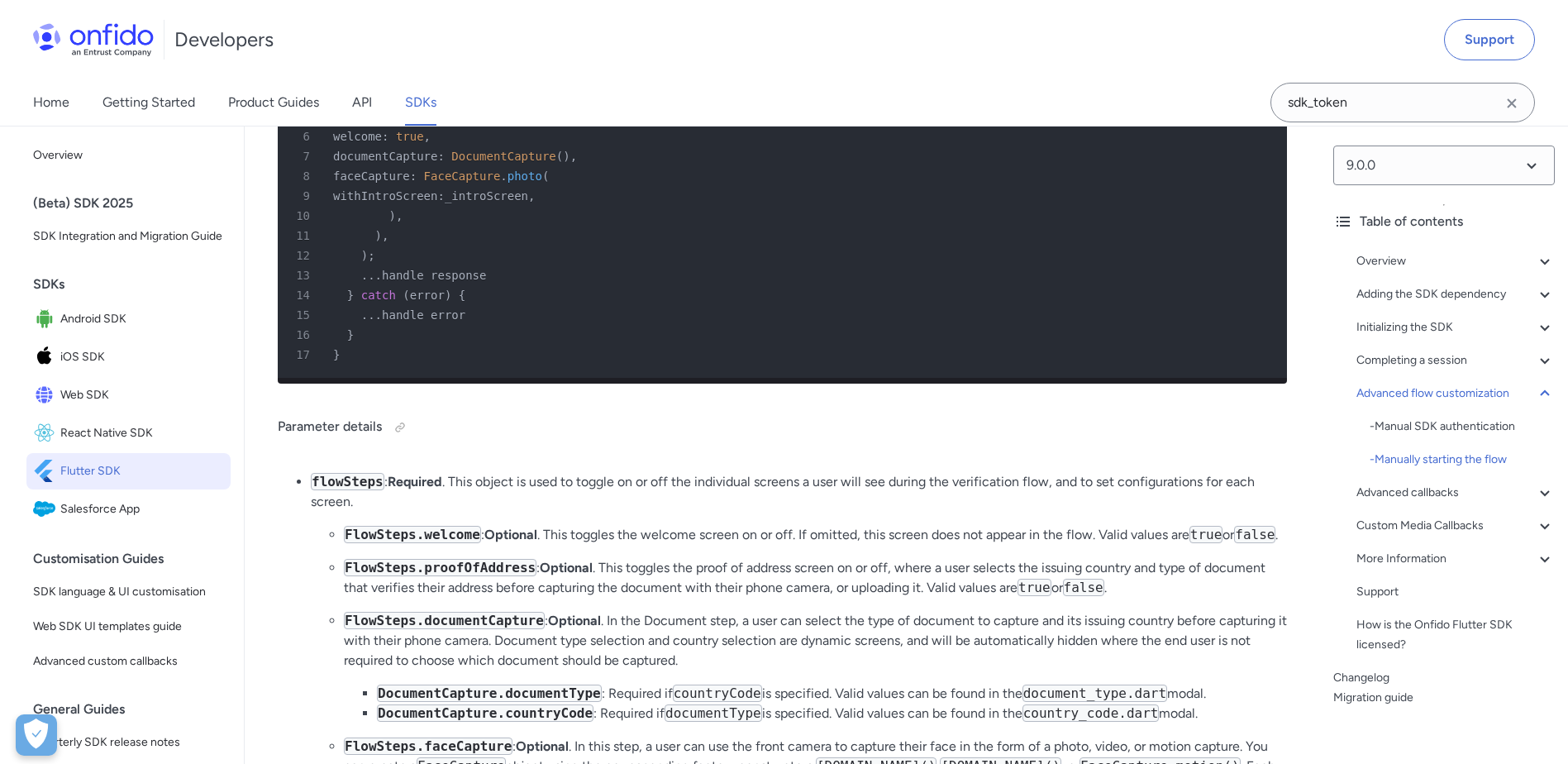
scroll to position [8355, 0]
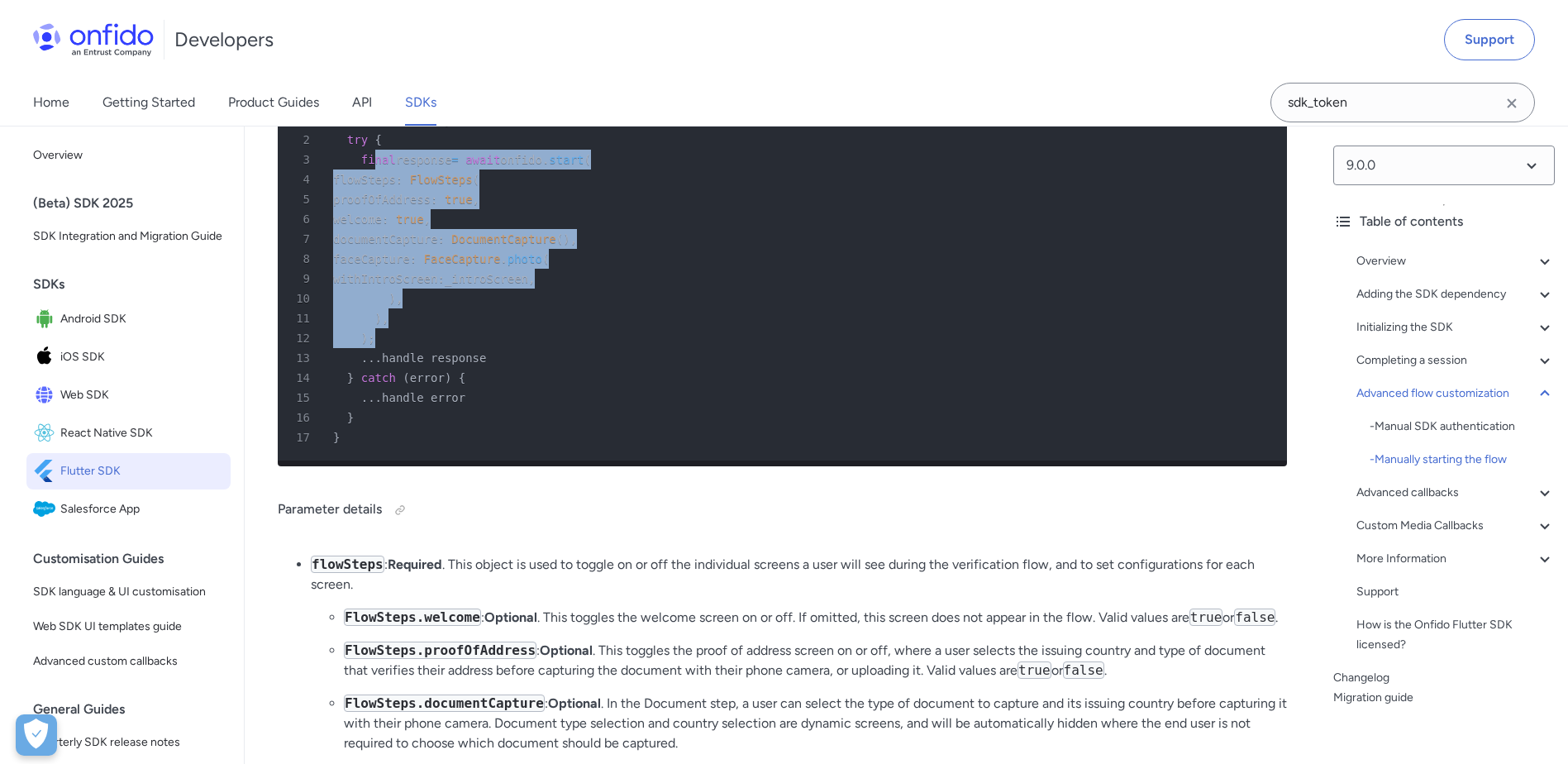
drag, startPoint x: 380, startPoint y: 324, endPoint x: 624, endPoint y: 494, distance: 297.4
click at [624, 461] on pre "1 startOnfido ( ) async { 2 try { 3 final response = await onfido . start ( 4 f…" at bounding box center [783, 279] width 1010 height 364
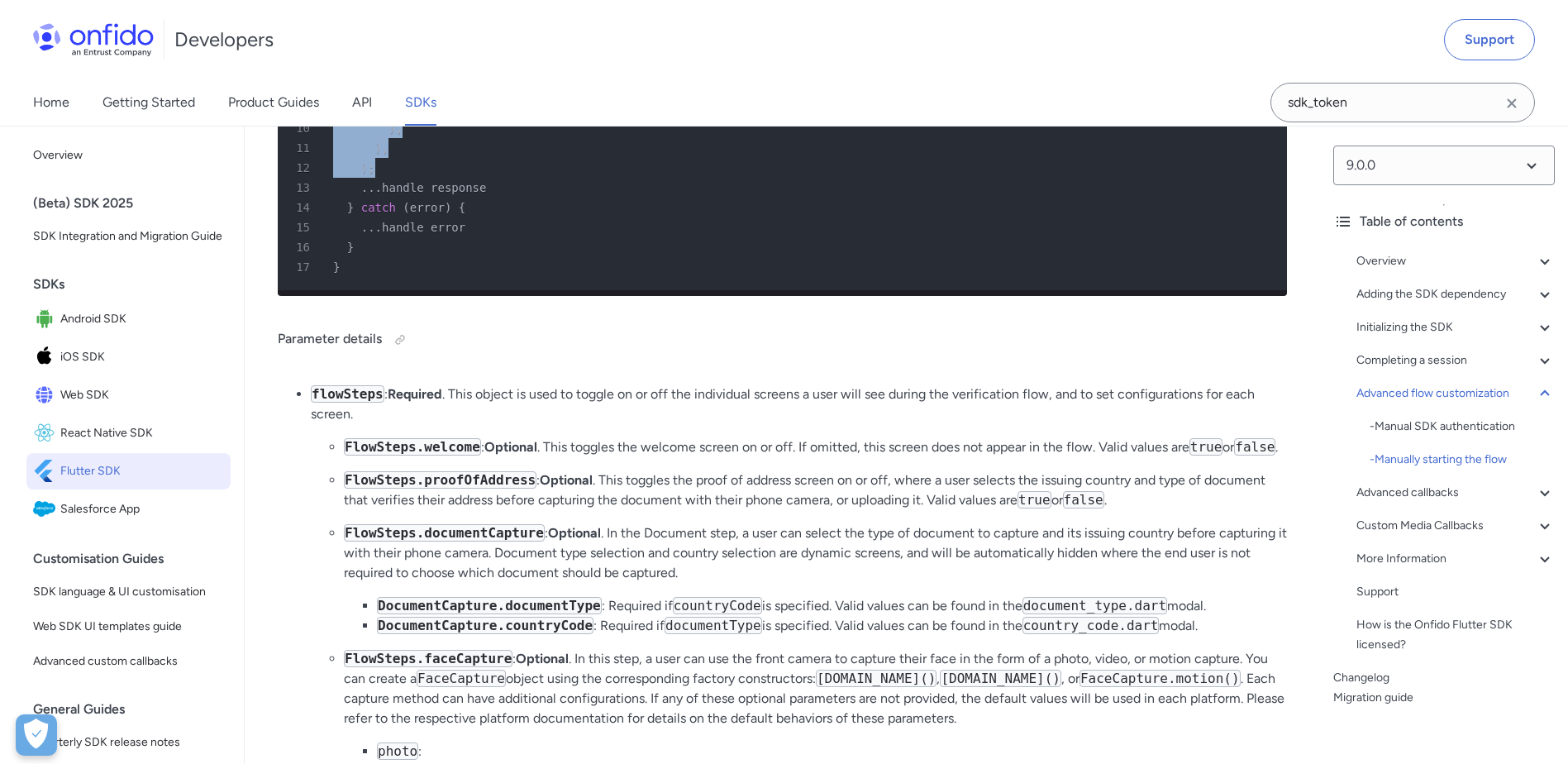
scroll to position [8686, 0]
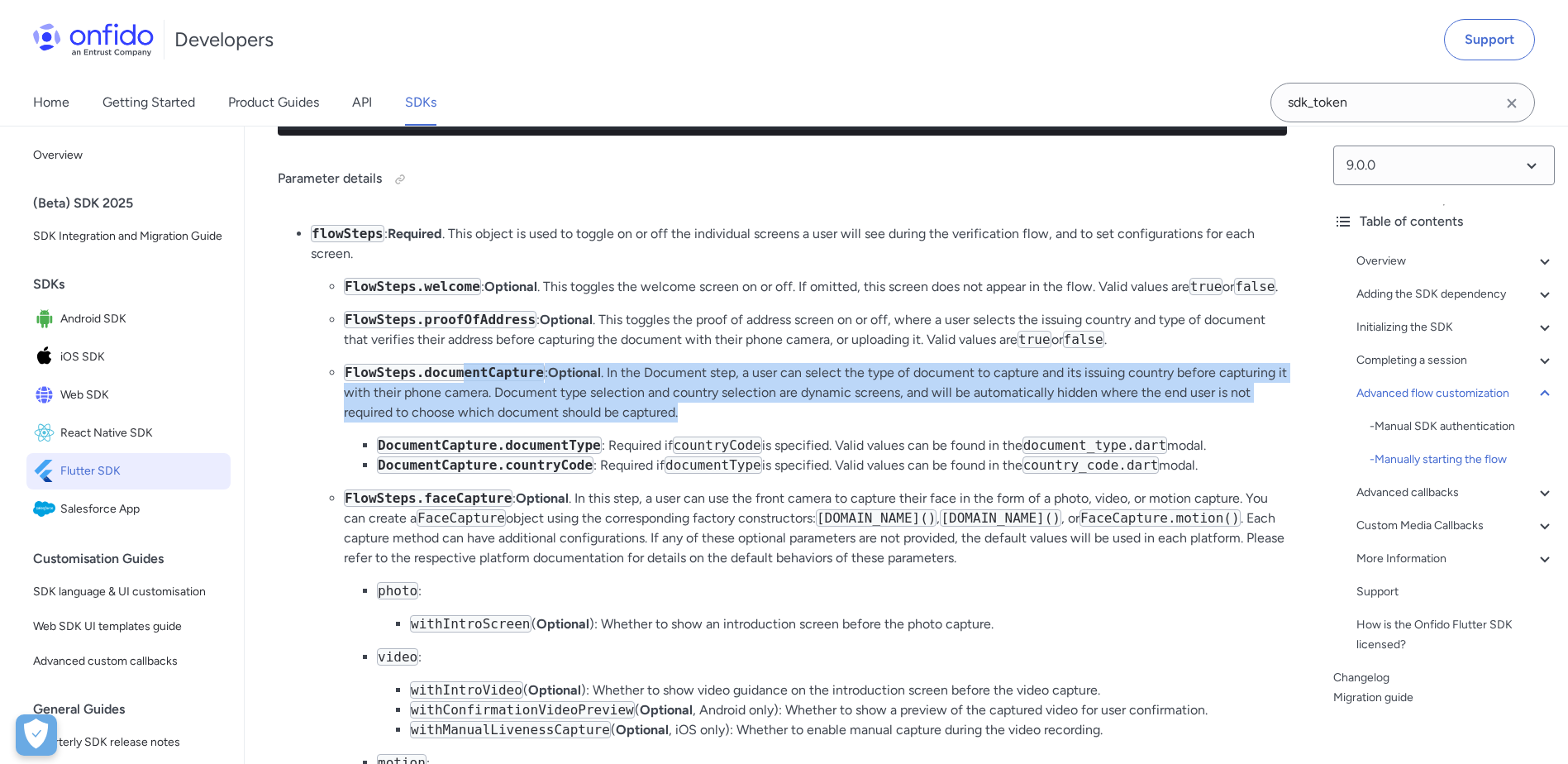
drag, startPoint x: 455, startPoint y: 539, endPoint x: 696, endPoint y: 569, distance: 242.9
click at [696, 422] on p "FlowSteps.documentCapture : Optional . In the Document step, a user can select …" at bounding box center [815, 392] width 943 height 59
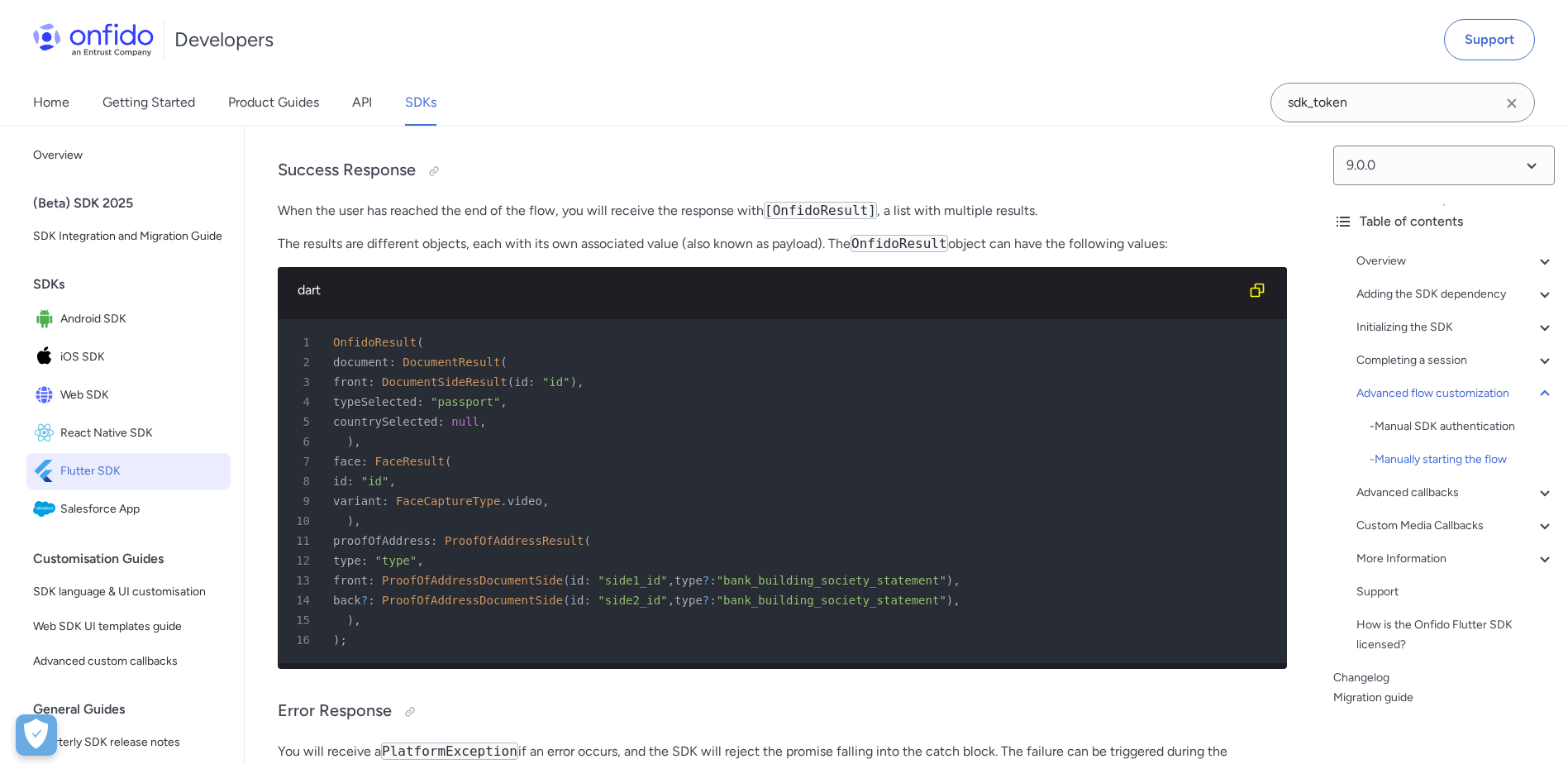
scroll to position [9596, 0]
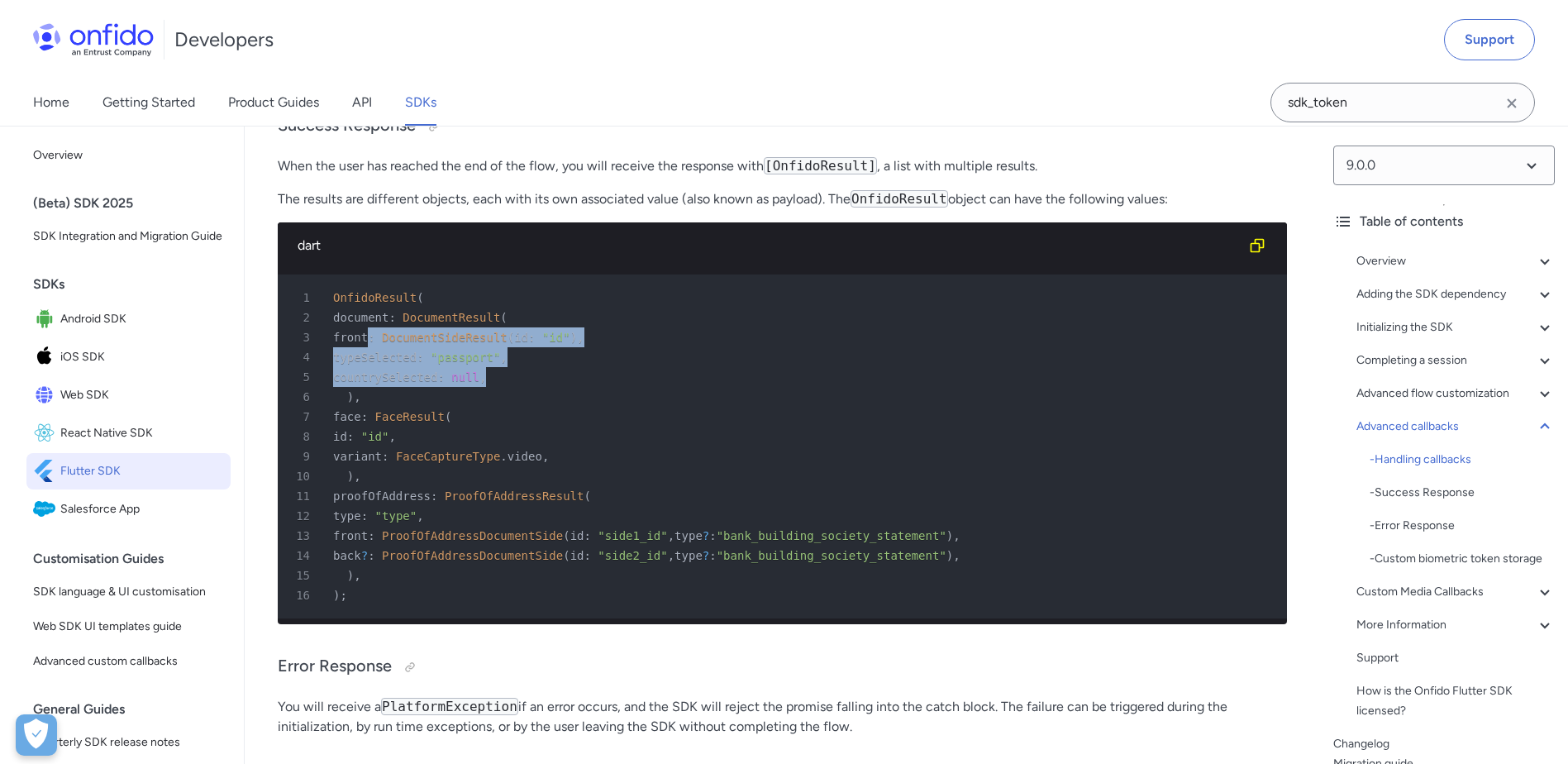
drag, startPoint x: 365, startPoint y: 502, endPoint x: 528, endPoint y: 536, distance: 166.5
click at [528, 536] on pre "1 OnfidoResult ( 2 document : DocumentResult ( 3 front : DocumentSideResult ( i…" at bounding box center [783, 447] width 1010 height 344
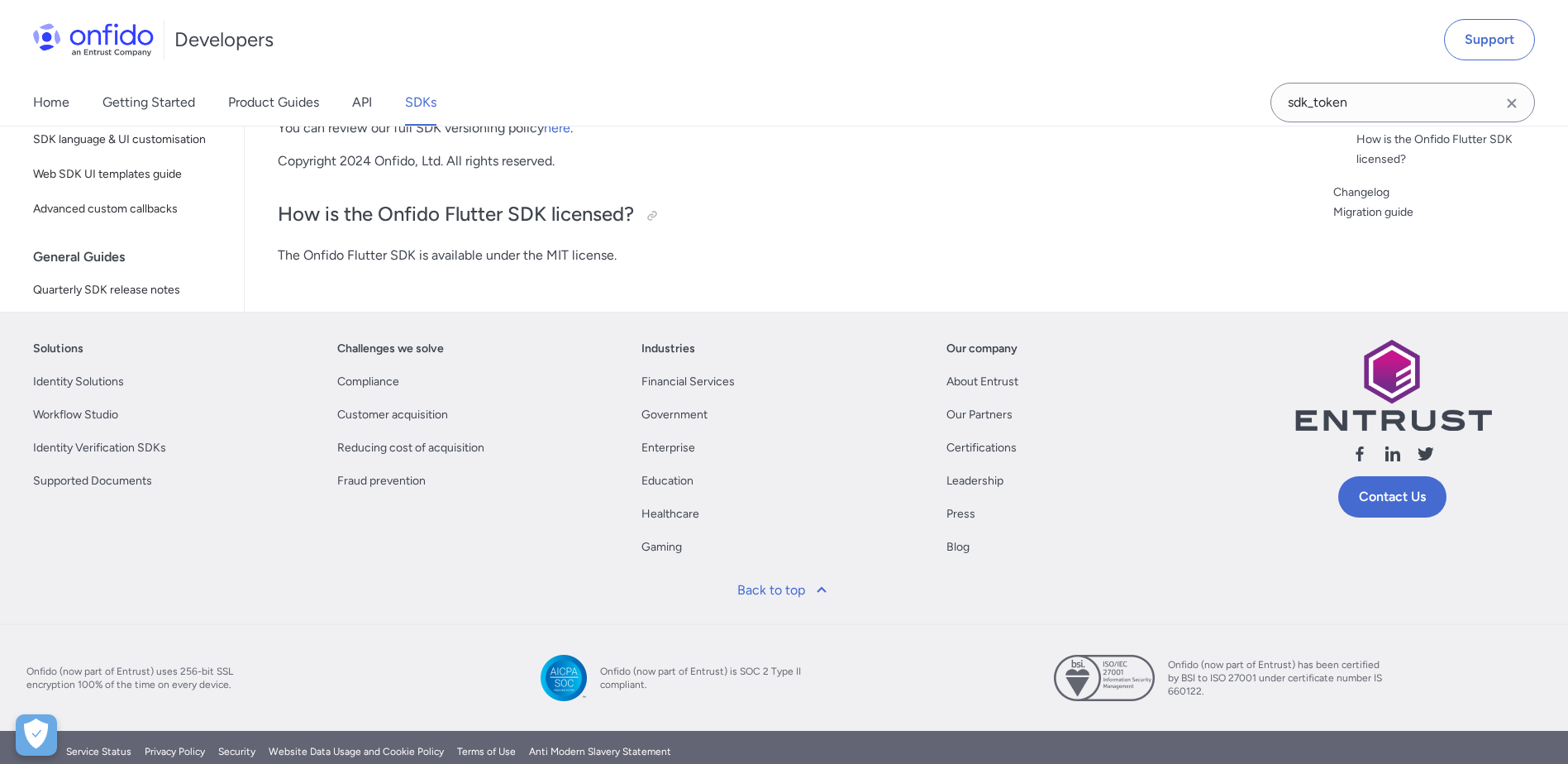
scroll to position [14971, 0]
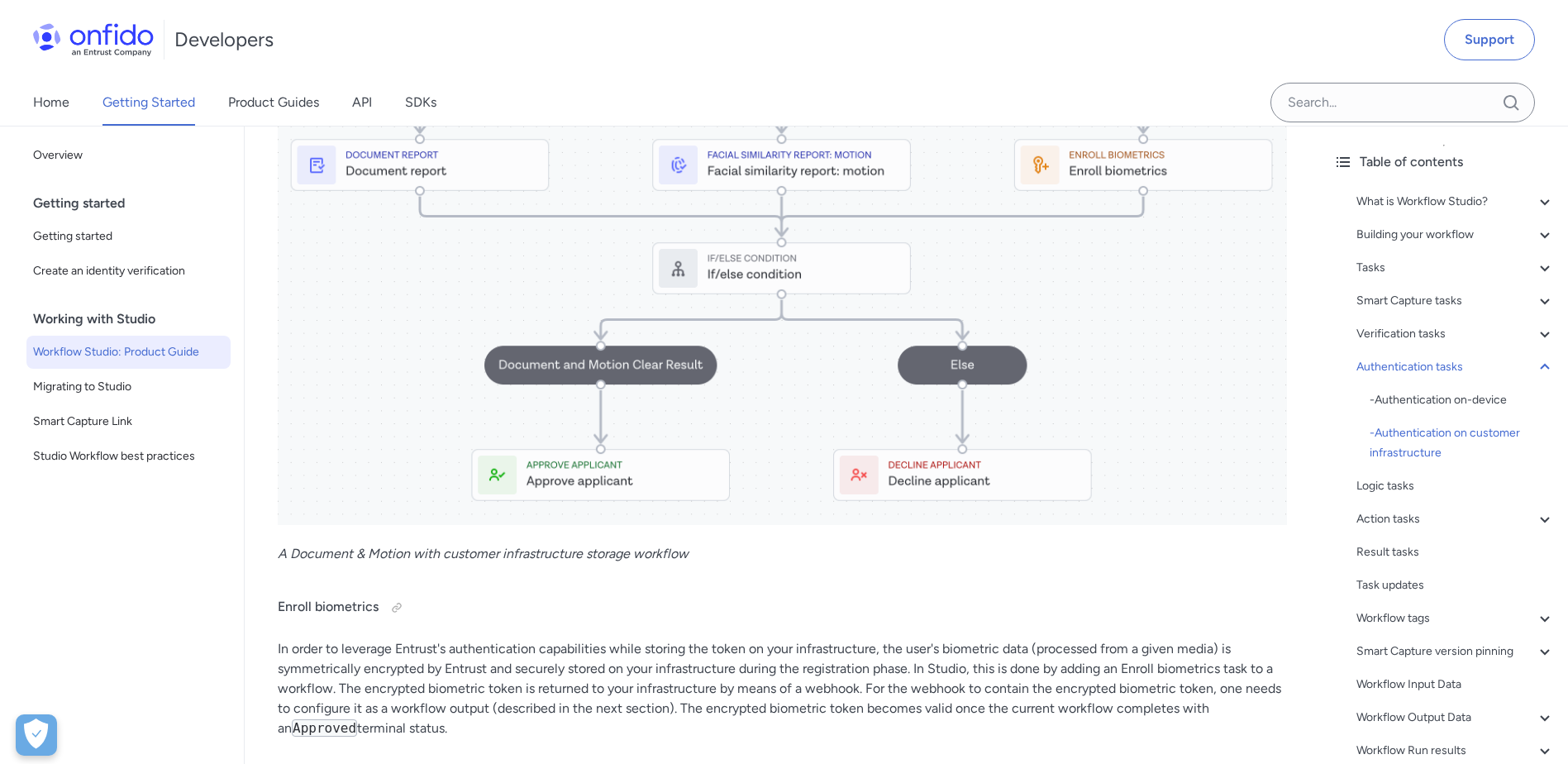
scroll to position [20029, 0]
